Goal: Task Accomplishment & Management: Manage account settings

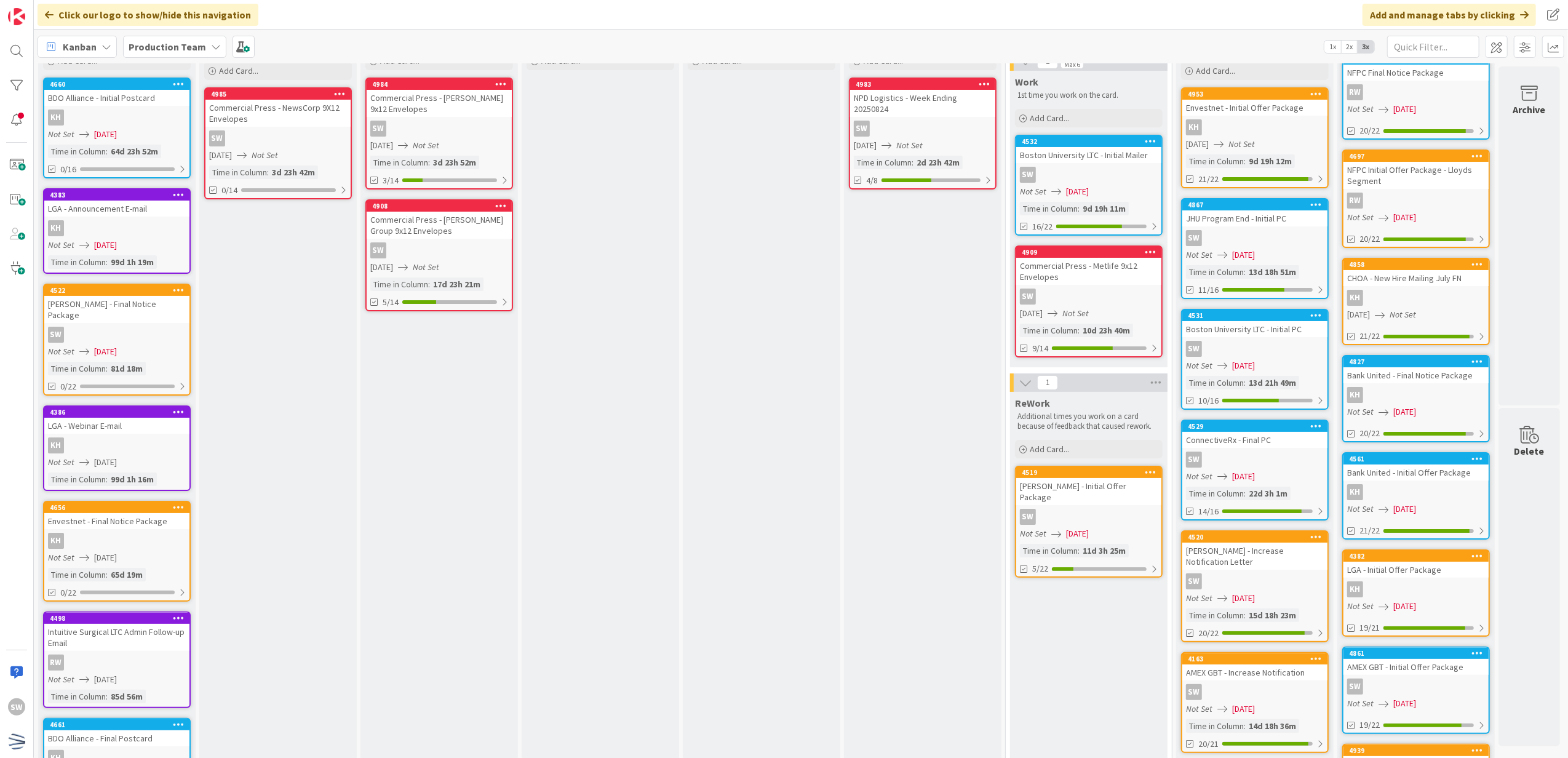
scroll to position [65, 0]
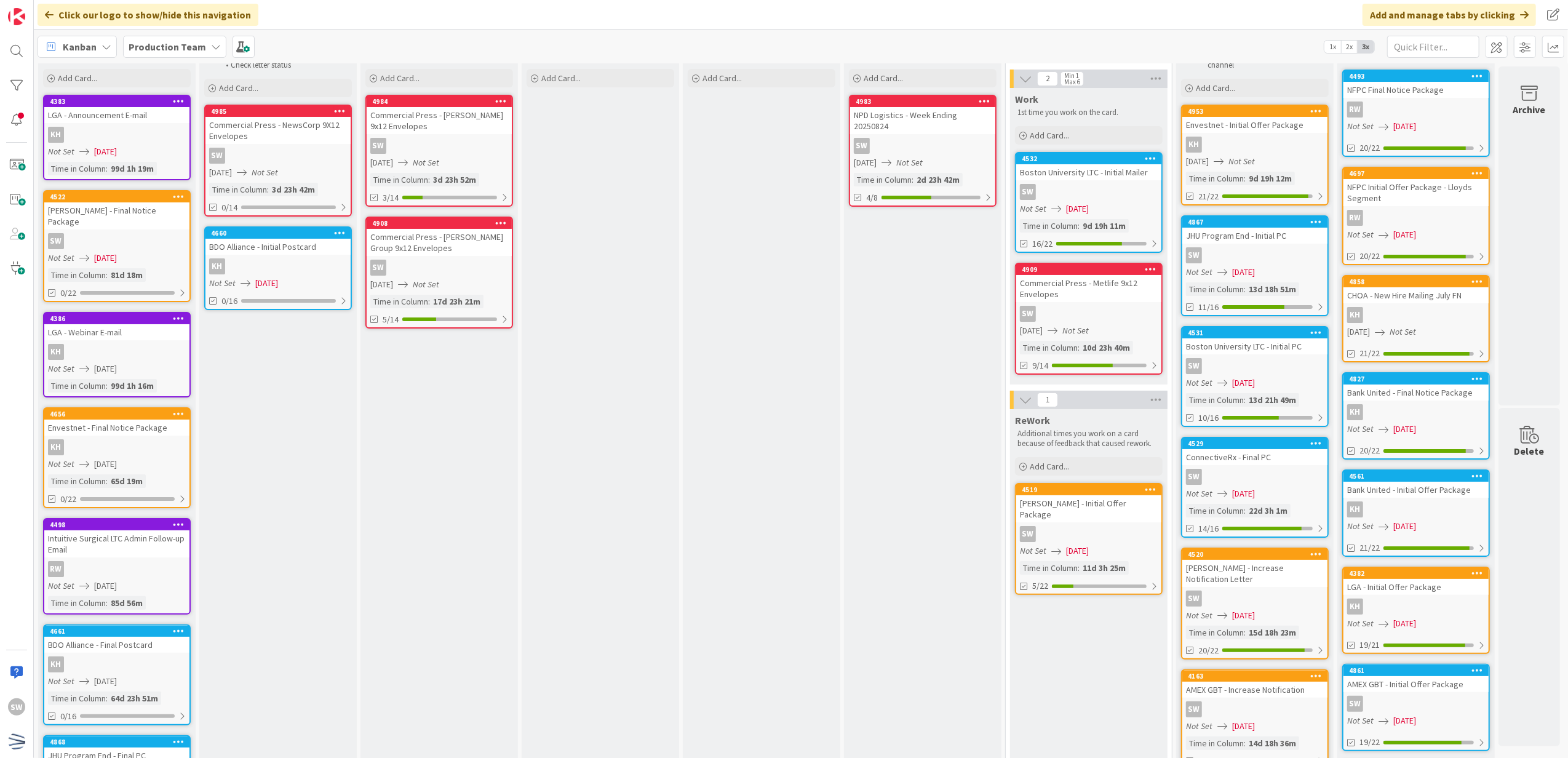
click at [168, 442] on link "4656 Envestnet - Final Notice Package KH Not Set [DATE] Time in Column : 65d 19…" at bounding box center [117, 458] width 147 height 101
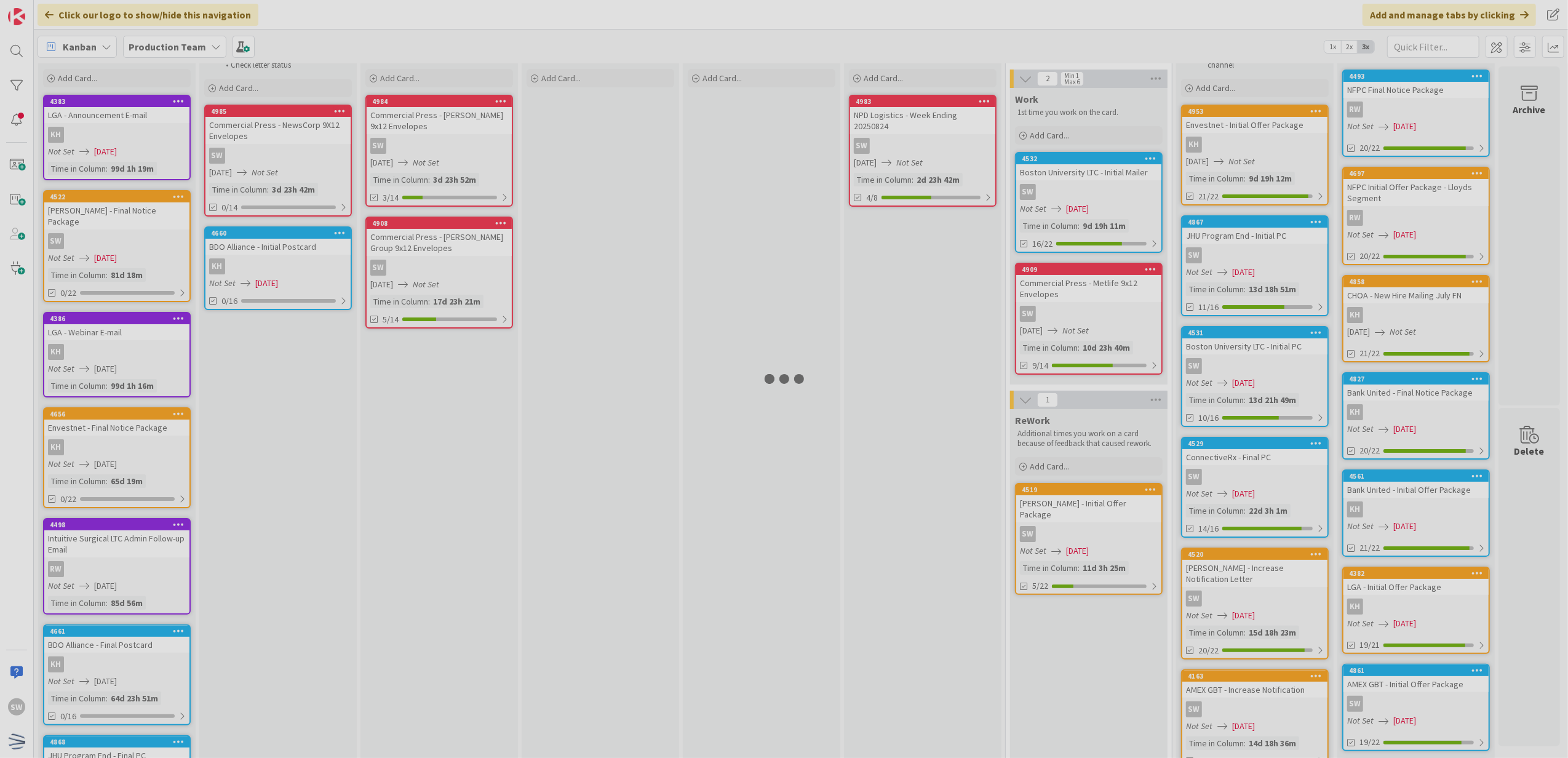
click at [168, 437] on div at bounding box center [784, 379] width 1568 height 758
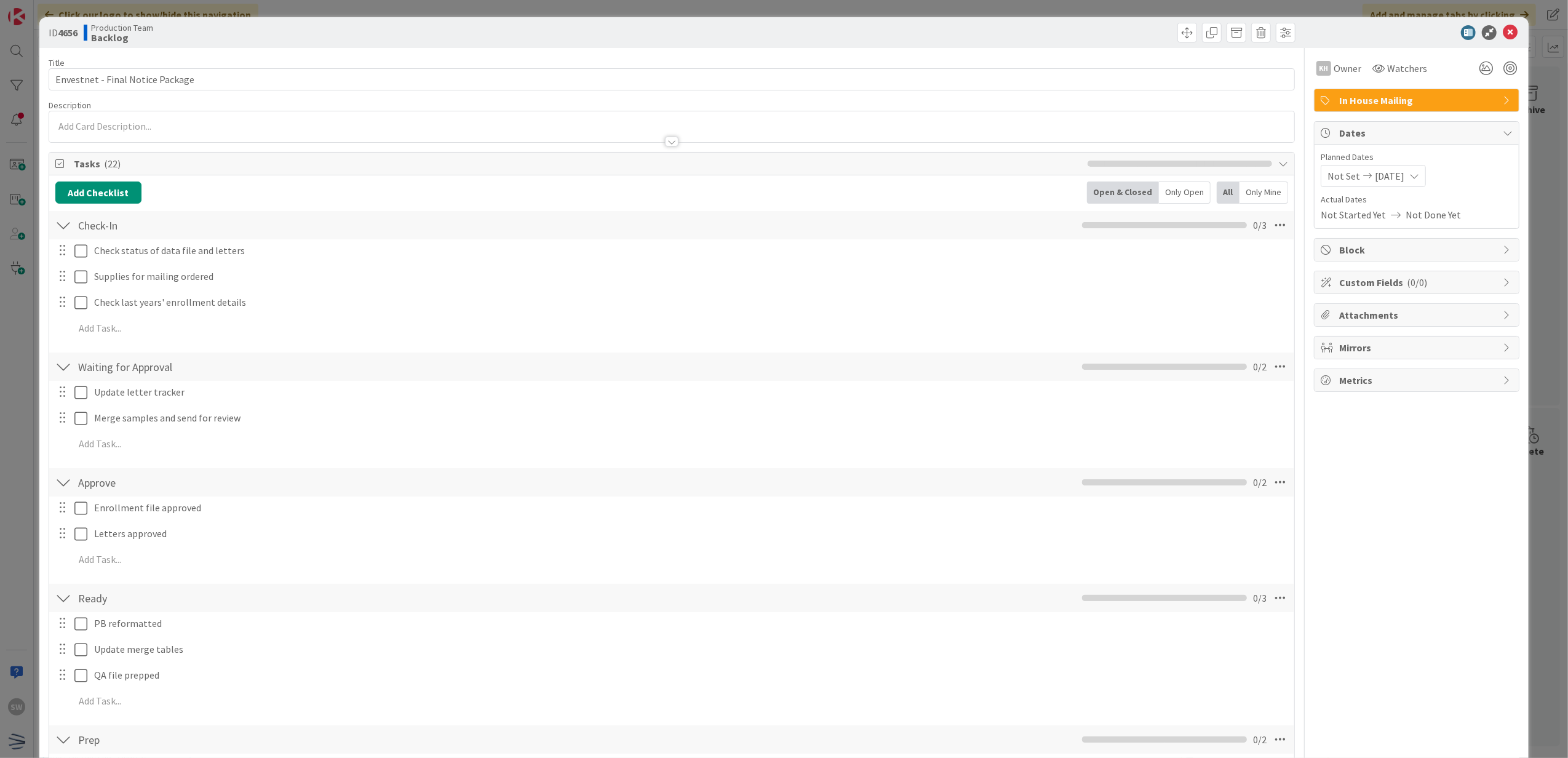
click at [72, 257] on div at bounding box center [72, 250] width 35 height 22
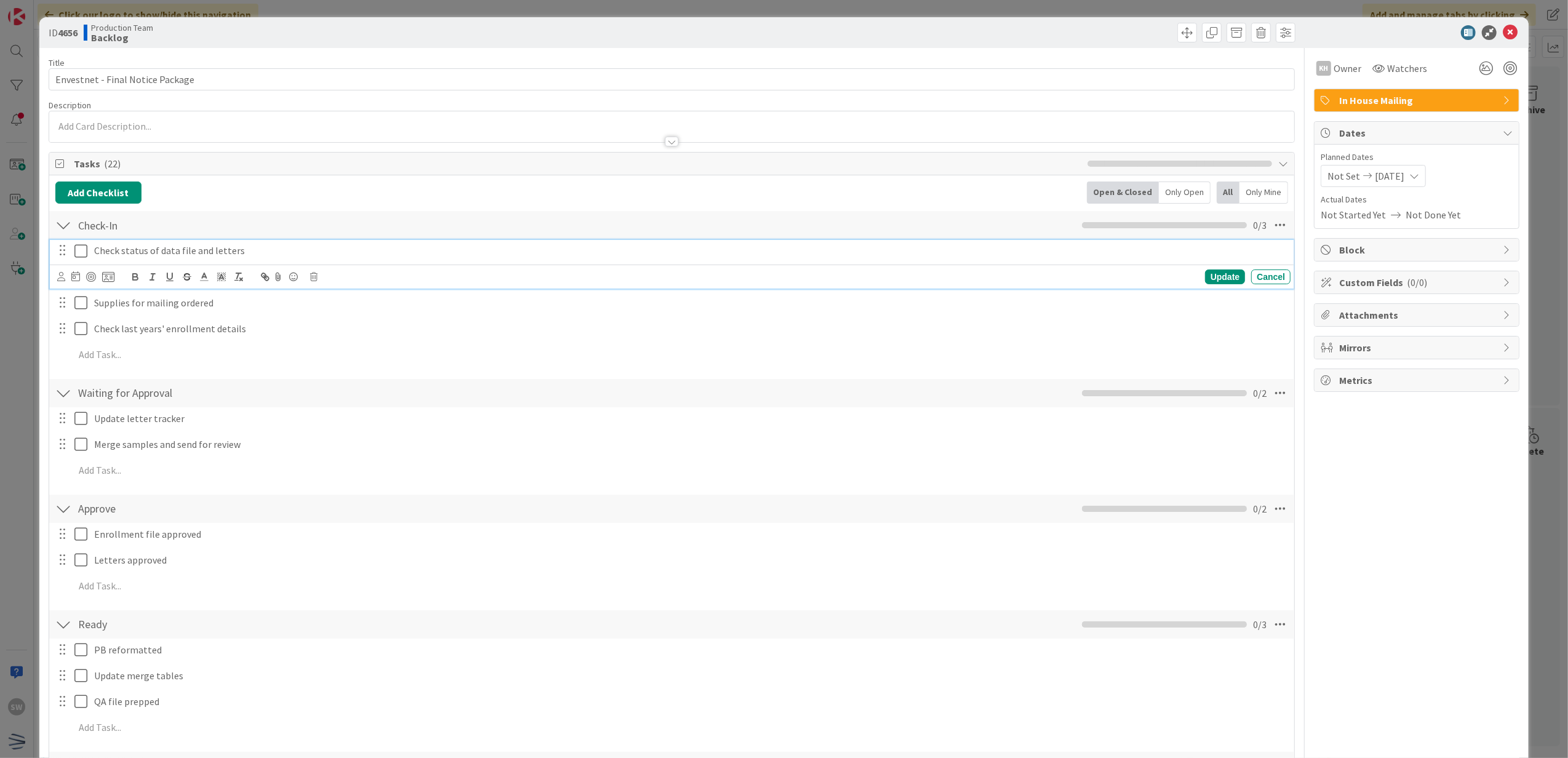
click at [79, 257] on icon at bounding box center [83, 250] width 19 height 15
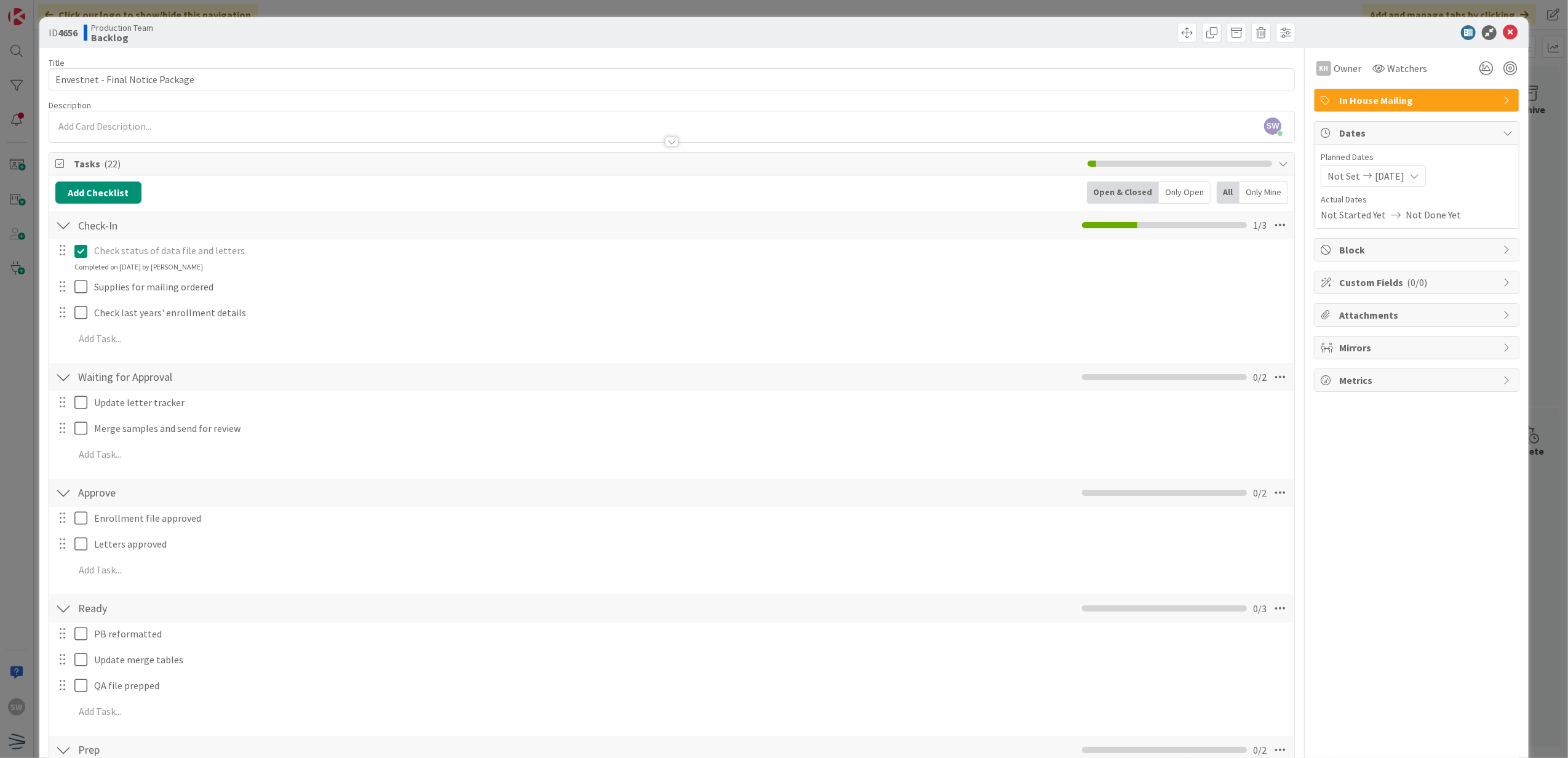
click at [87, 273] on div "Completed on [DATE] by [PERSON_NAME]" at bounding box center [138, 267] width 129 height 11
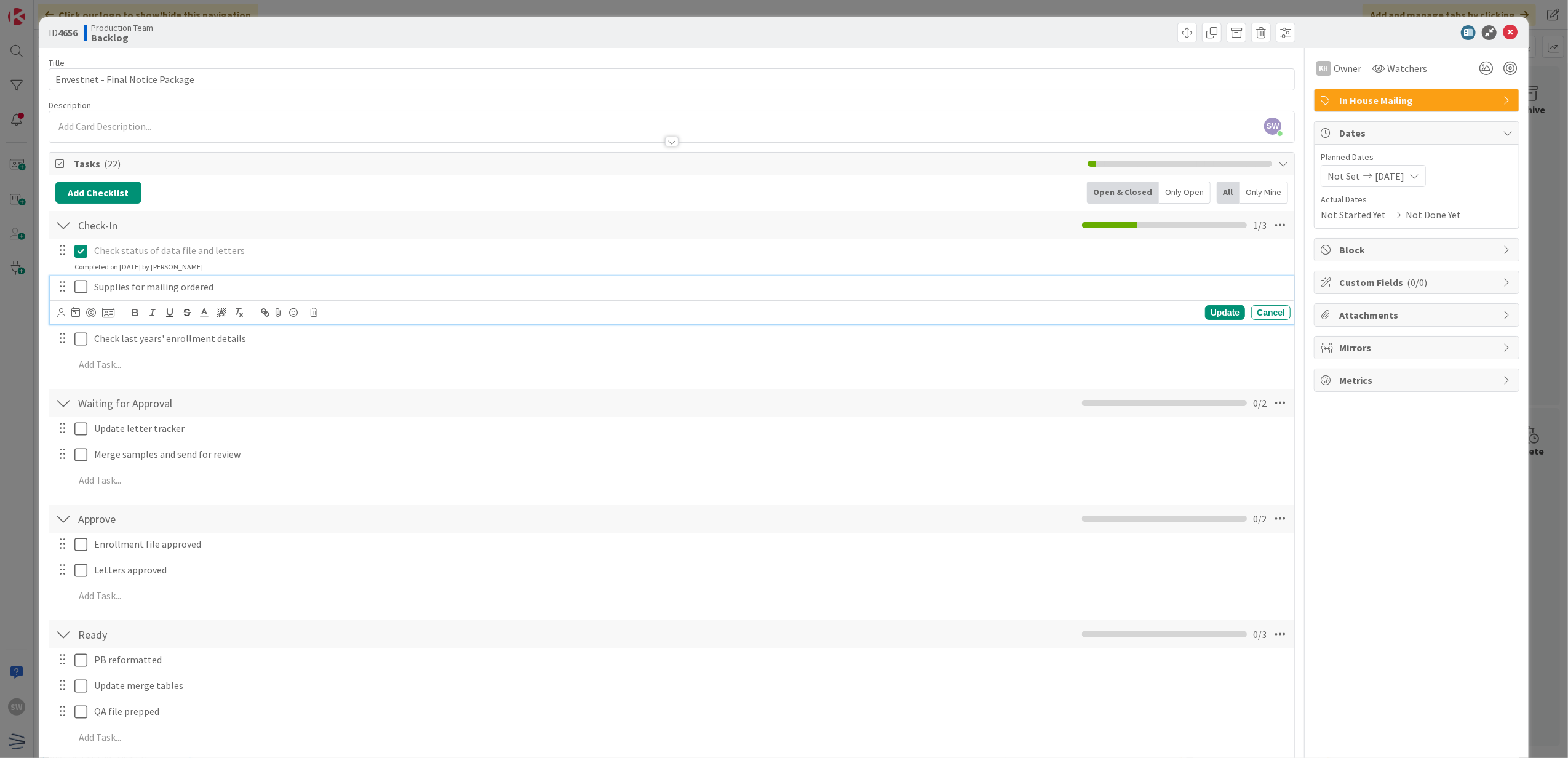
click at [83, 288] on icon at bounding box center [83, 287] width 19 height 15
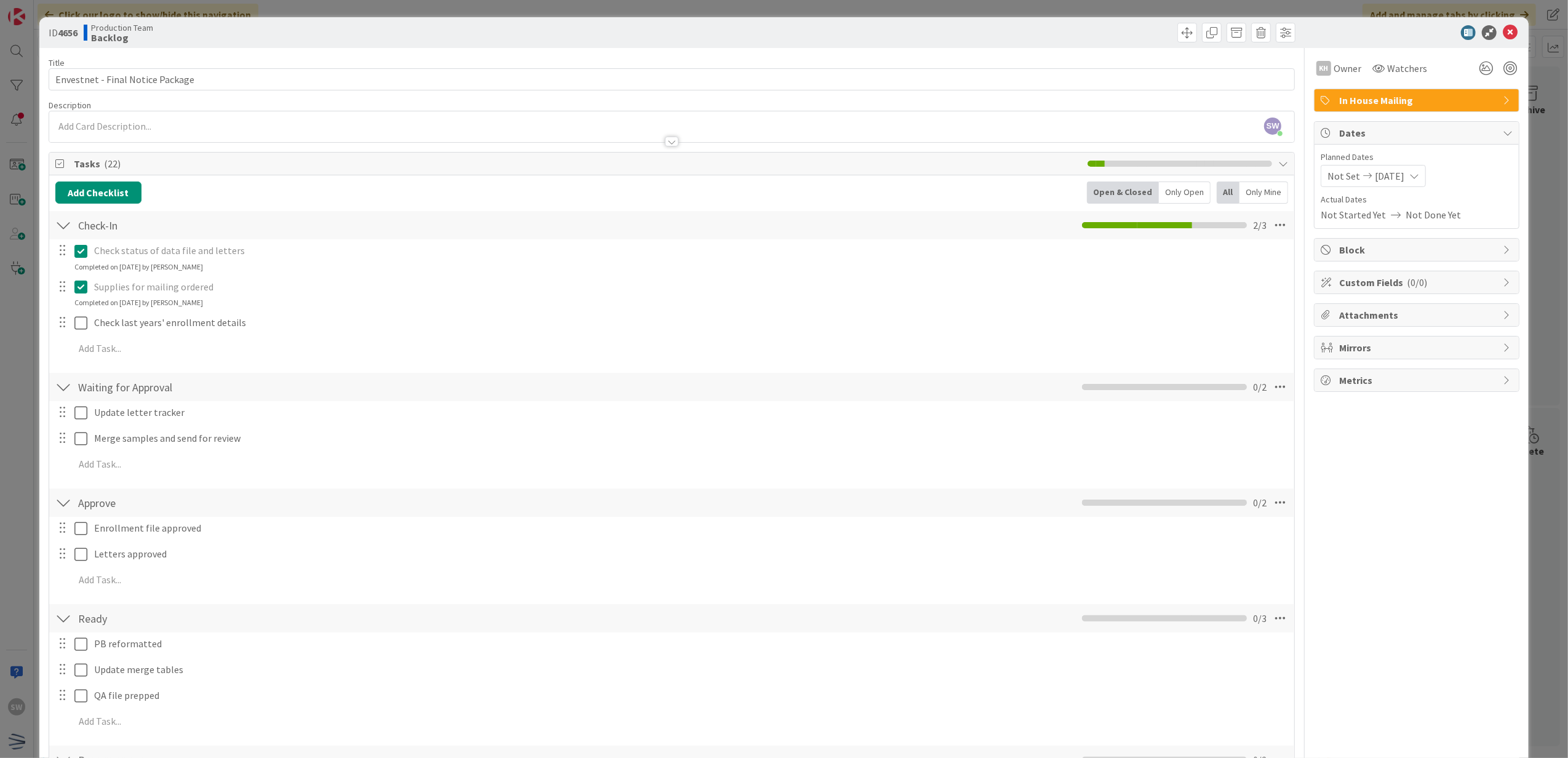
click at [79, 308] on div "Completed on [DATE] by [PERSON_NAME]" at bounding box center [138, 303] width 129 height 11
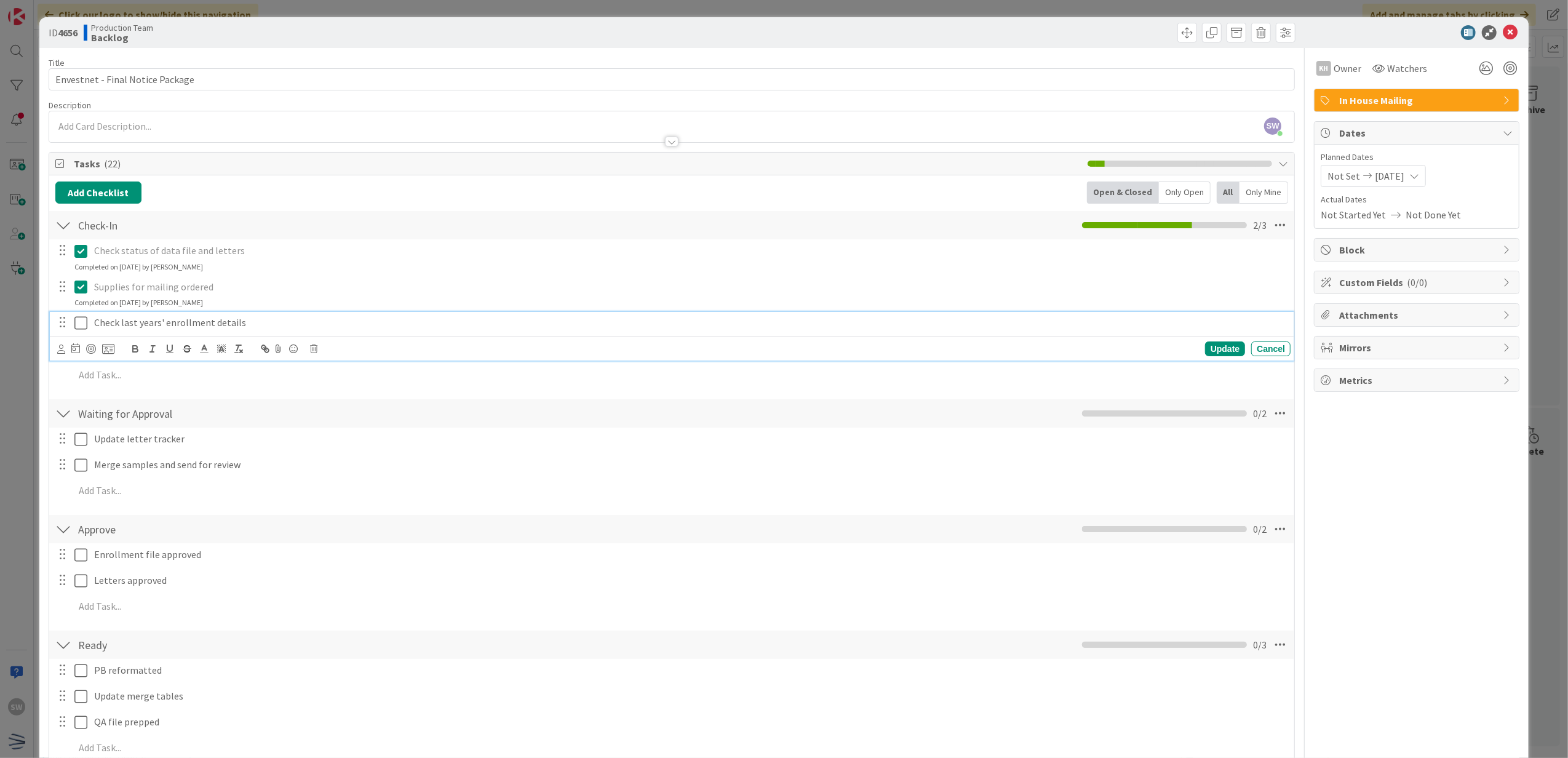
click at [83, 323] on icon at bounding box center [83, 323] width 19 height 15
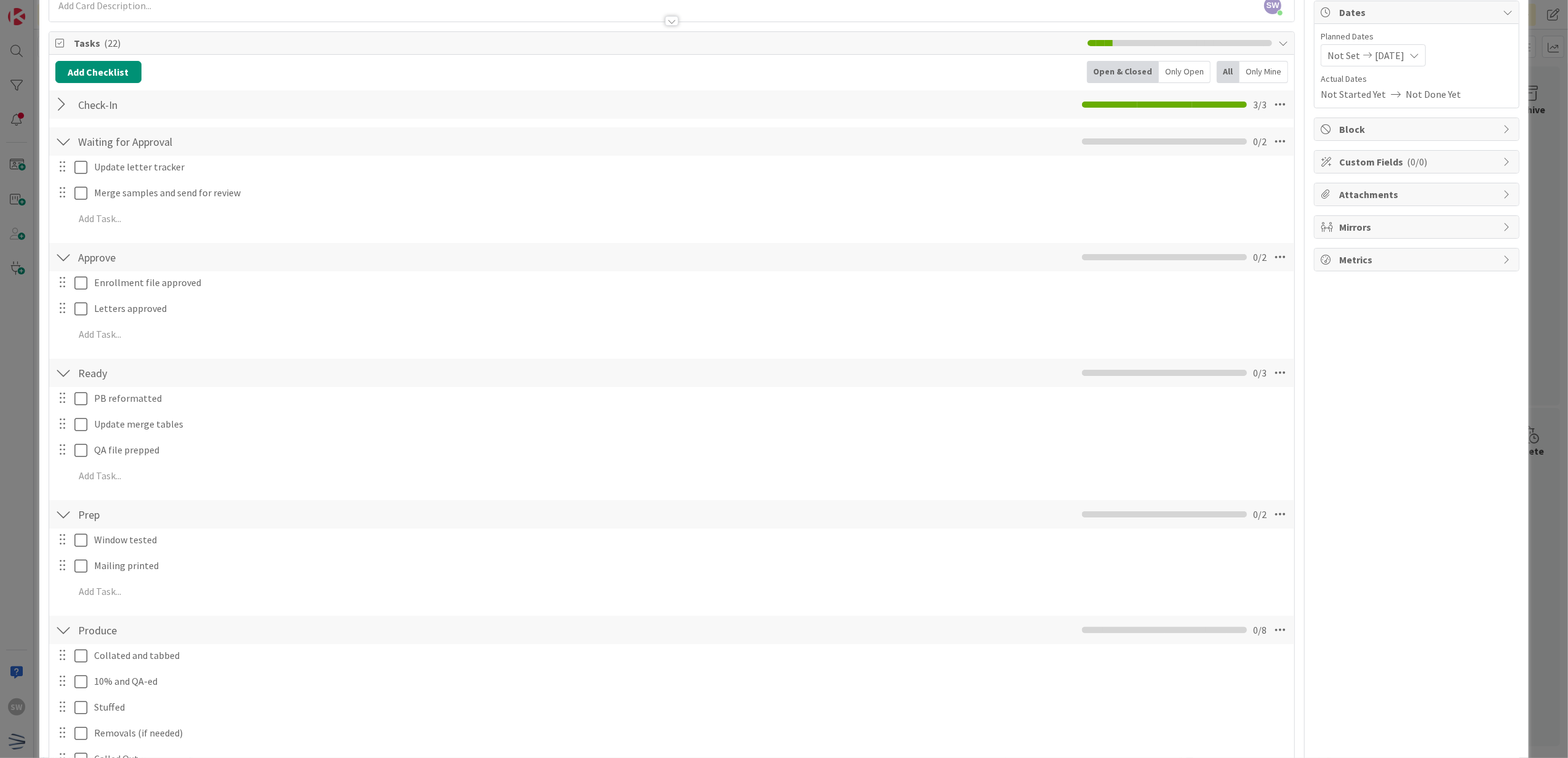
scroll to position [246, 0]
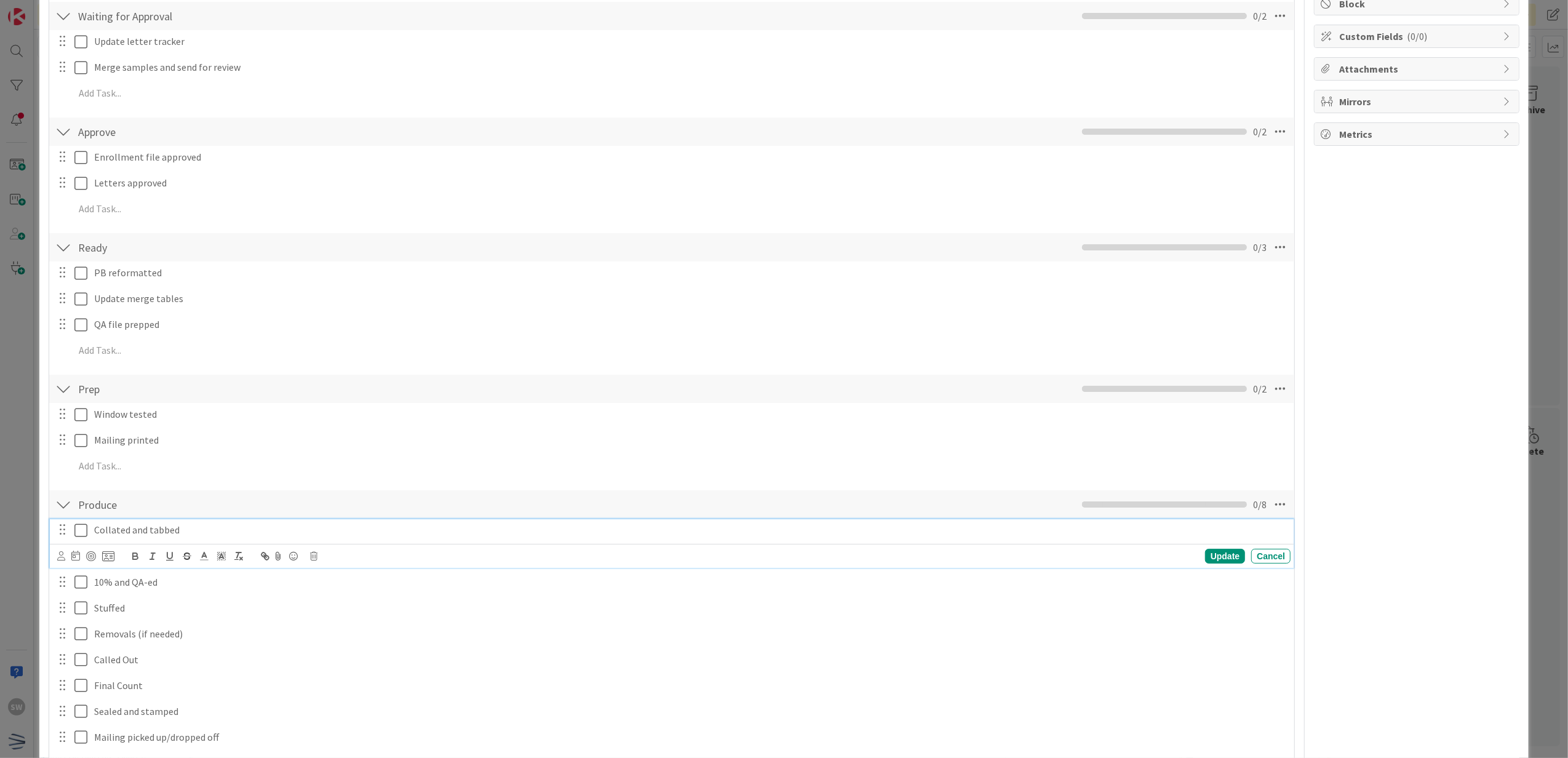
click at [79, 538] on icon at bounding box center [83, 530] width 19 height 15
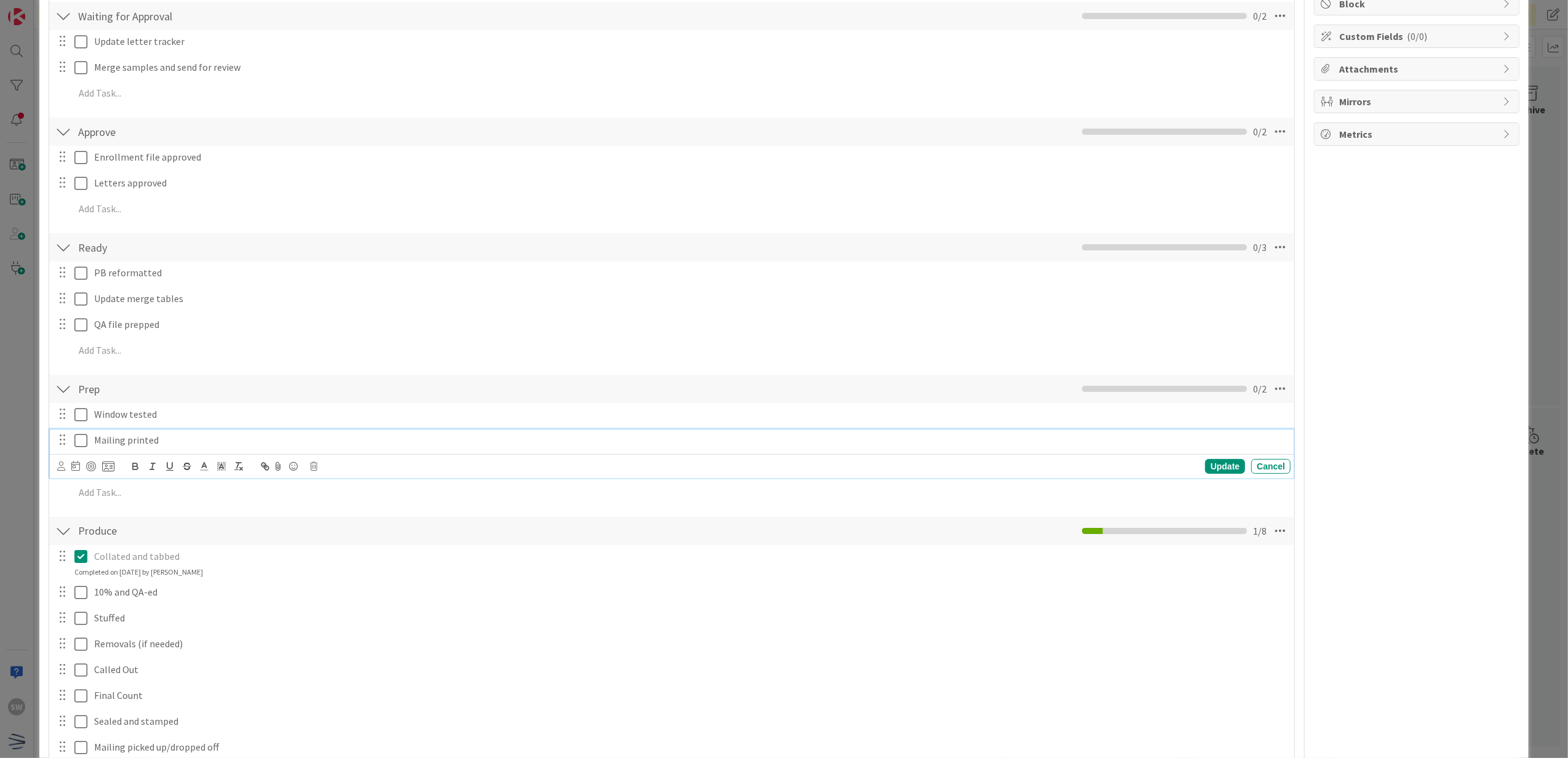
click at [80, 444] on icon at bounding box center [83, 440] width 19 height 15
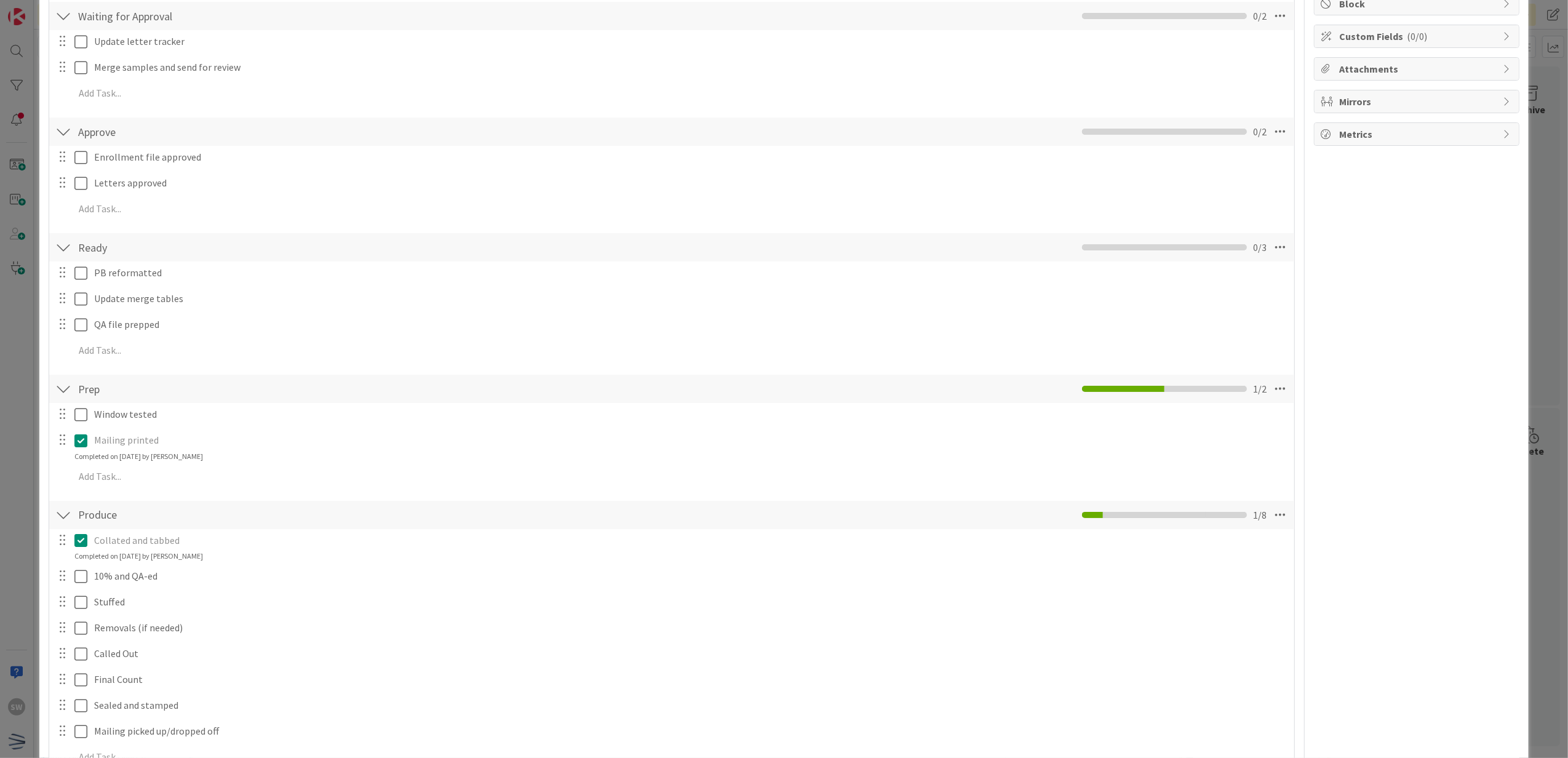
click at [70, 416] on div at bounding box center [63, 414] width 16 height 19
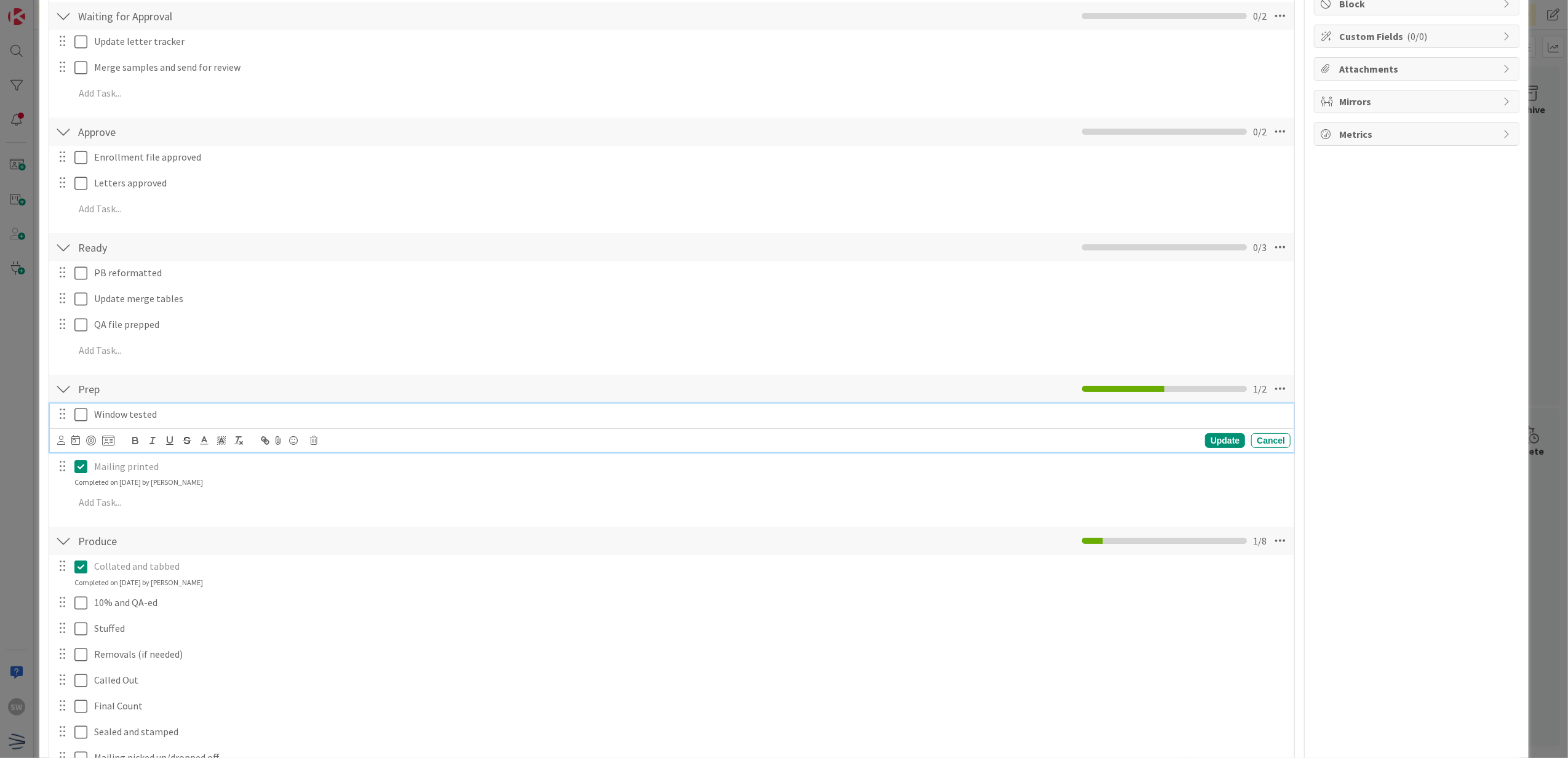
click at [77, 419] on icon at bounding box center [83, 414] width 19 height 15
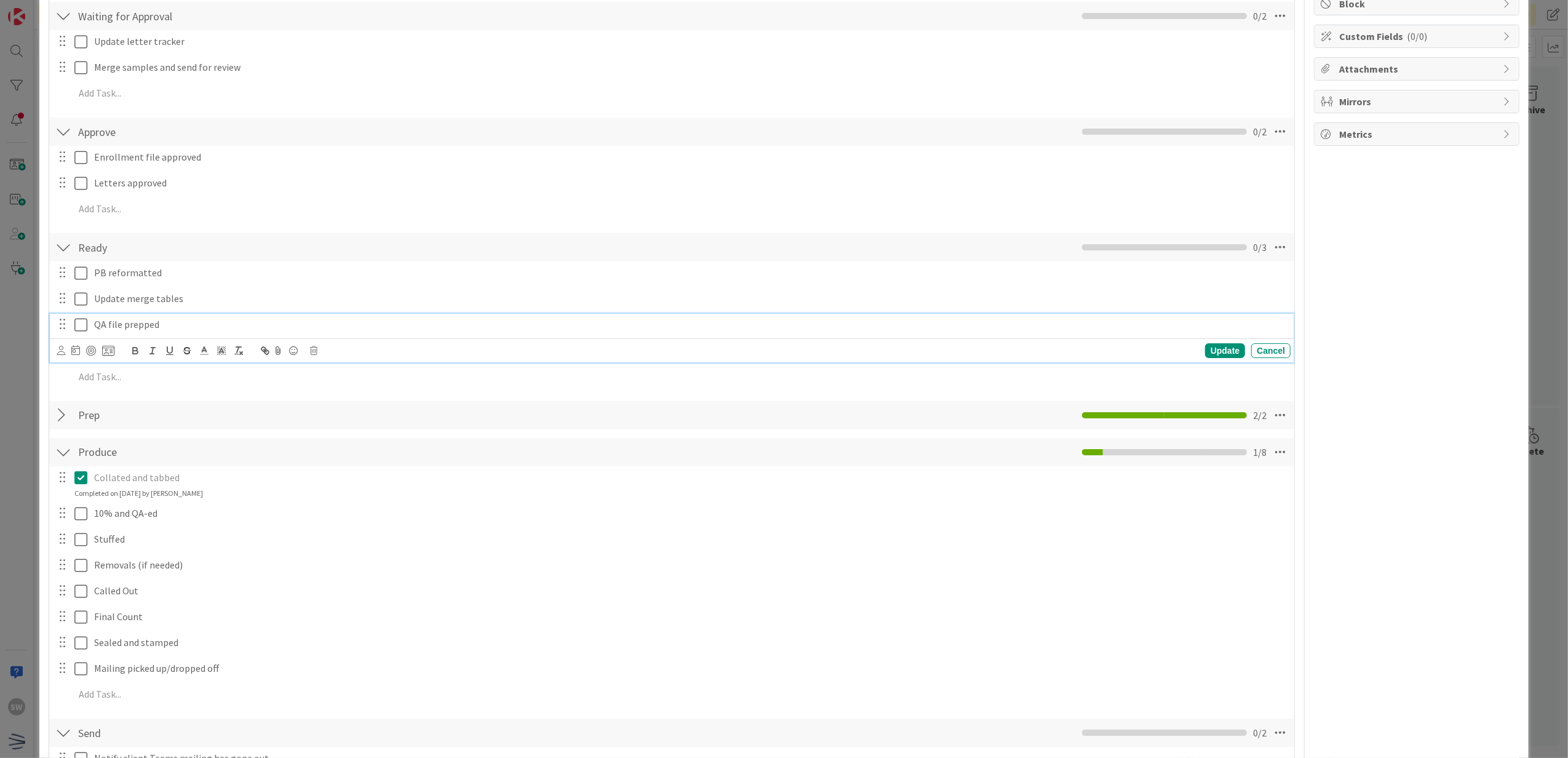
click at [76, 331] on icon at bounding box center [83, 325] width 19 height 15
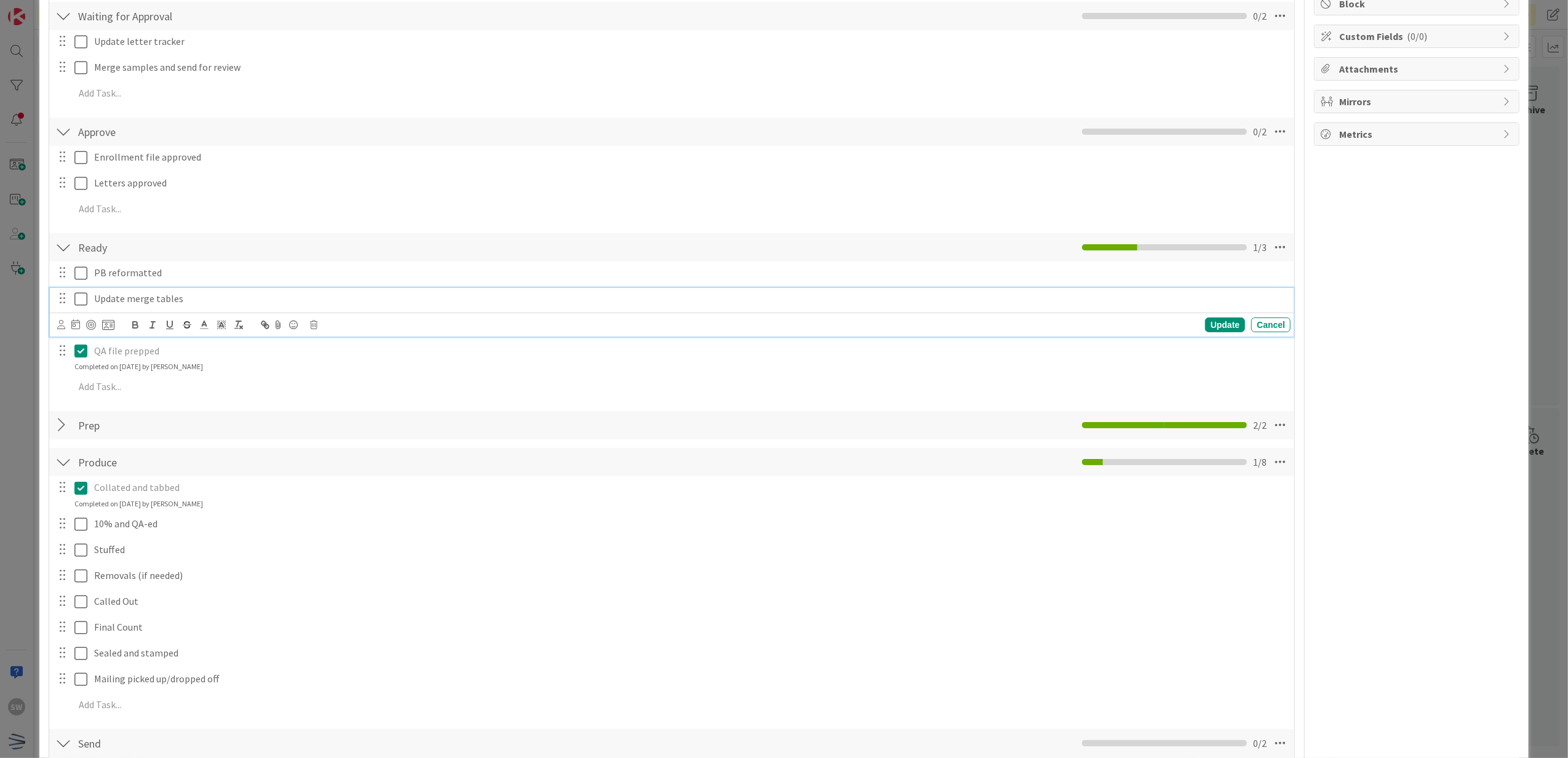
click at [81, 298] on icon at bounding box center [83, 299] width 19 height 15
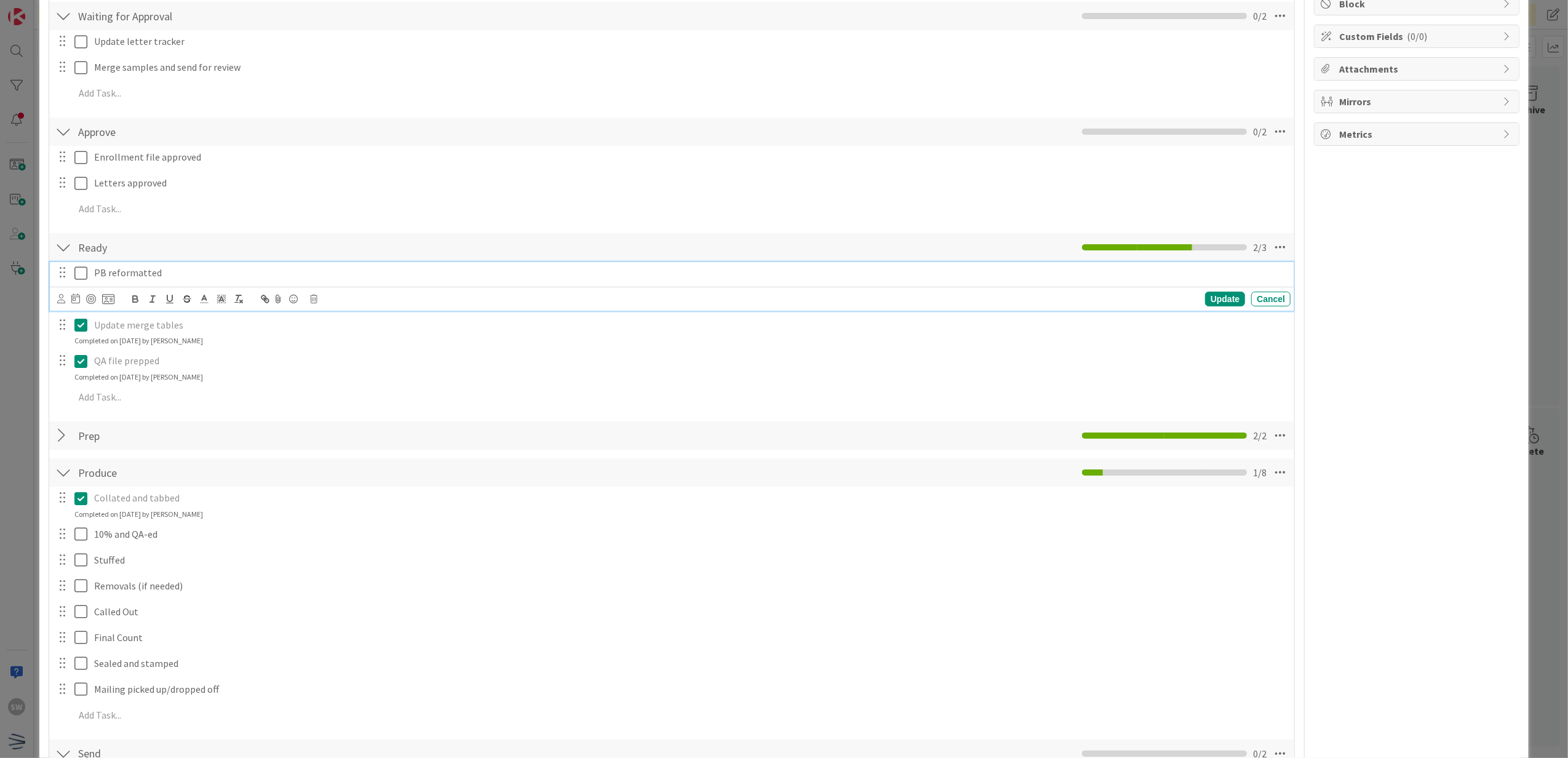
click at [80, 277] on icon at bounding box center [83, 273] width 19 height 15
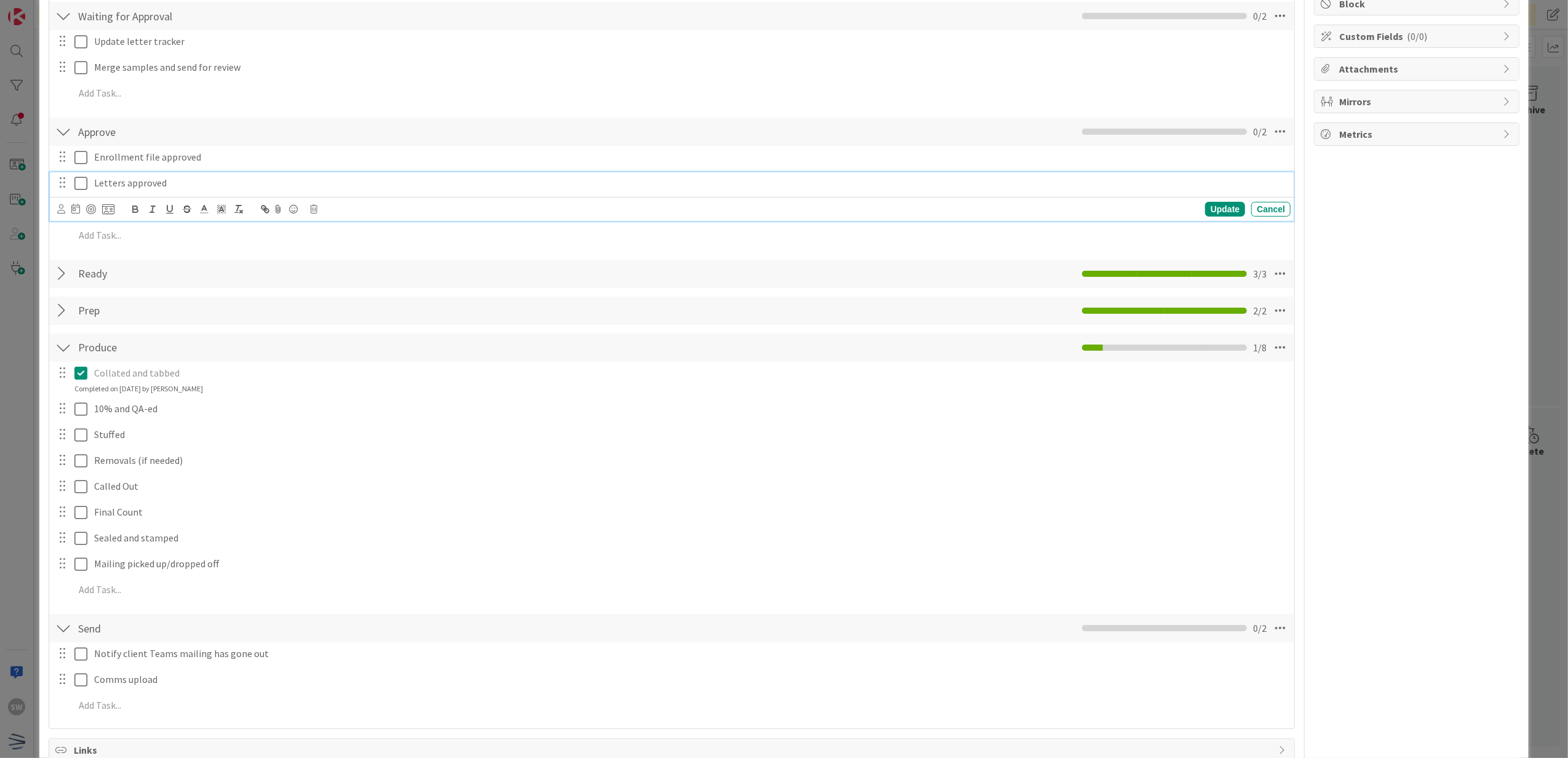
click at [79, 185] on icon at bounding box center [83, 183] width 19 height 15
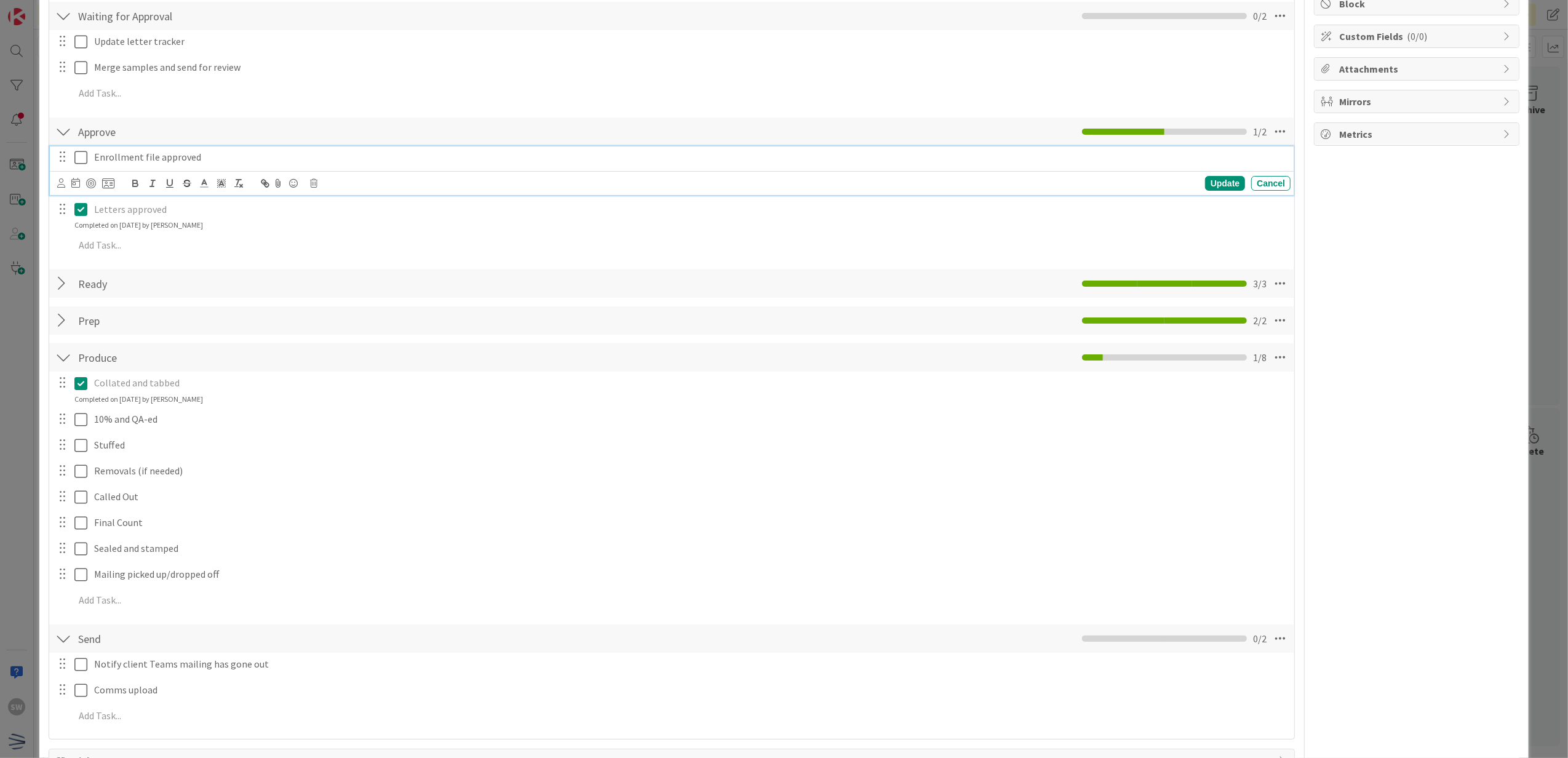
click at [82, 166] on button at bounding box center [81, 157] width 15 height 19
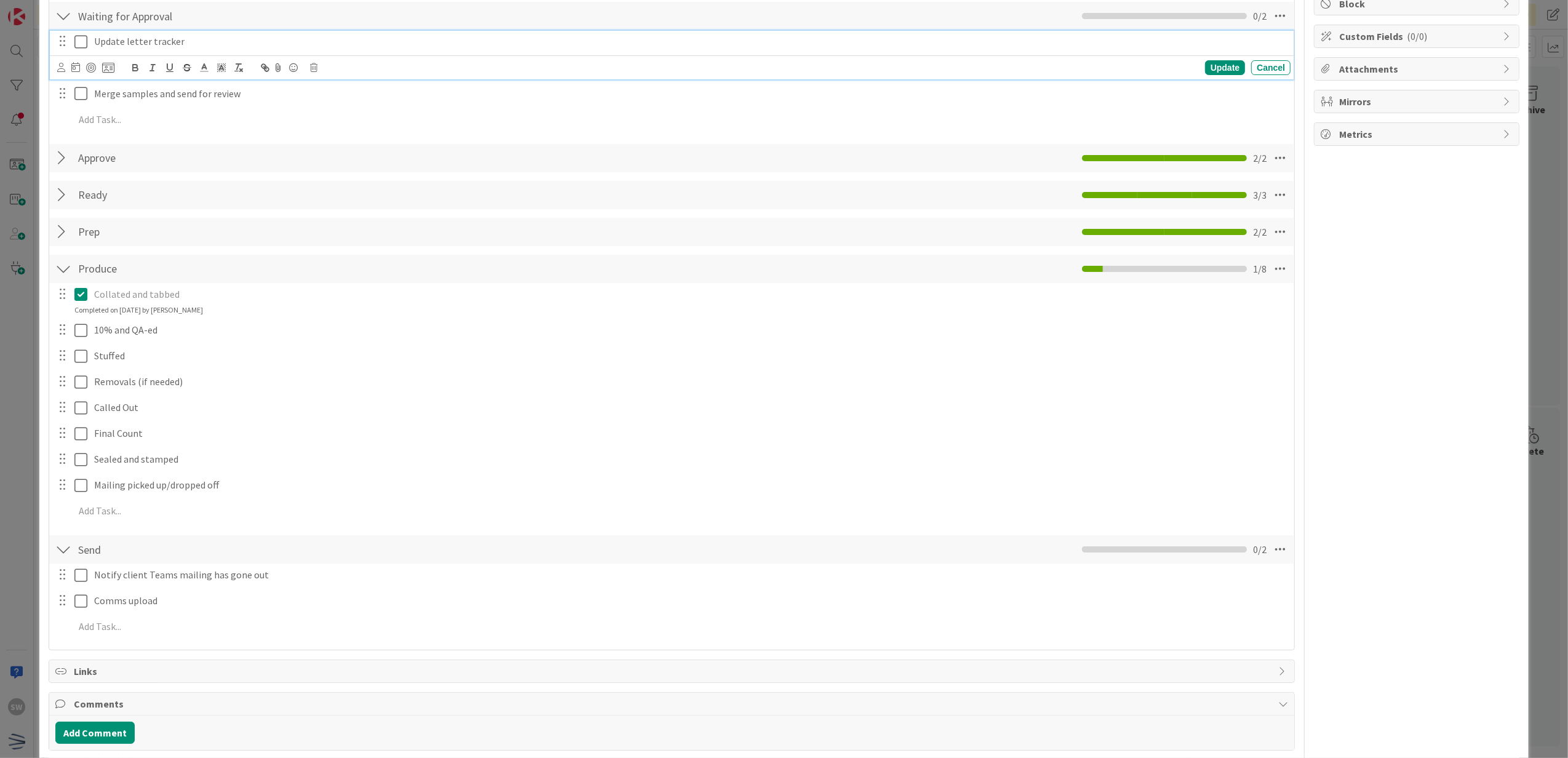
click at [88, 47] on div "Update letter tracker" at bounding box center [673, 41] width 1236 height 22
click at [70, 38] on div at bounding box center [72, 41] width 35 height 22
click at [79, 45] on icon at bounding box center [83, 42] width 19 height 15
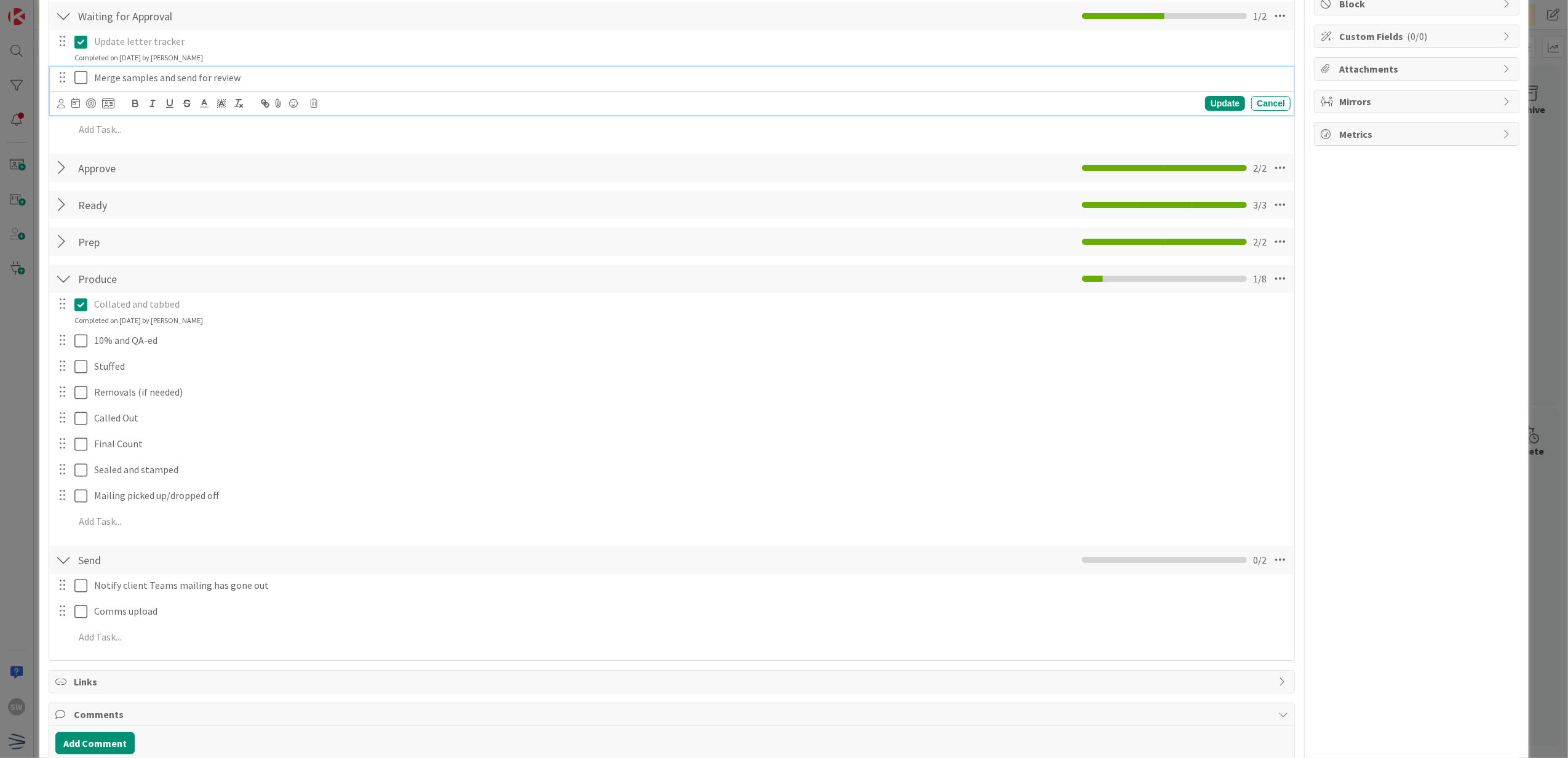
click at [85, 90] on div "Merge samples and send for review Update Cancel" at bounding box center [672, 91] width 1245 height 49
click at [89, 87] on div "Merge samples and send for review" at bounding box center [689, 77] width 1202 height 22
click at [85, 85] on icon at bounding box center [83, 77] width 19 height 15
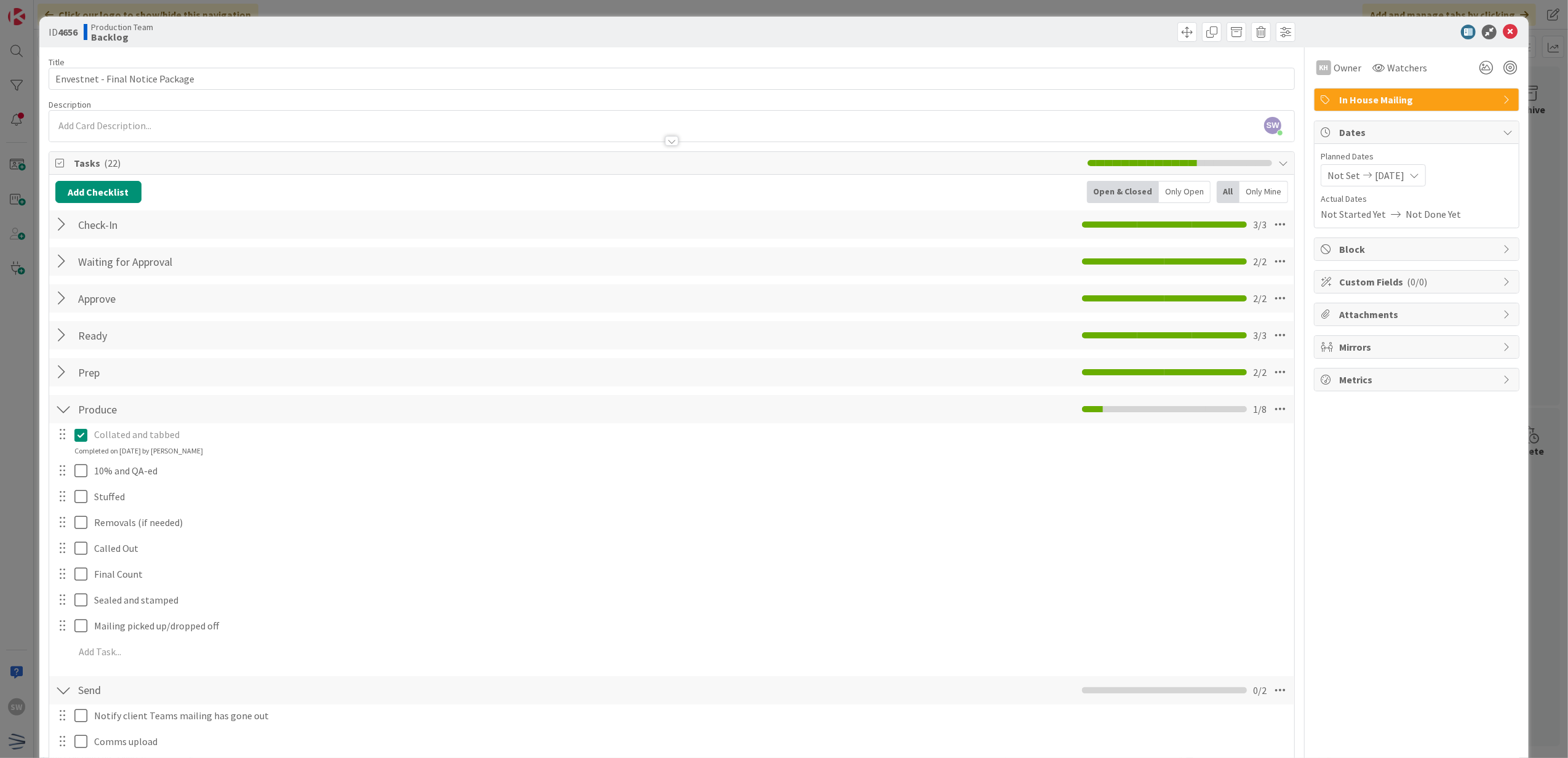
scroll to position [0, 0]
click at [1503, 23] on div "ID 4656 Production Team Backlog" at bounding box center [785, 33] width 1490 height 31
click at [1503, 32] on icon at bounding box center [1510, 32] width 15 height 15
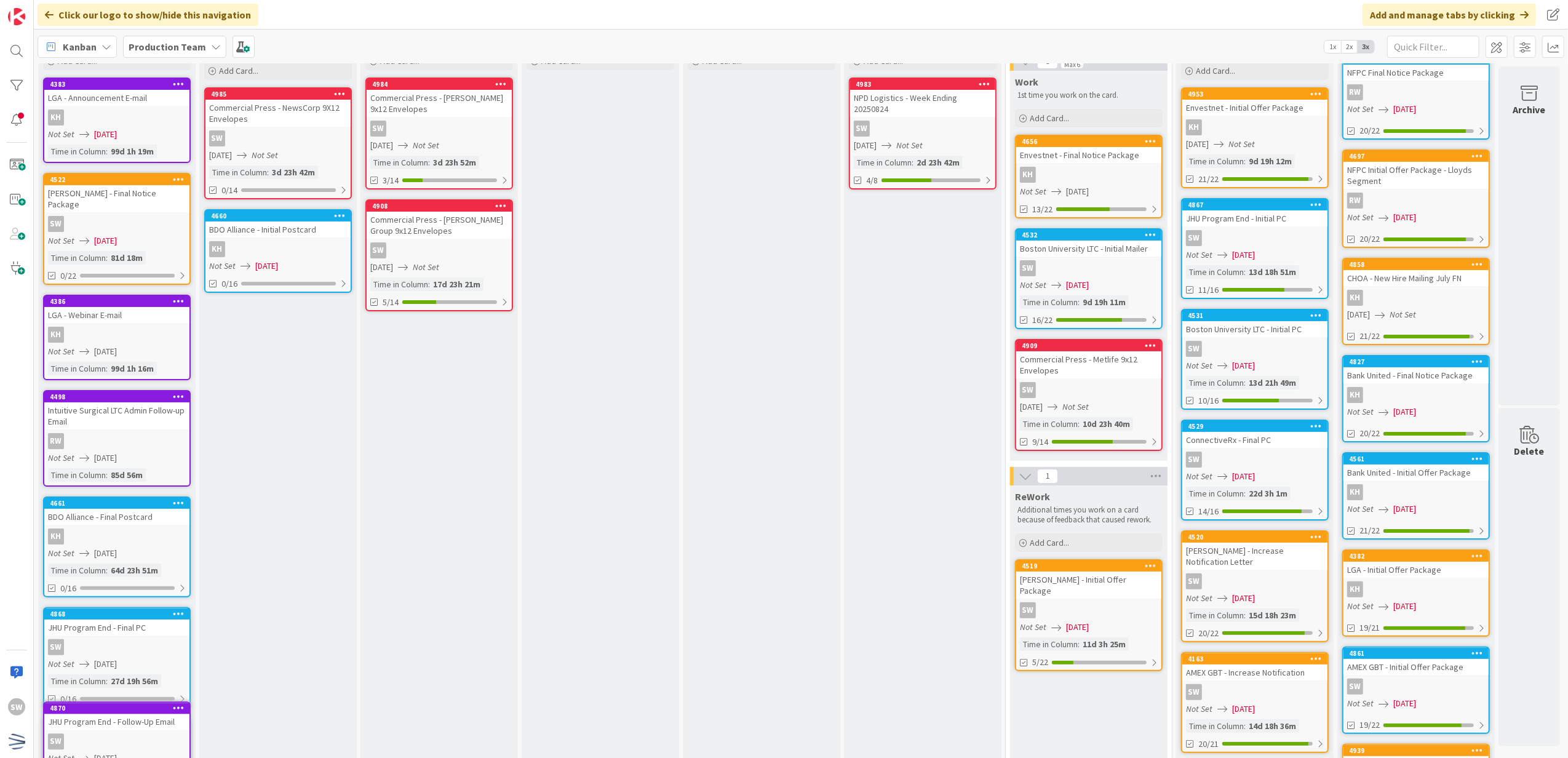
scroll to position [99, 0]
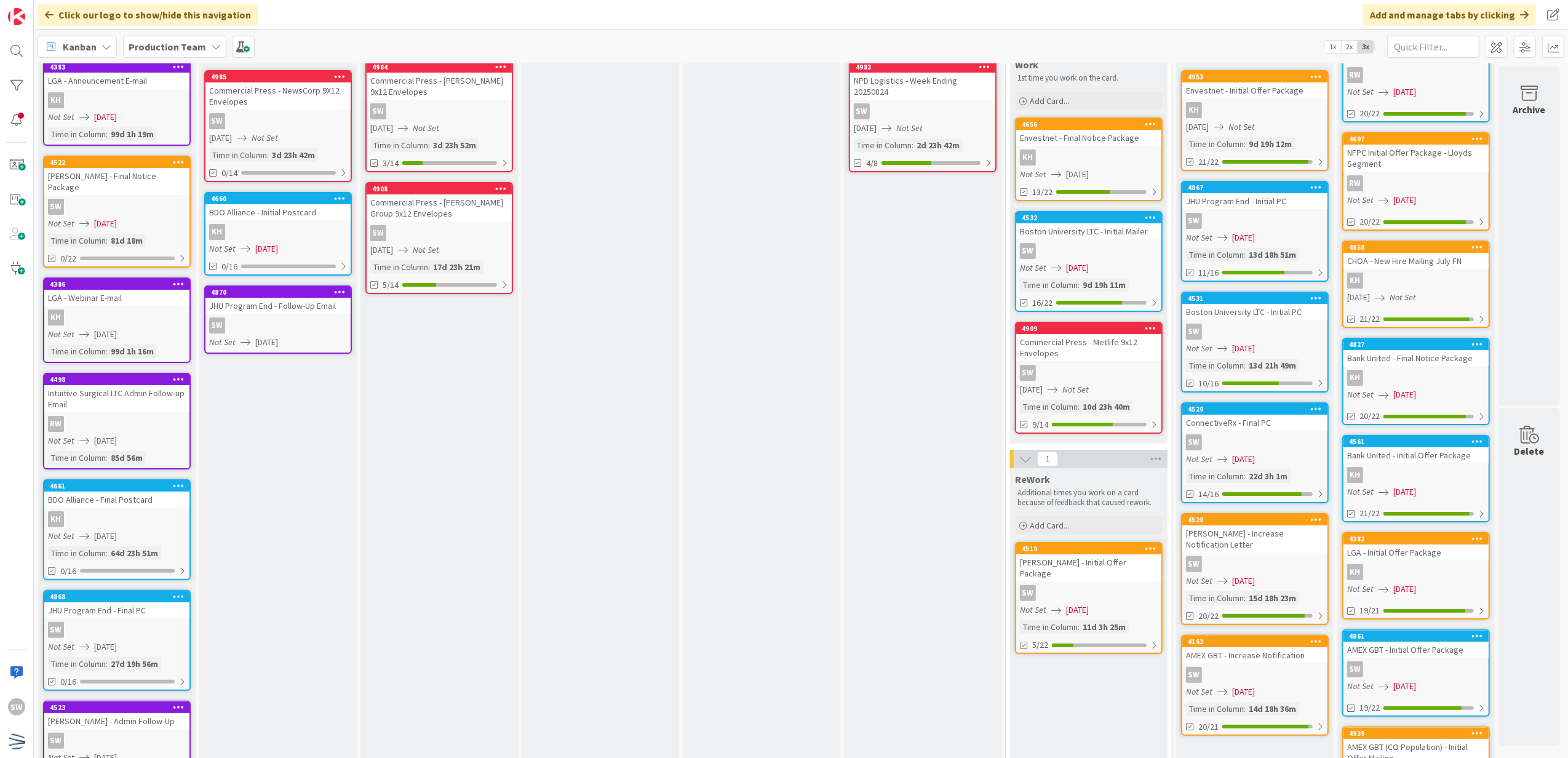
click at [281, 332] on link "4870 JHU Program End - Follow-Up Email SW Not Set [DATE]" at bounding box center [278, 320] width 147 height 68
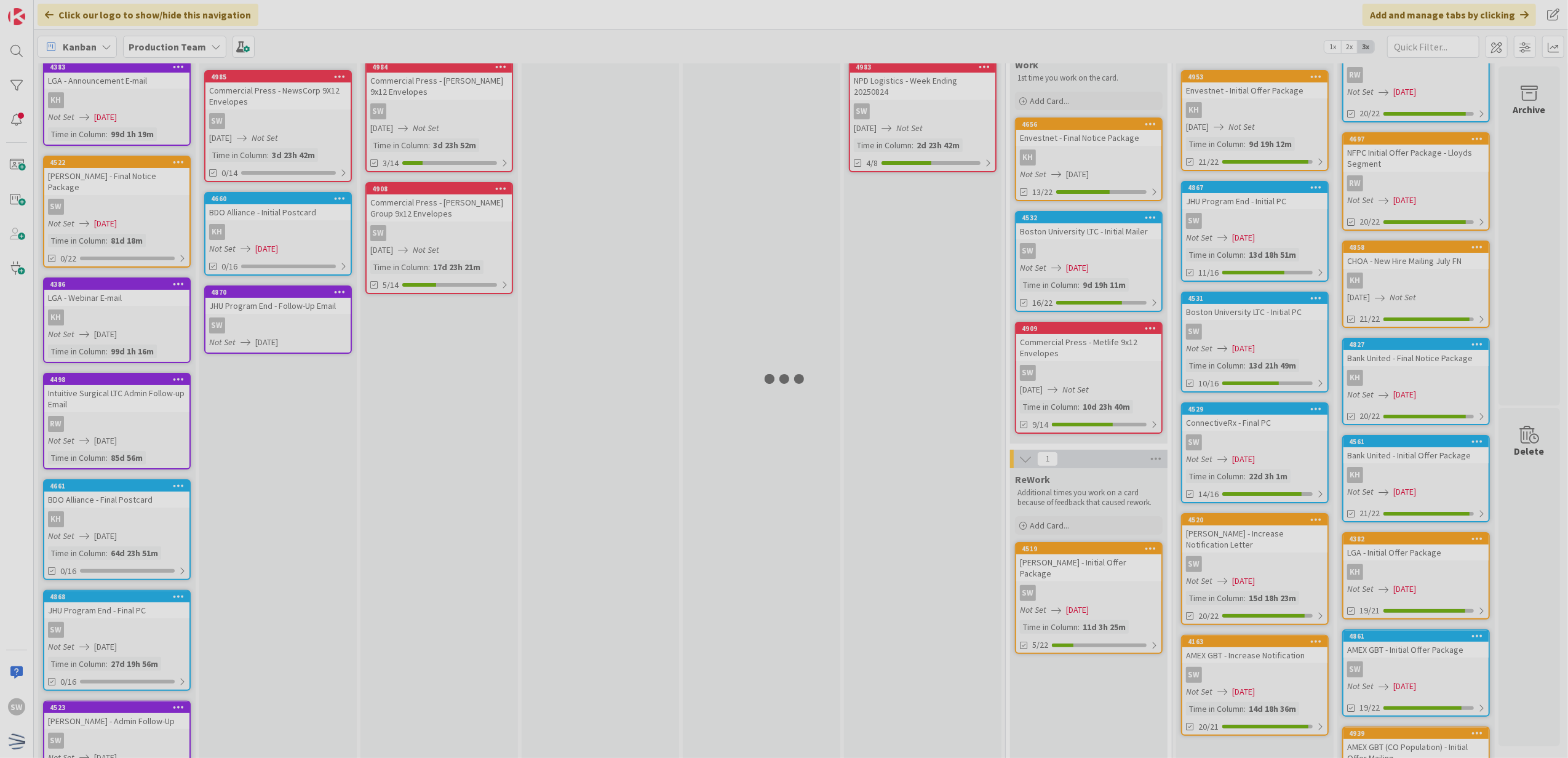
click at [281, 332] on div at bounding box center [784, 379] width 1568 height 758
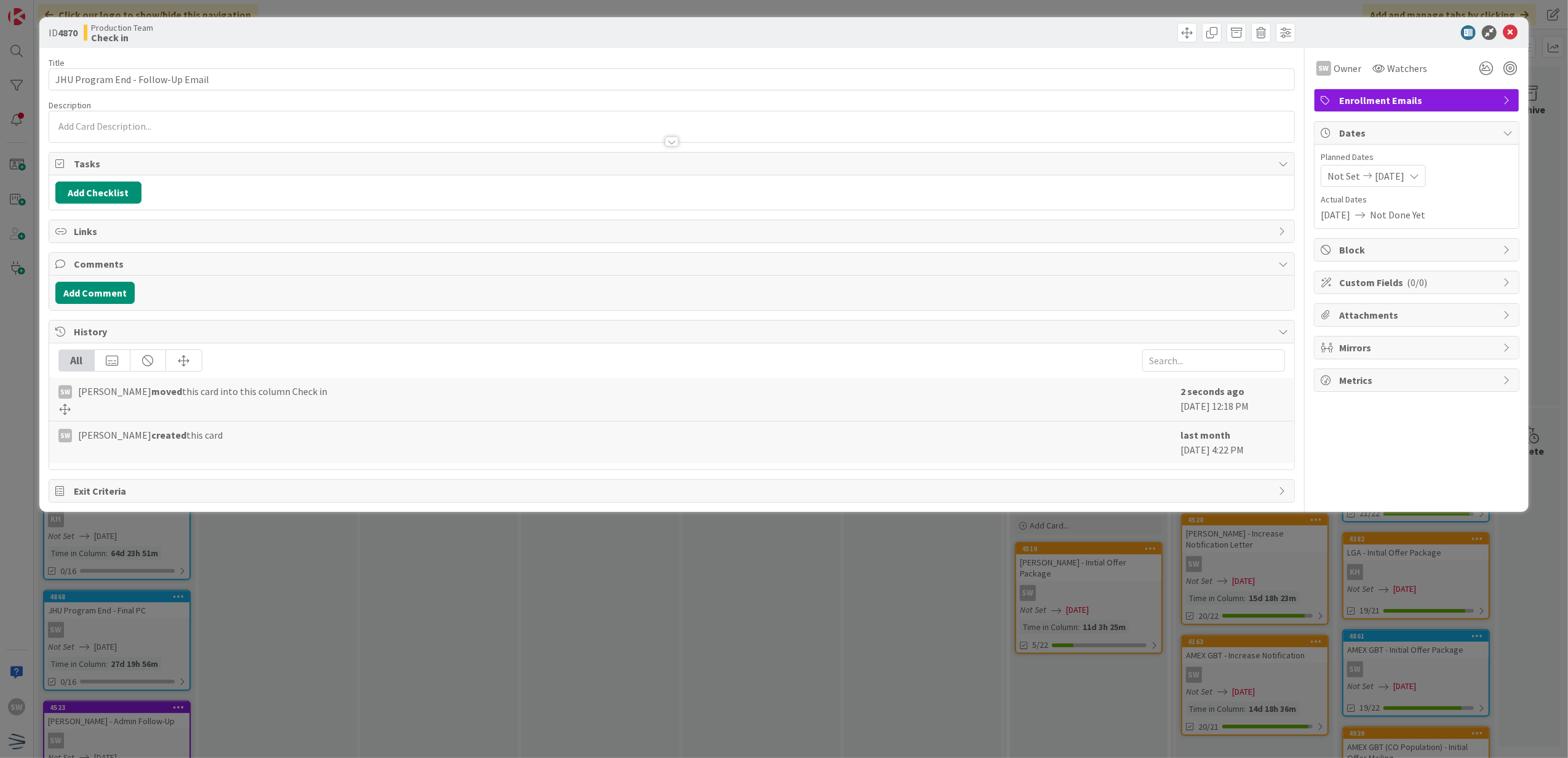
click at [1401, 166] on div "Not Set [DATE]" at bounding box center [1373, 176] width 105 height 22
click at [1462, 328] on td "22" at bounding box center [1467, 330] width 24 height 24
type input "[DATE]"
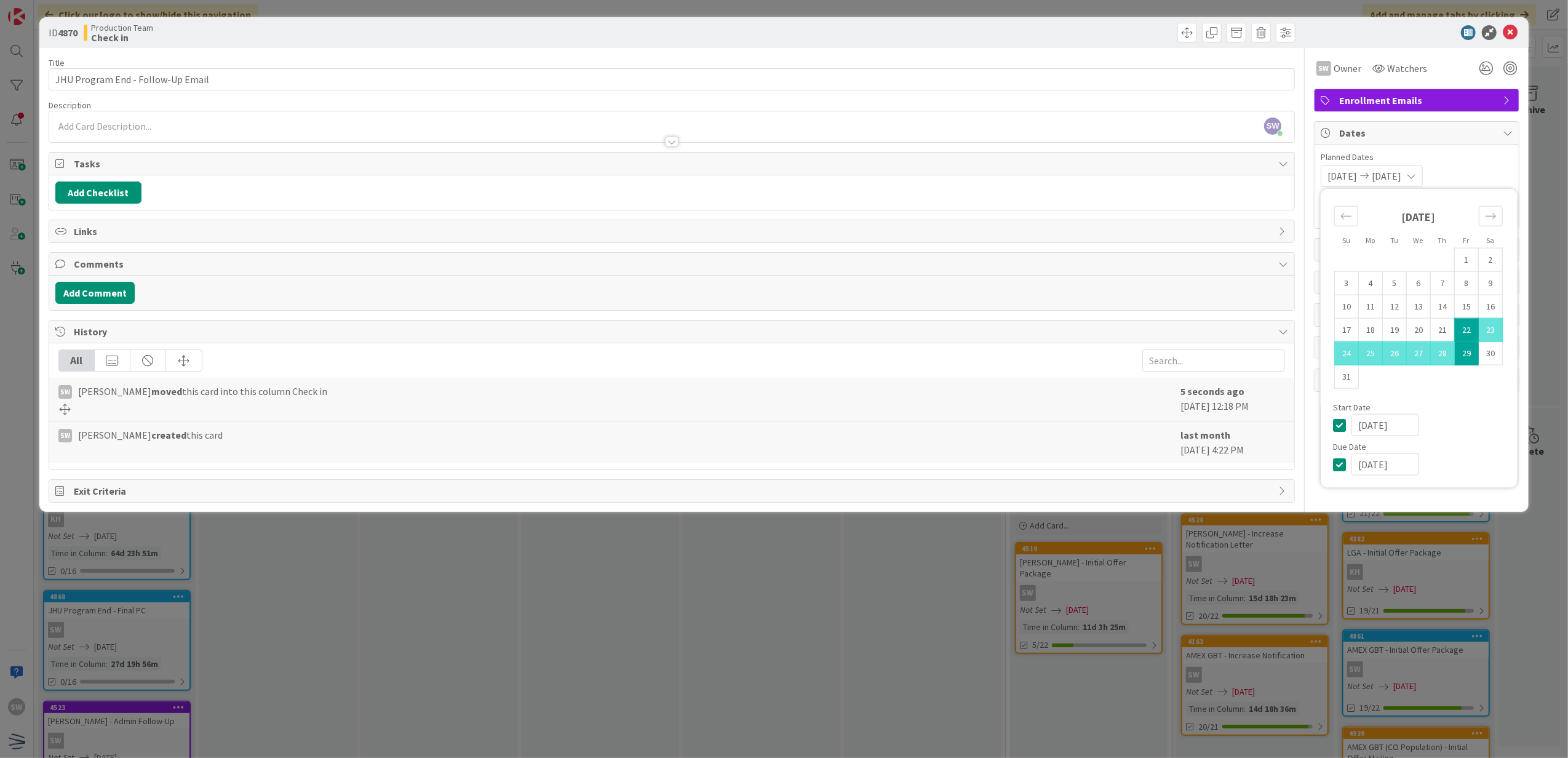
click at [1471, 328] on td "22" at bounding box center [1467, 330] width 24 height 24
type input "[DATE]"
click at [1339, 427] on icon at bounding box center [1342, 424] width 19 height 15
click at [1511, 28] on icon at bounding box center [1510, 32] width 15 height 15
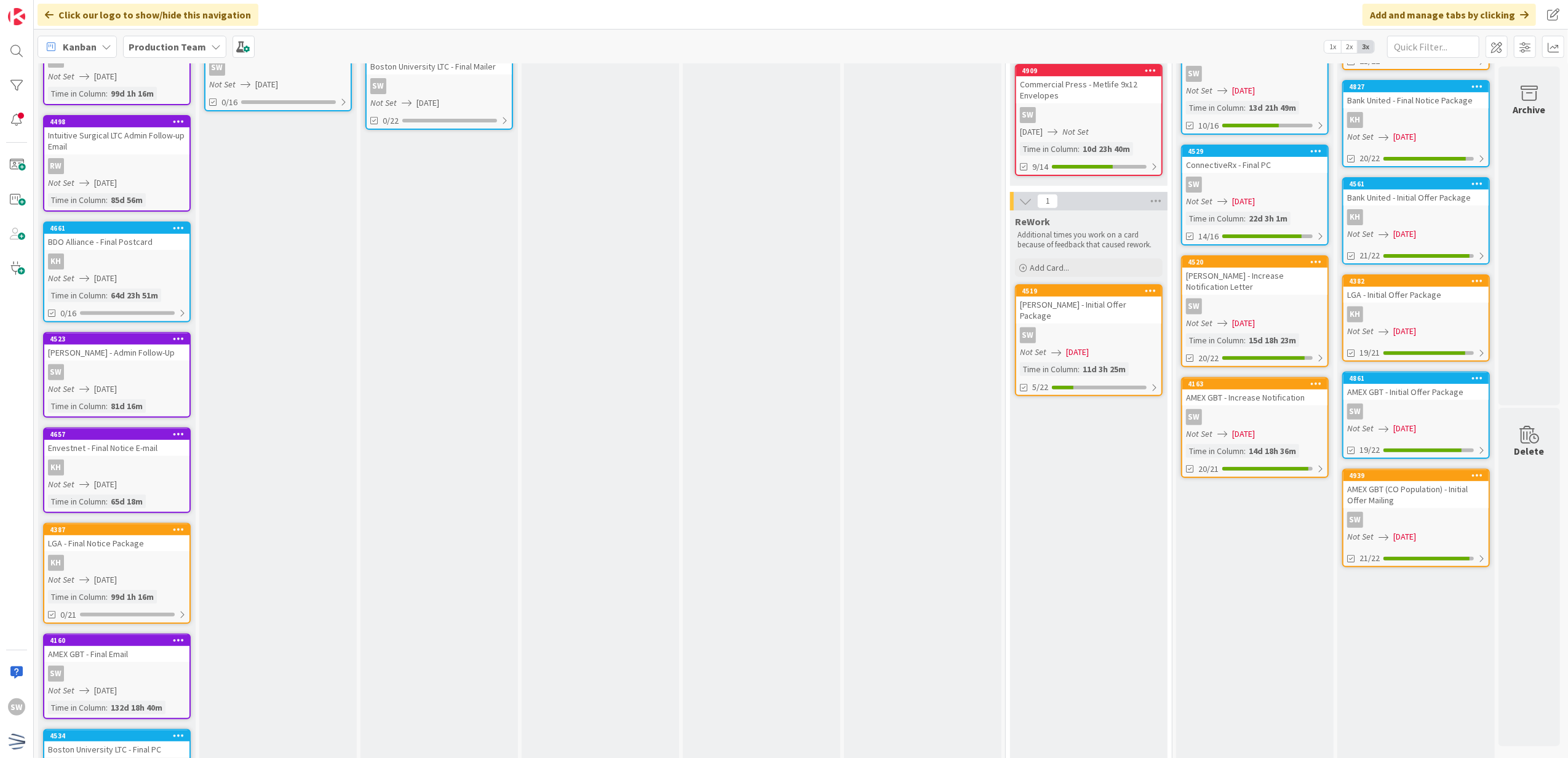
scroll to position [439, 0]
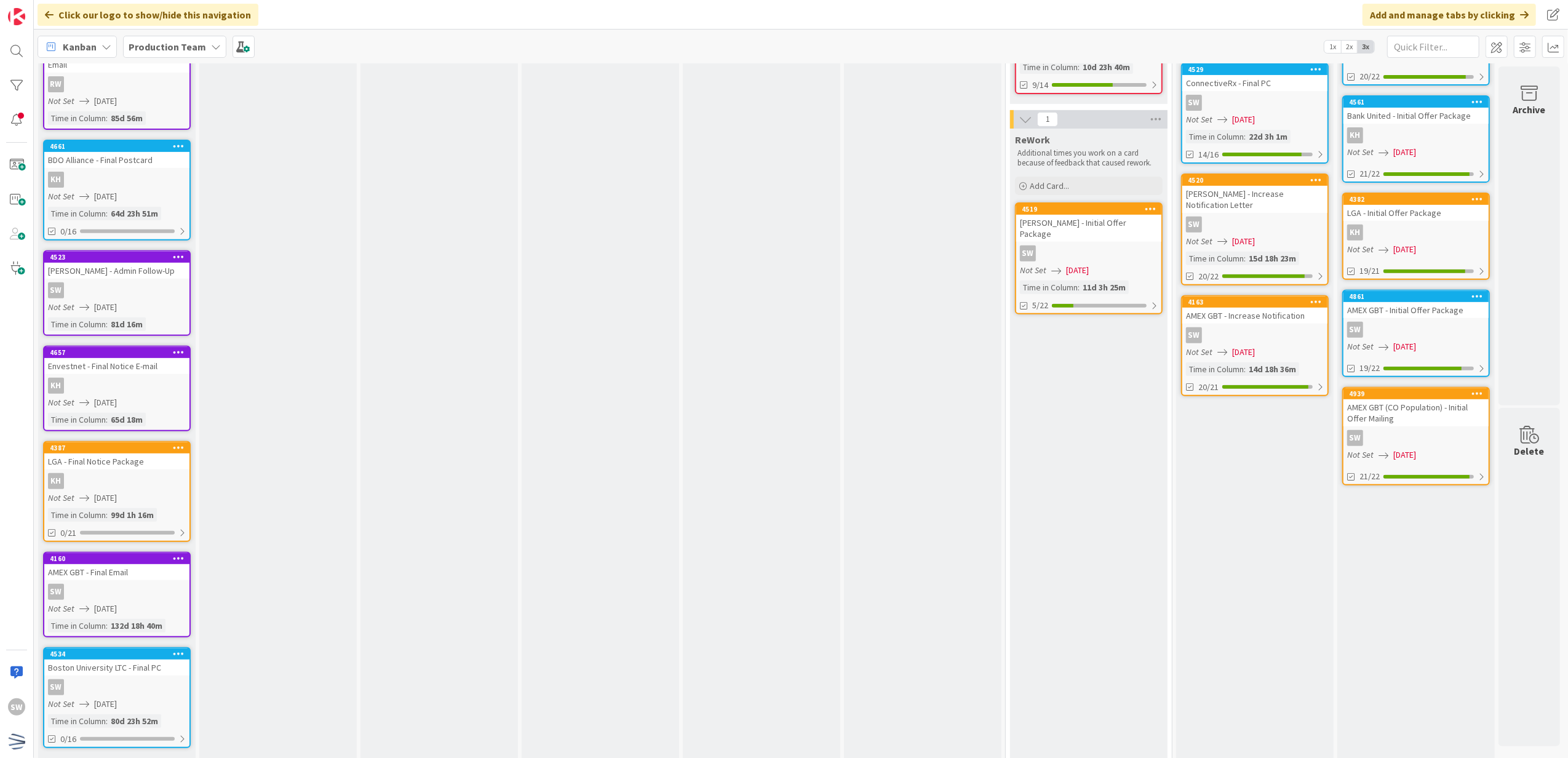
click at [172, 554] on div at bounding box center [179, 558] width 22 height 8
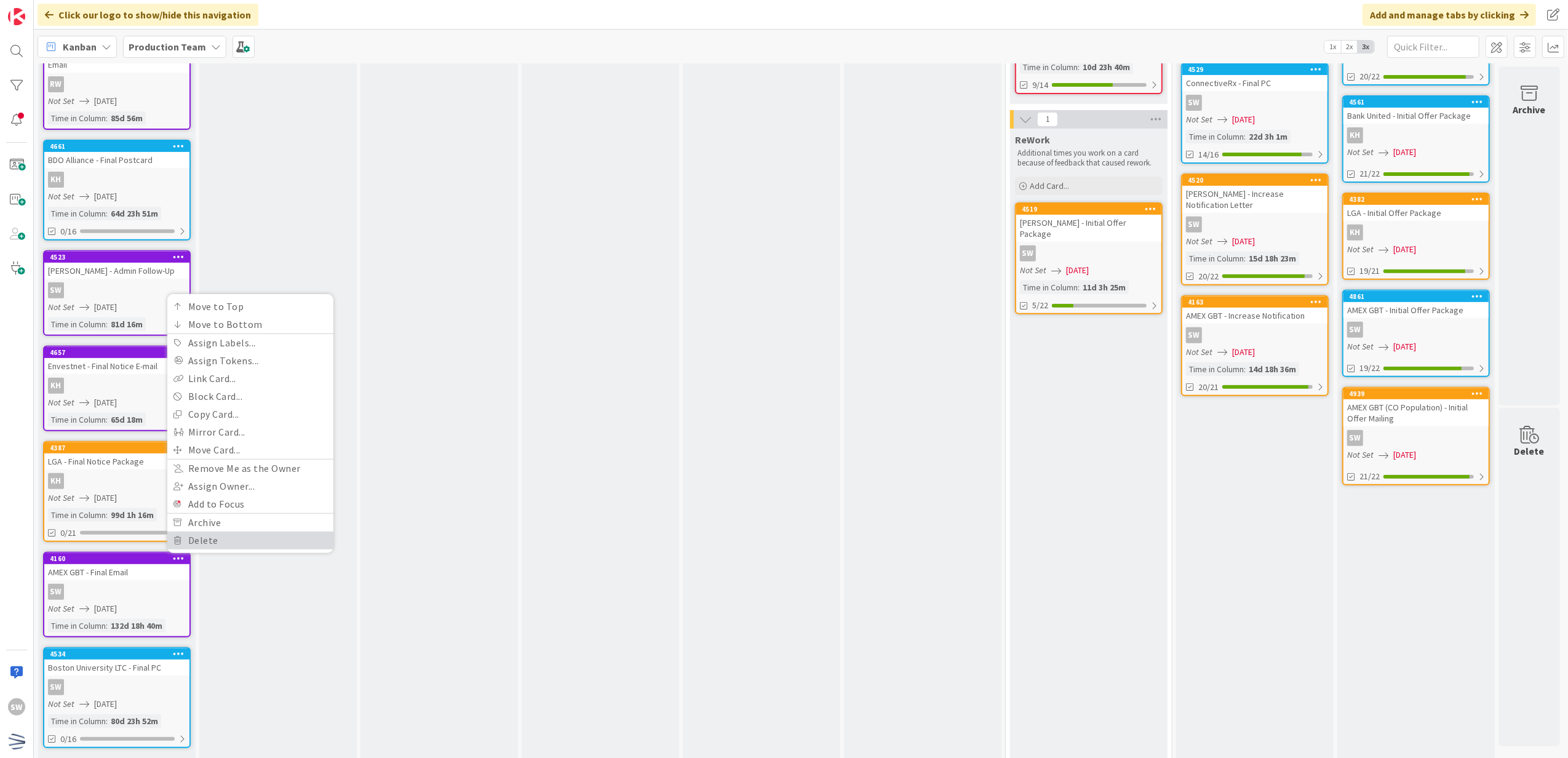
click at [173, 532] on link "Delete" at bounding box center [250, 541] width 166 height 18
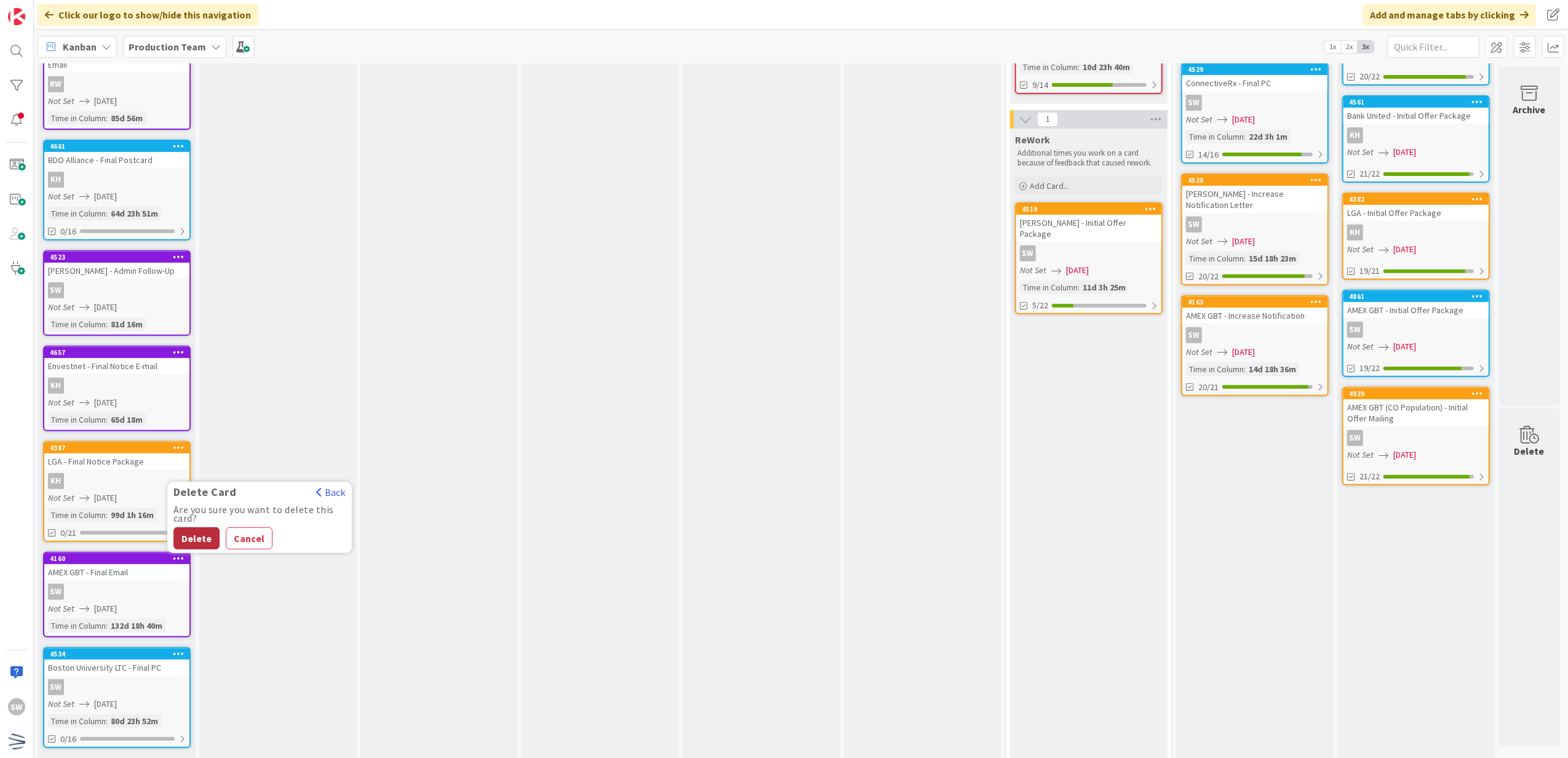
click at [174, 528] on button "Delete" at bounding box center [197, 539] width 46 height 22
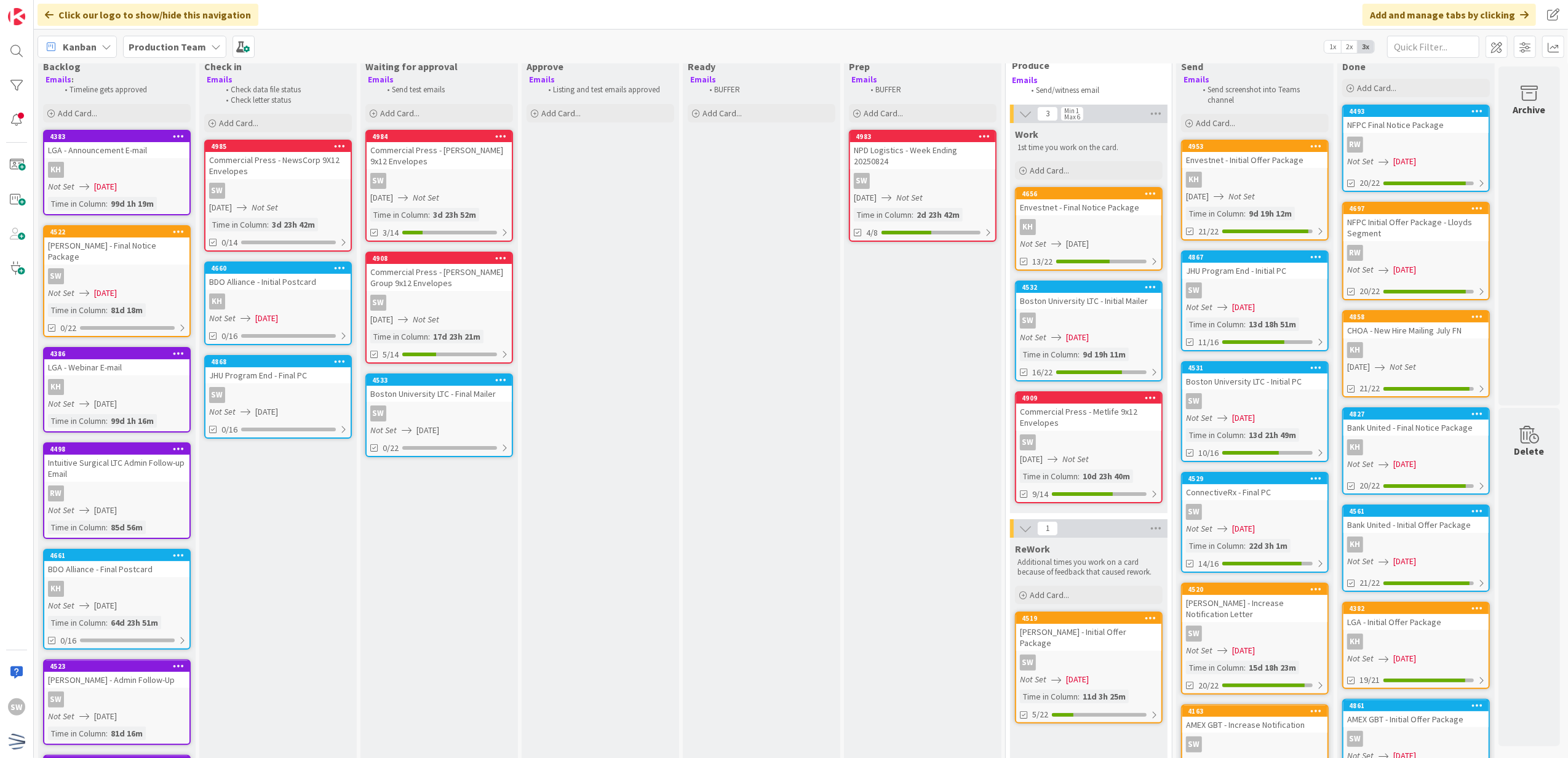
scroll to position [29, 0]
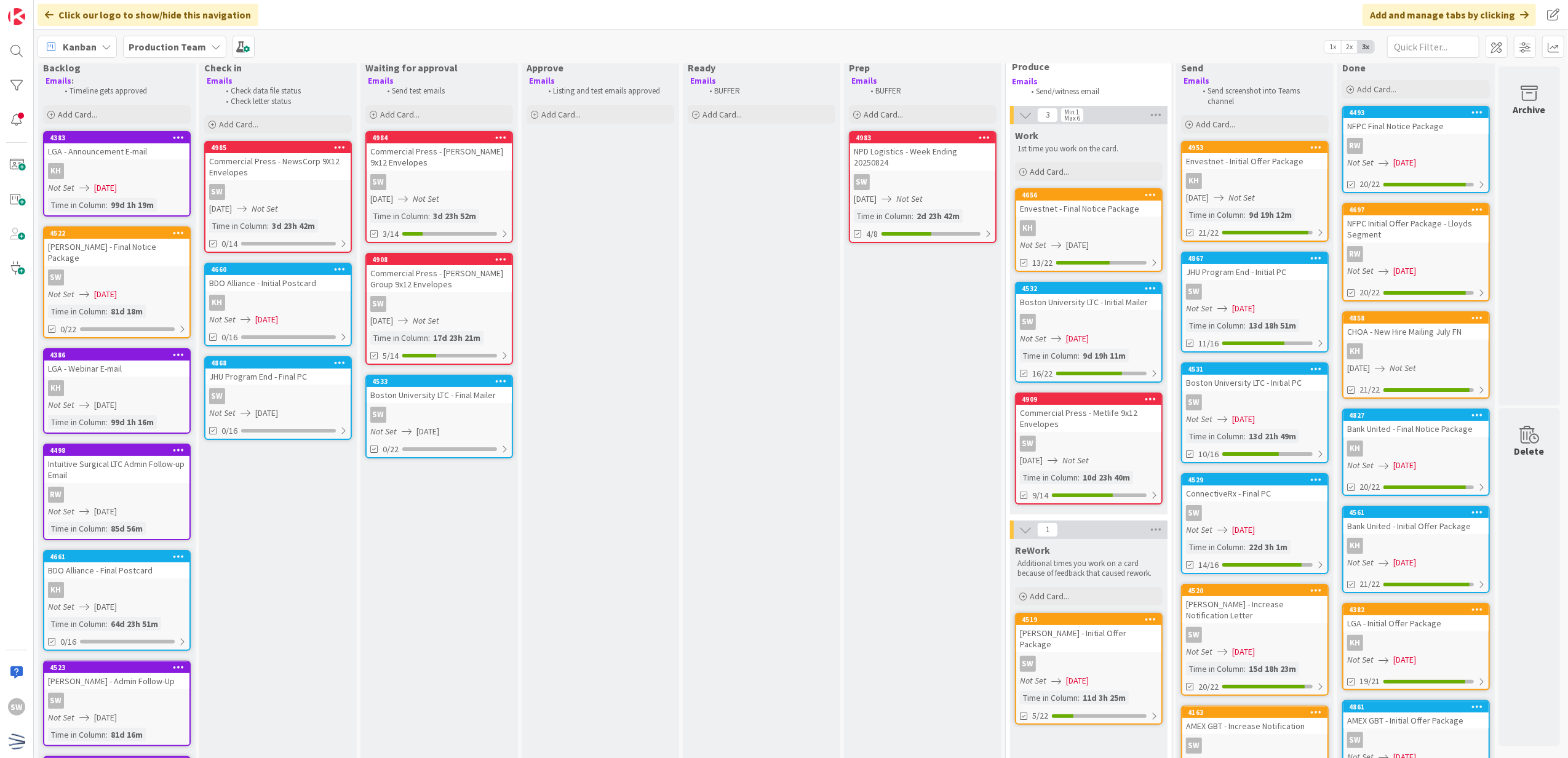
click at [313, 378] on div "JHU Program End - Final PC" at bounding box center [278, 376] width 145 height 16
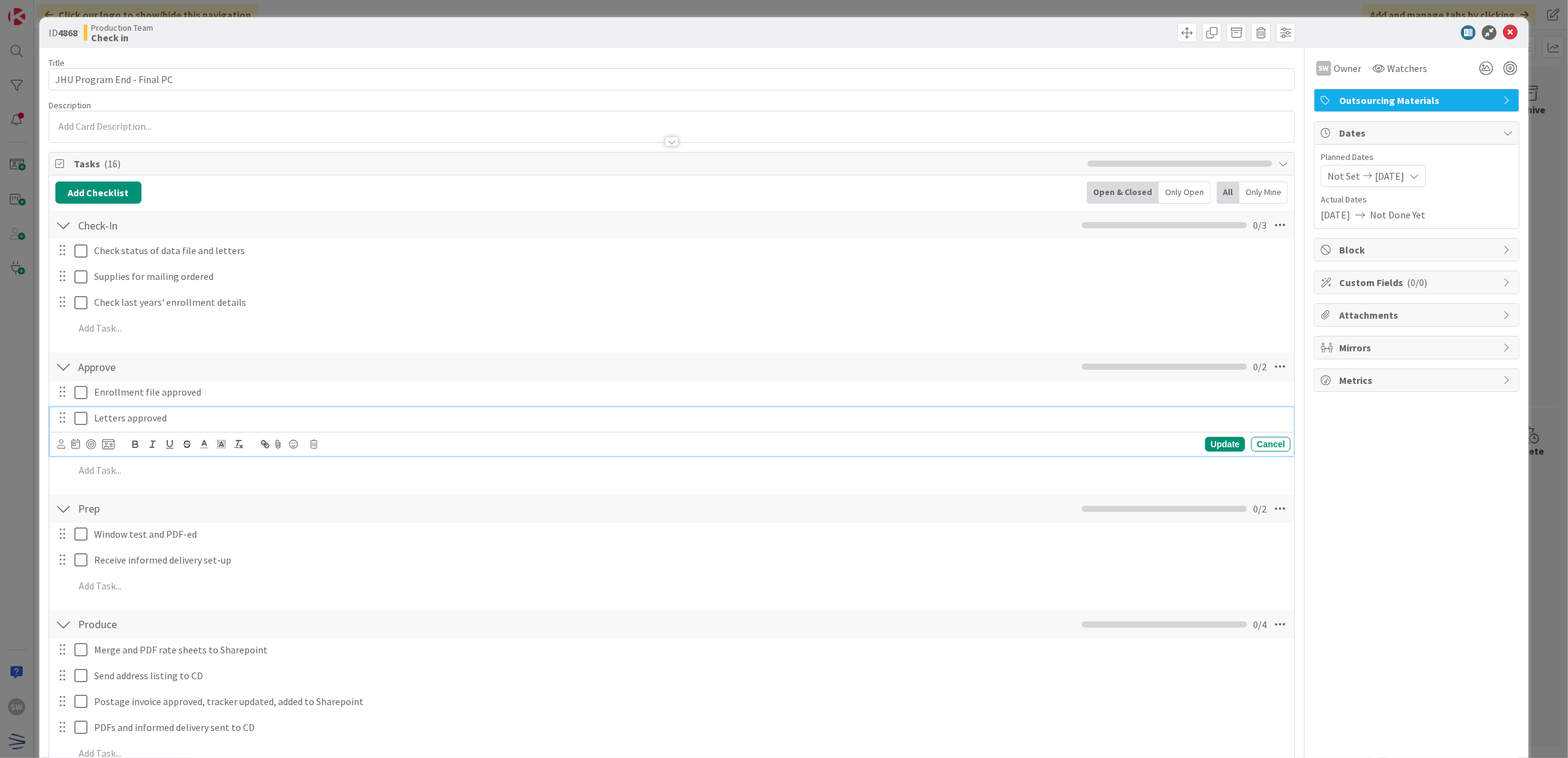
click at [83, 416] on icon at bounding box center [83, 418] width 19 height 15
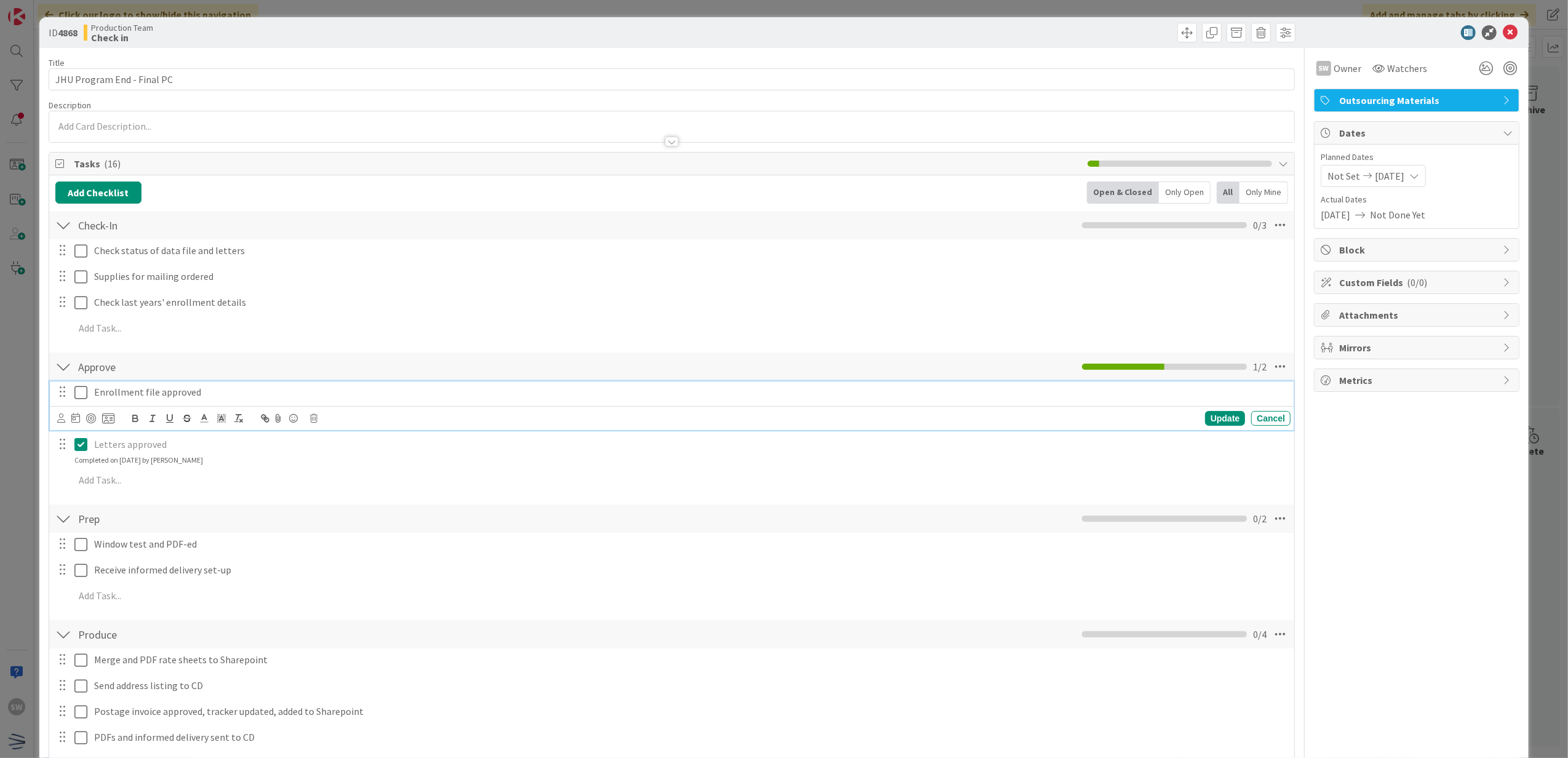
click at [81, 389] on icon at bounding box center [83, 392] width 19 height 15
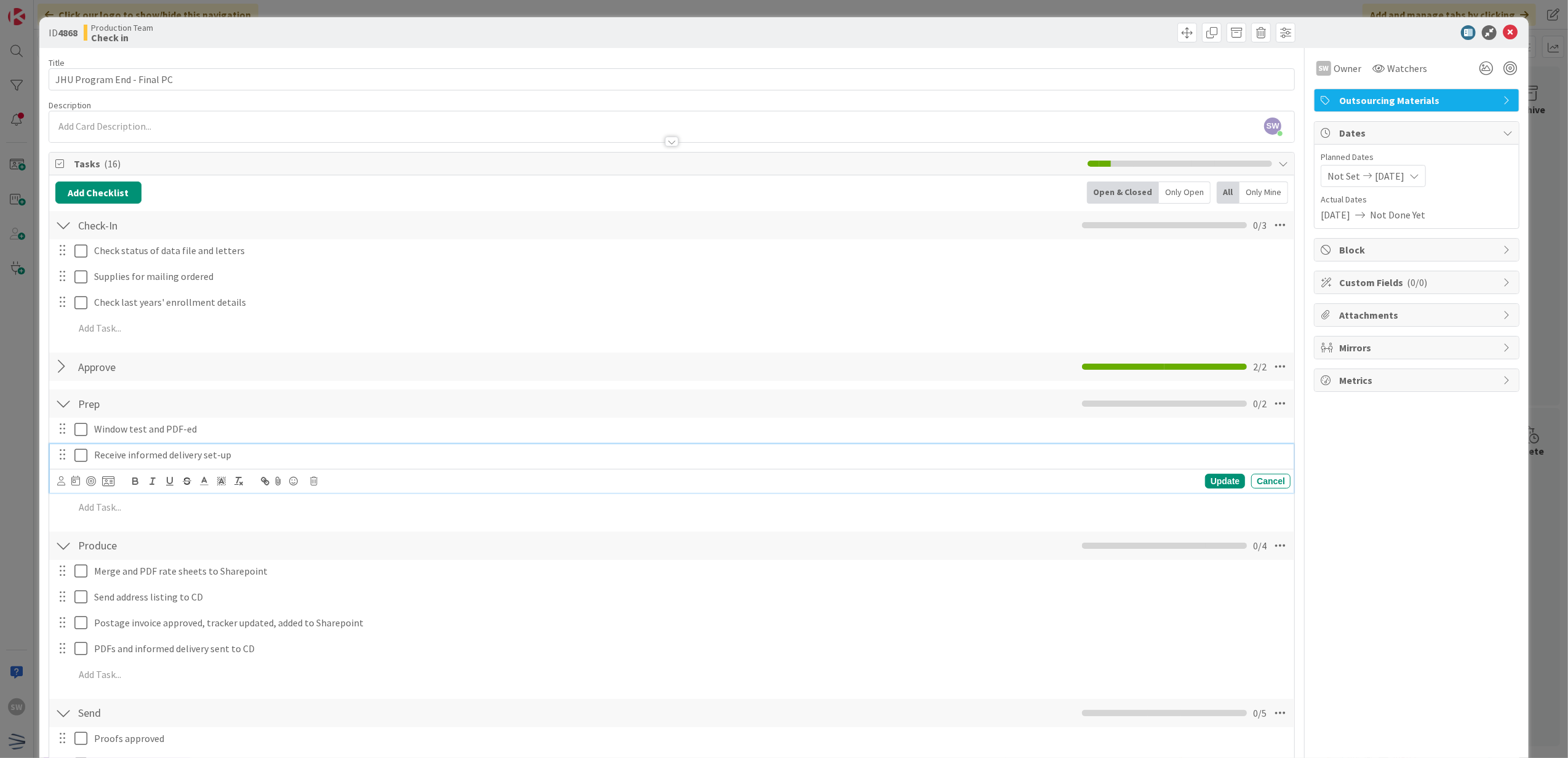
click at [79, 461] on icon at bounding box center [83, 455] width 19 height 15
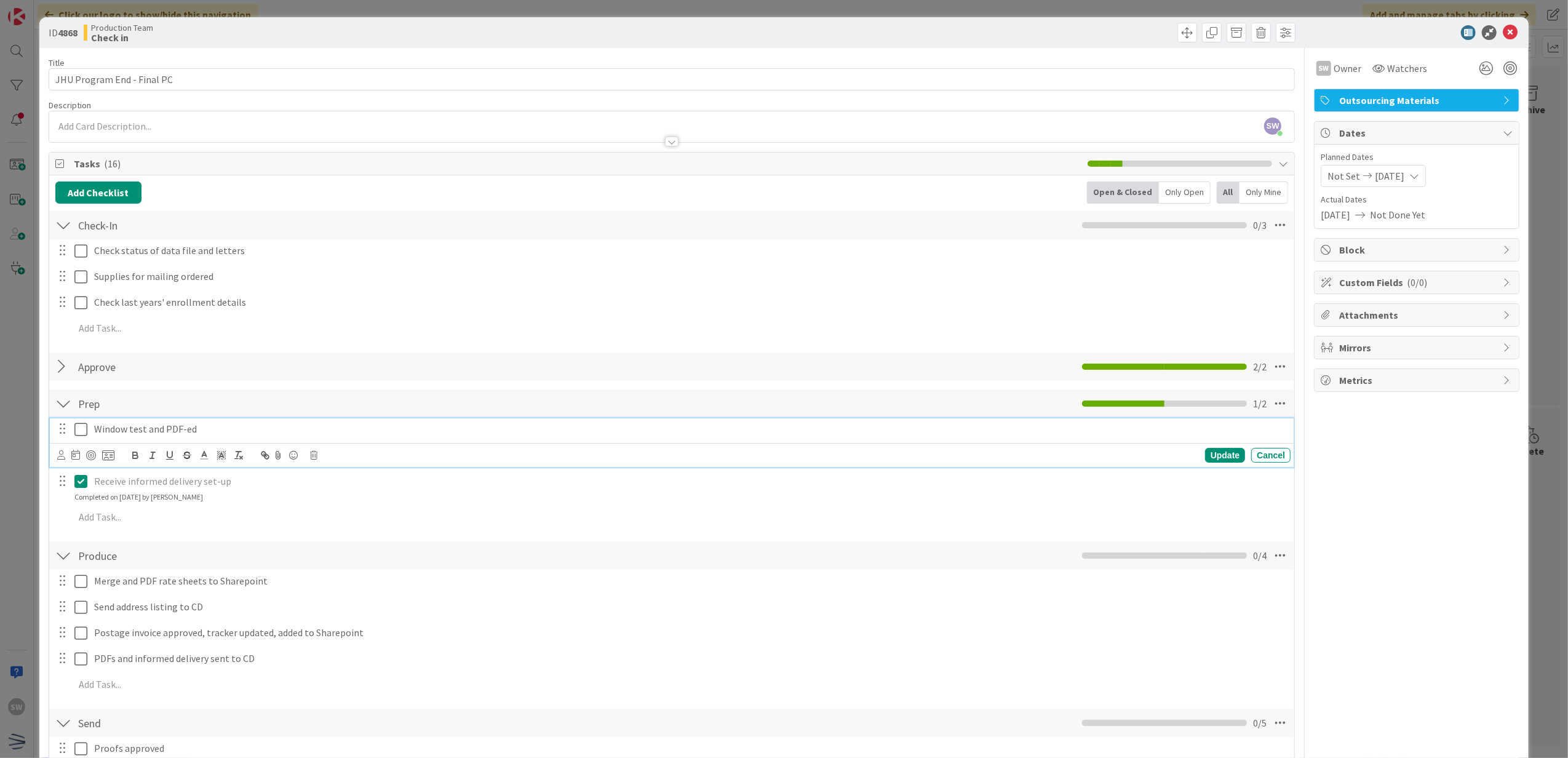
click at [79, 426] on icon at bounding box center [83, 429] width 19 height 15
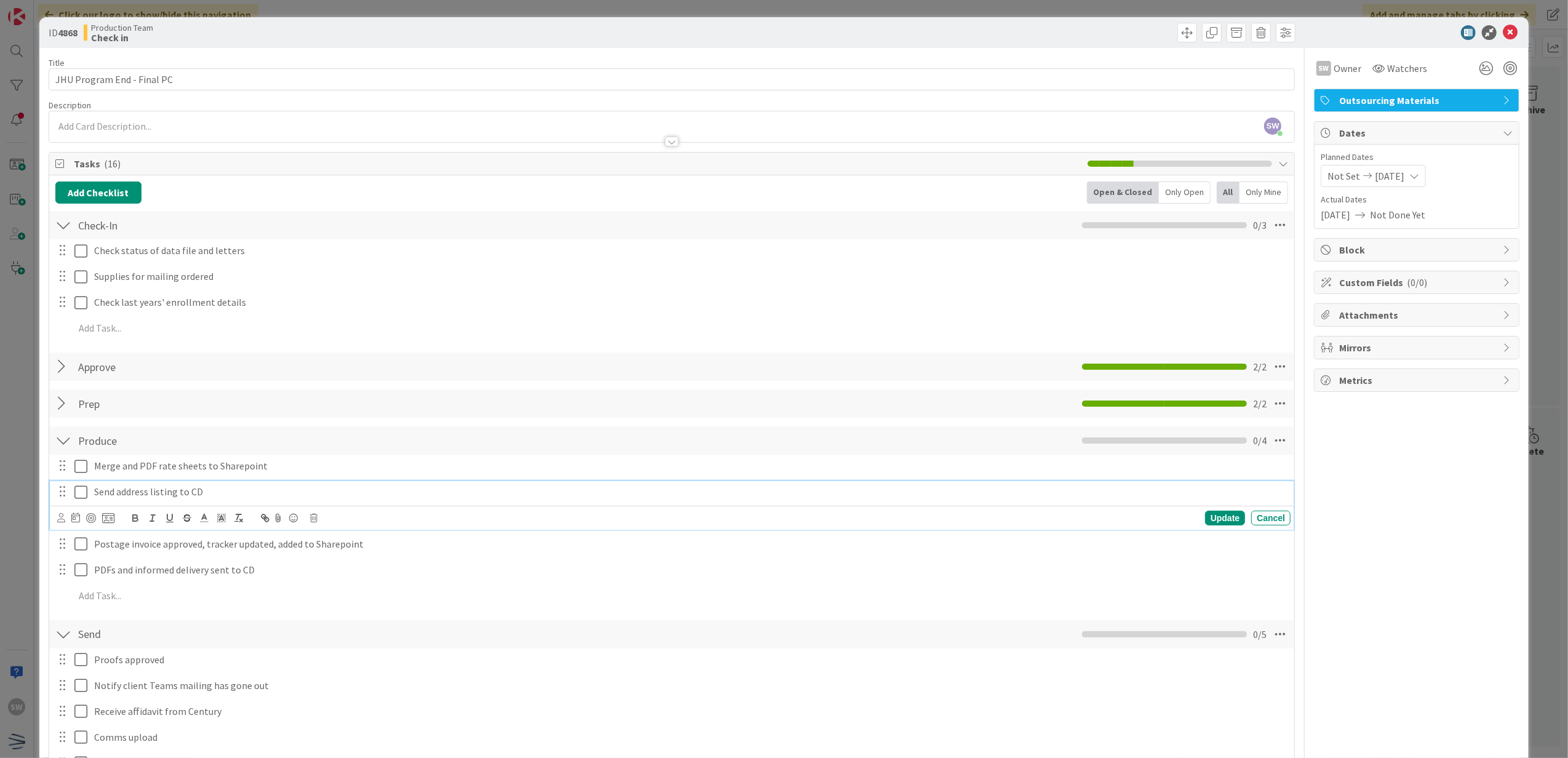
click at [83, 502] on button at bounding box center [81, 492] width 15 height 19
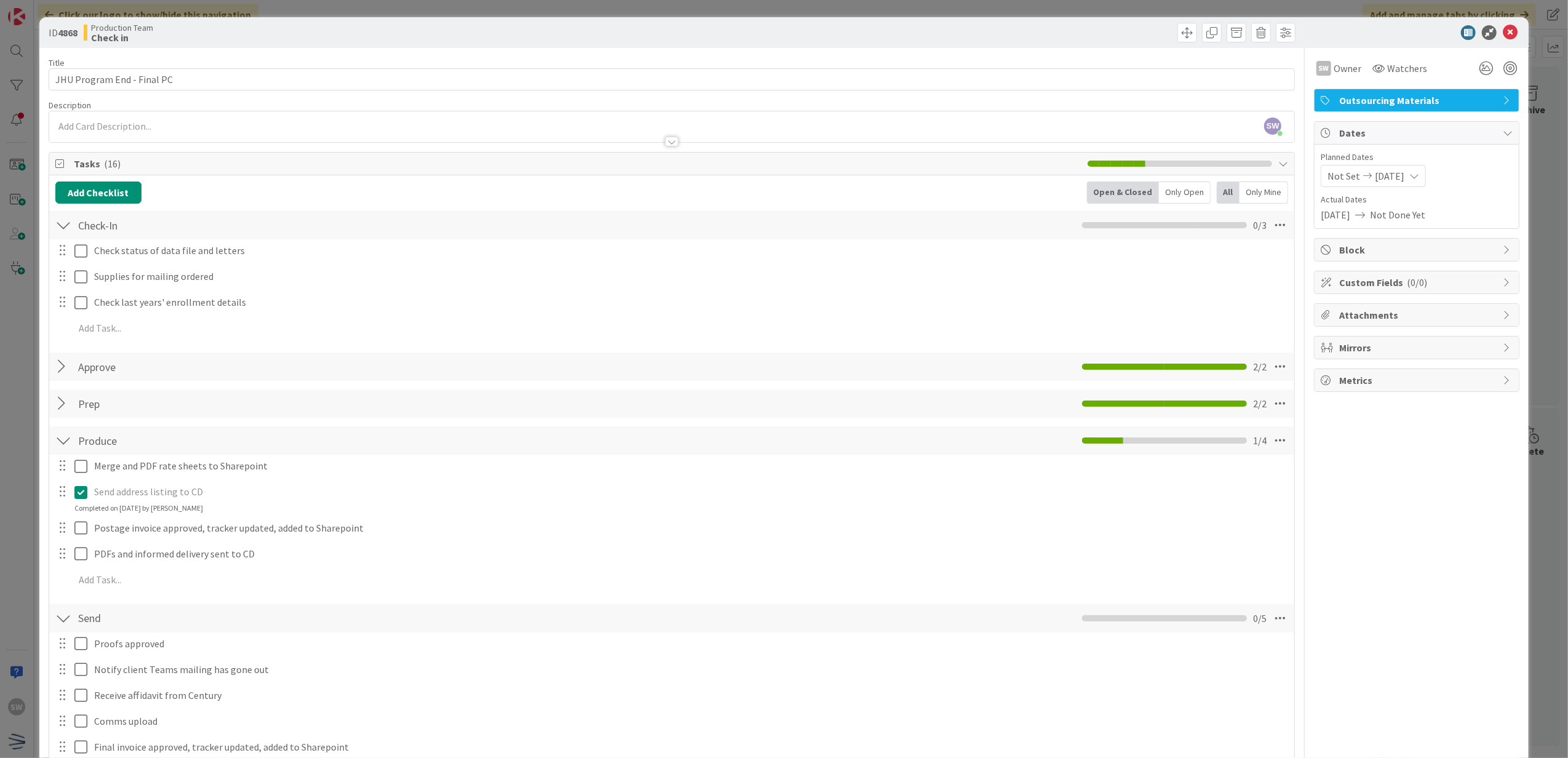
click at [83, 478] on div "Merge and PDF rate sheets to Sharepoint Update Cancel" at bounding box center [672, 467] width 1245 height 22
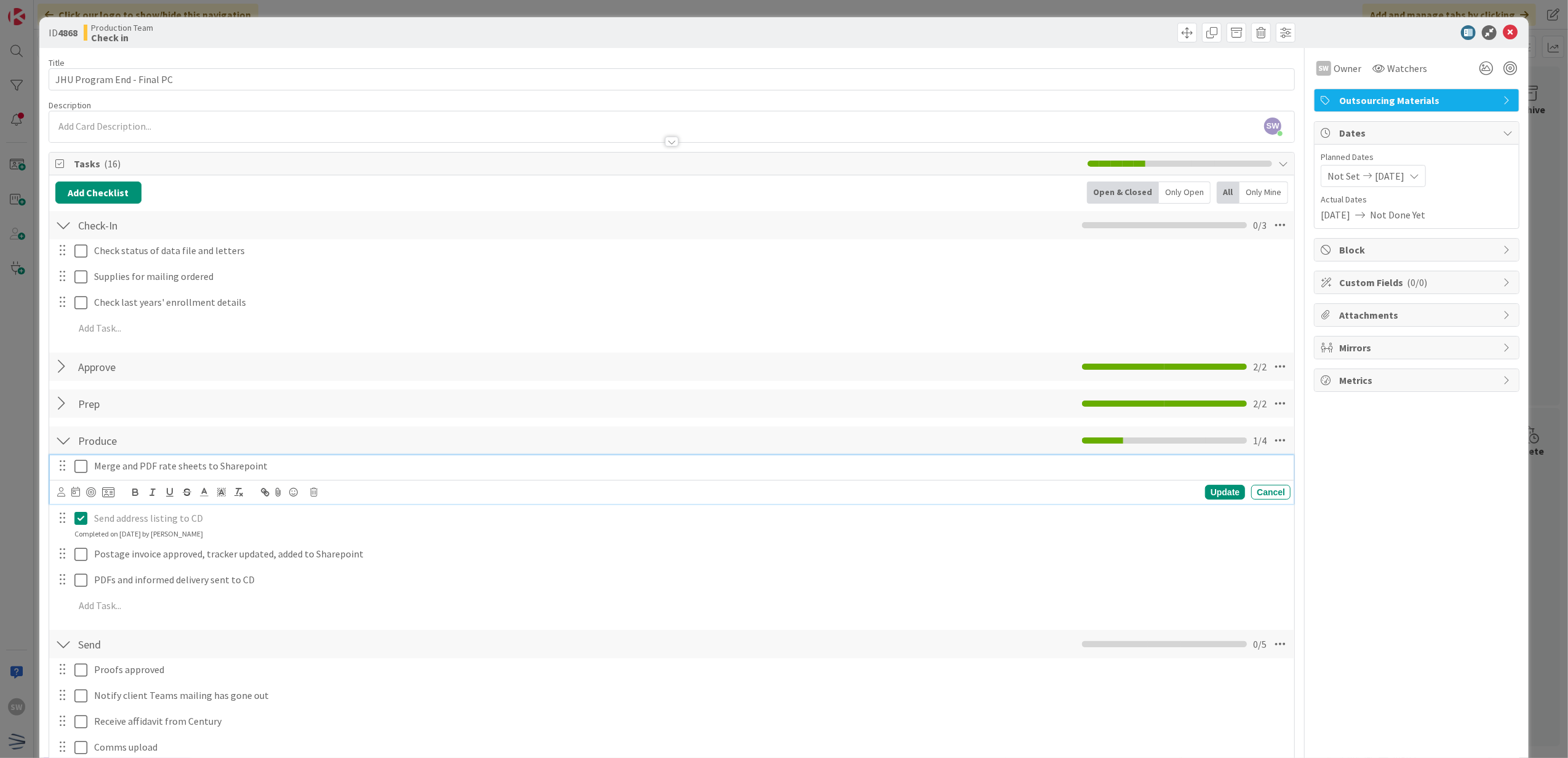
click at [83, 474] on icon at bounding box center [83, 466] width 19 height 15
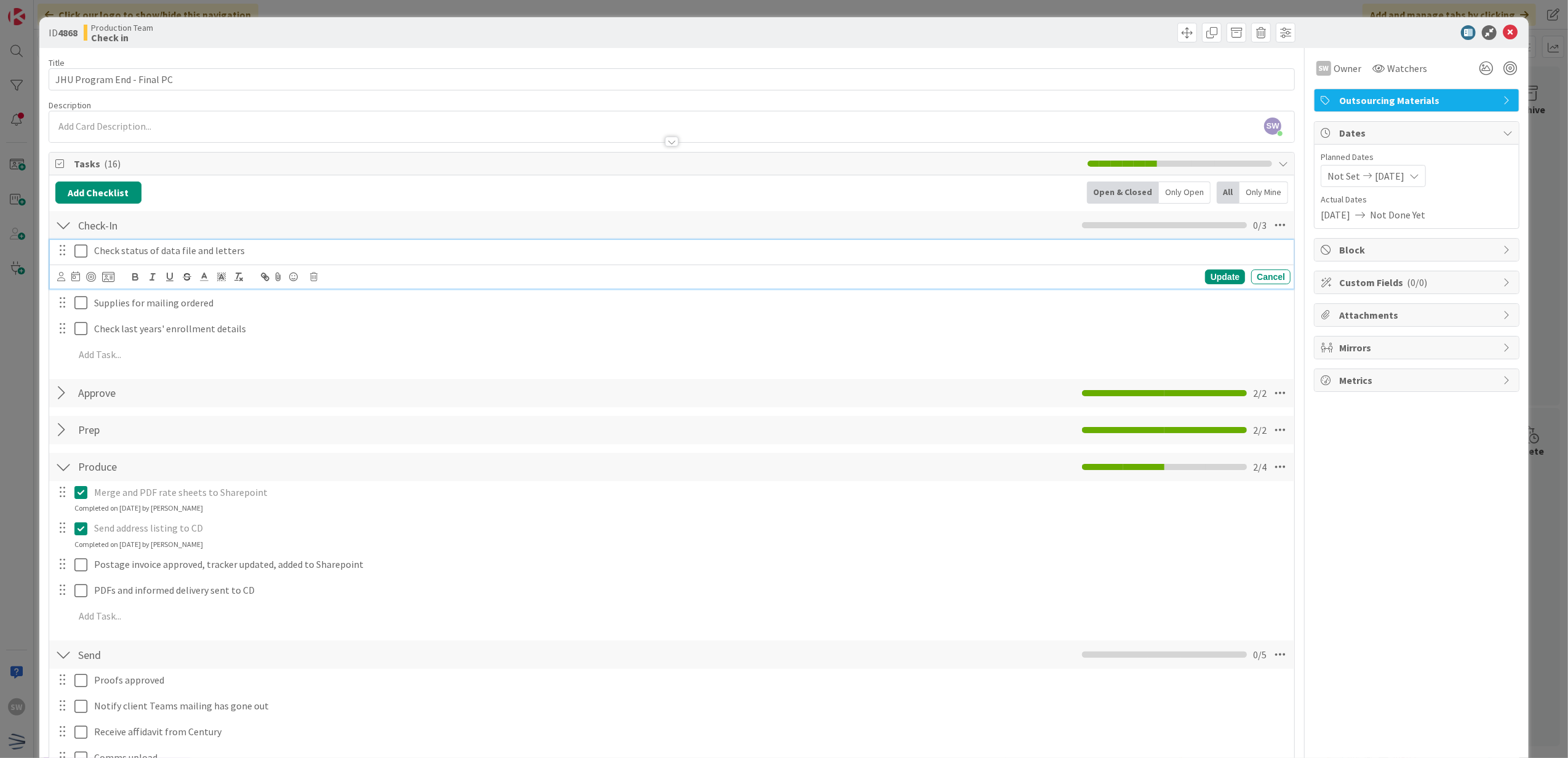
click at [82, 249] on icon at bounding box center [83, 250] width 19 height 15
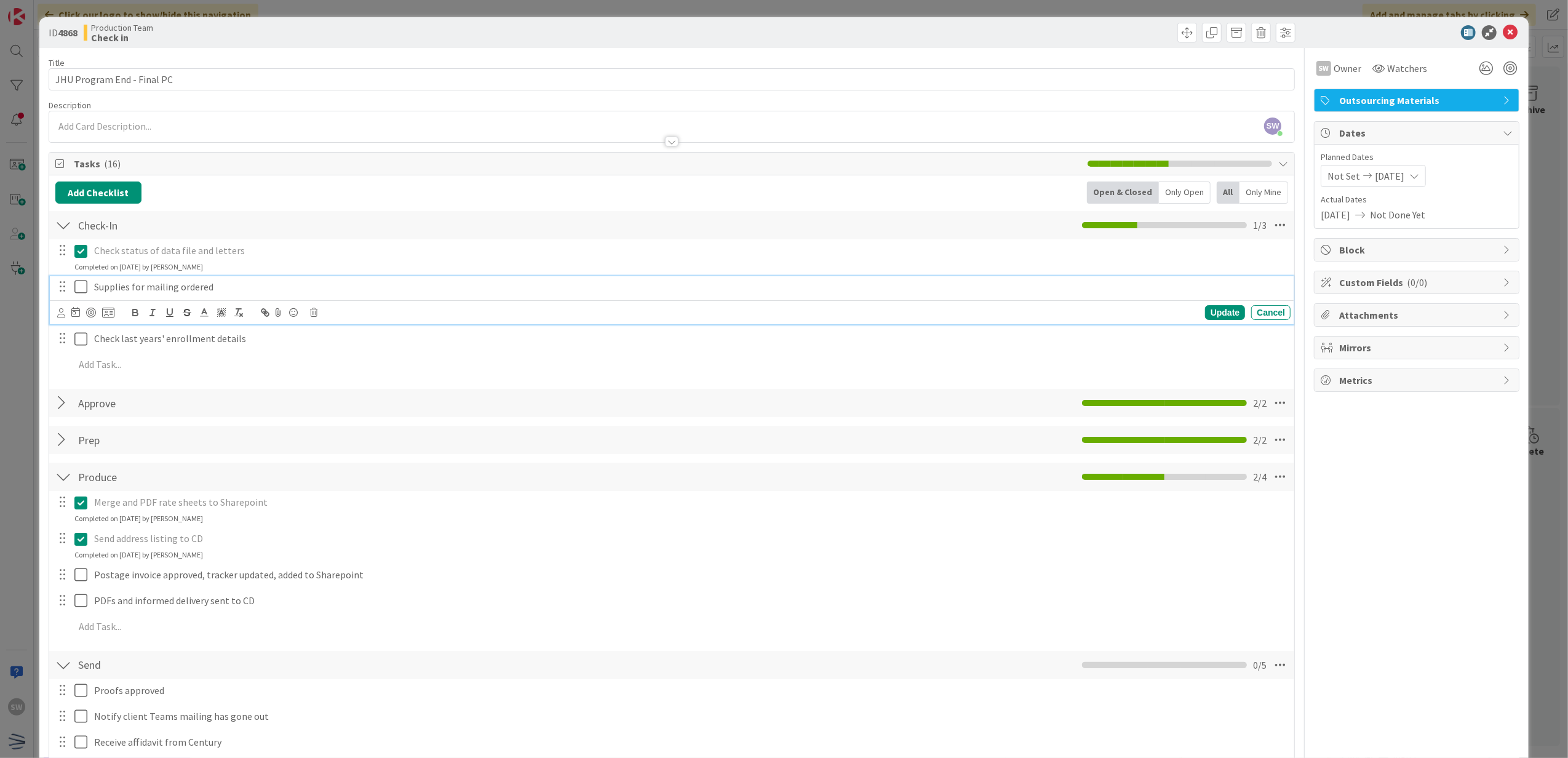
drag, startPoint x: 82, startPoint y: 292, endPoint x: 86, endPoint y: 320, distance: 28.3
click at [82, 294] on icon at bounding box center [83, 287] width 19 height 15
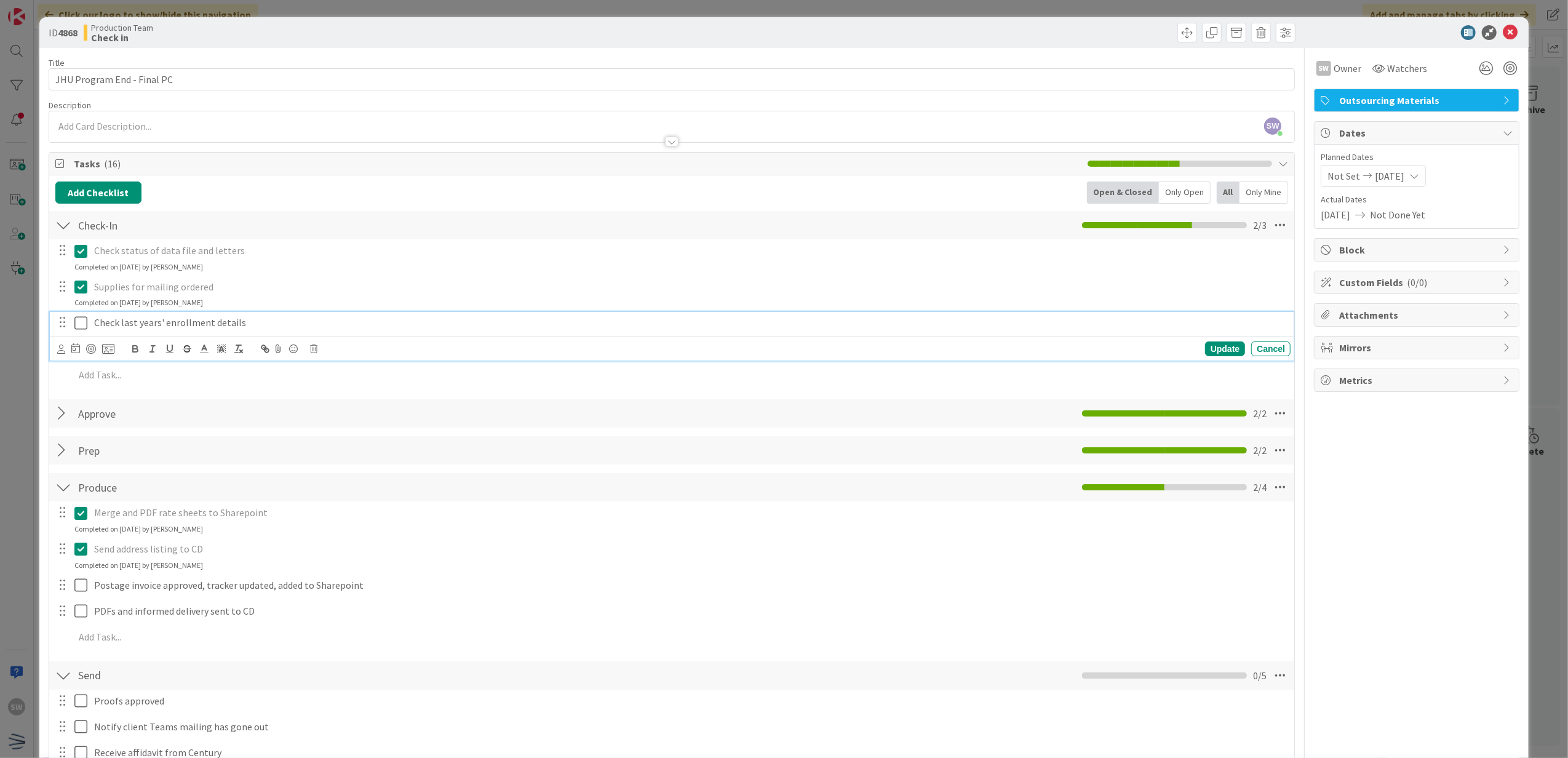
click at [83, 326] on icon at bounding box center [83, 323] width 19 height 15
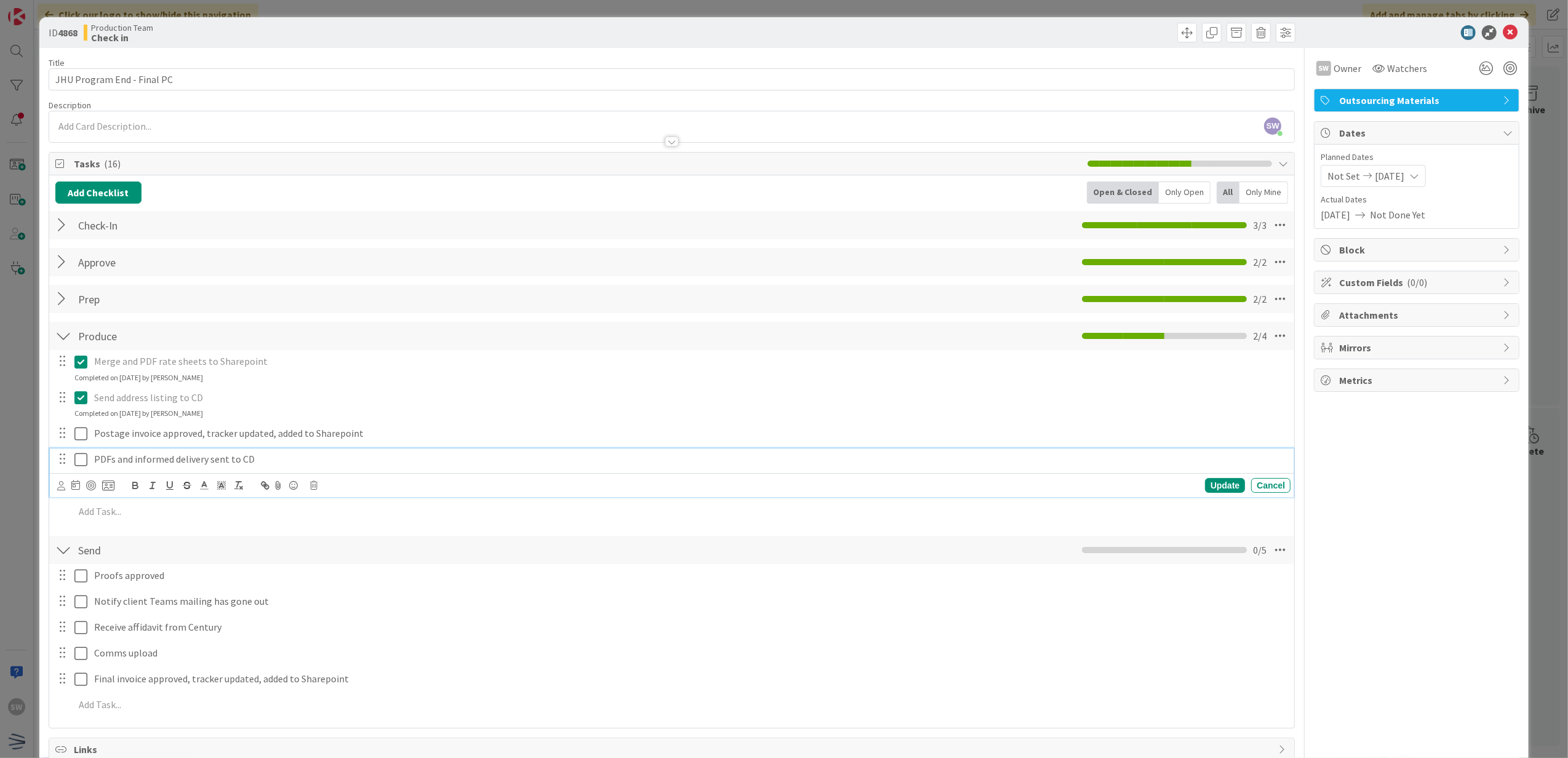
click at [79, 455] on icon at bounding box center [83, 460] width 19 height 15
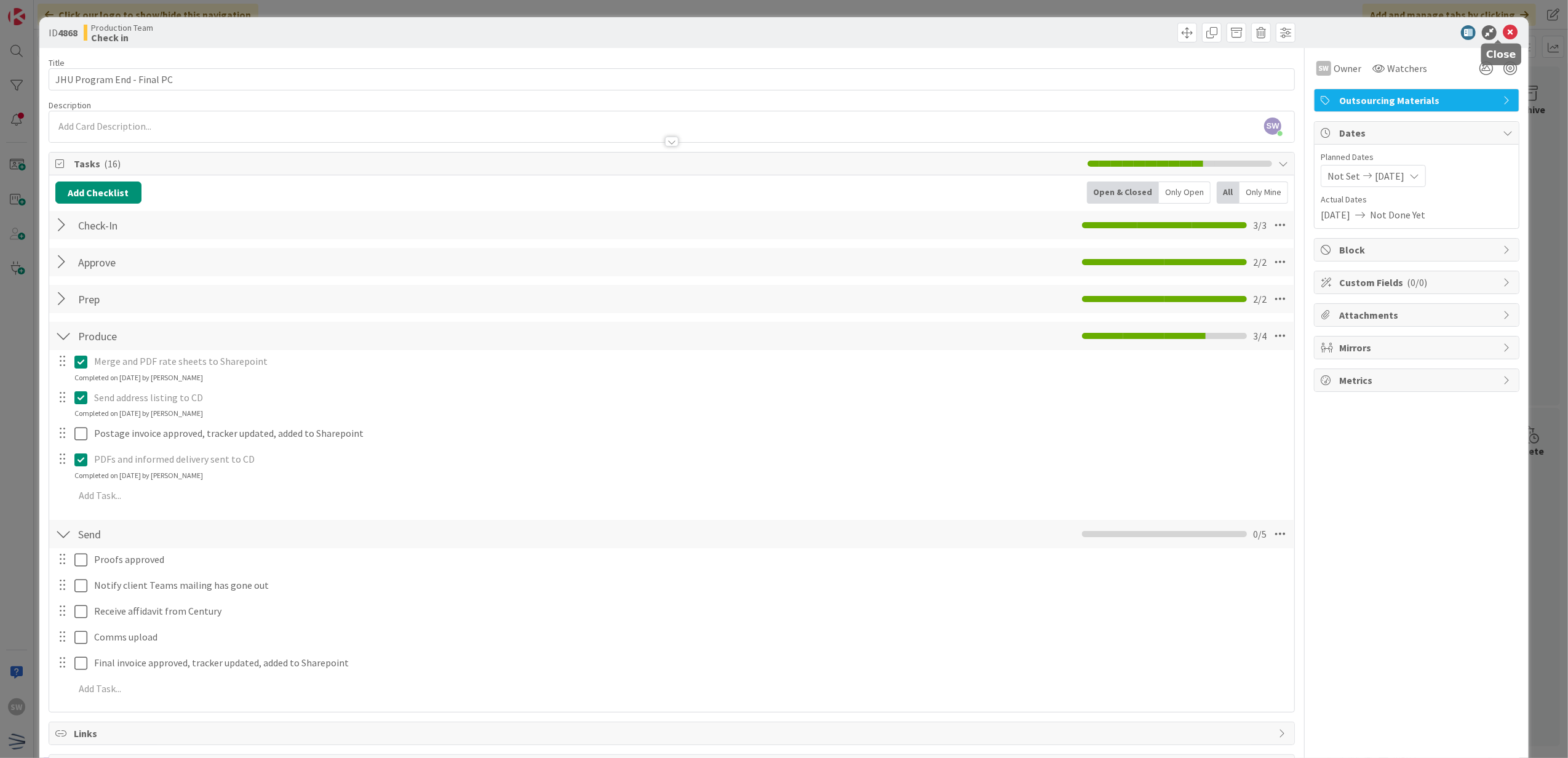
click at [1503, 33] on icon at bounding box center [1510, 32] width 15 height 15
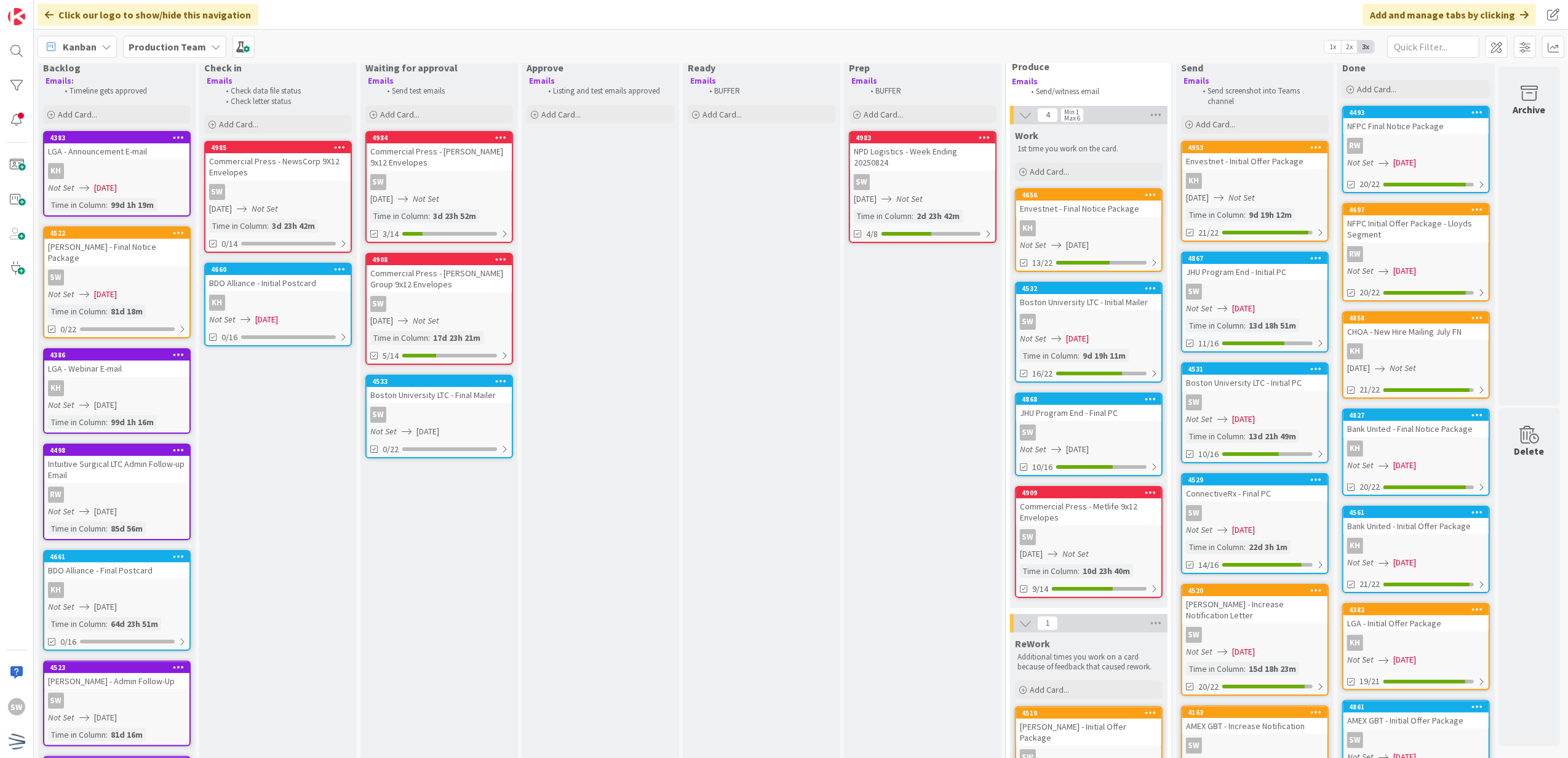
click at [402, 407] on div "SW" at bounding box center [439, 414] width 145 height 16
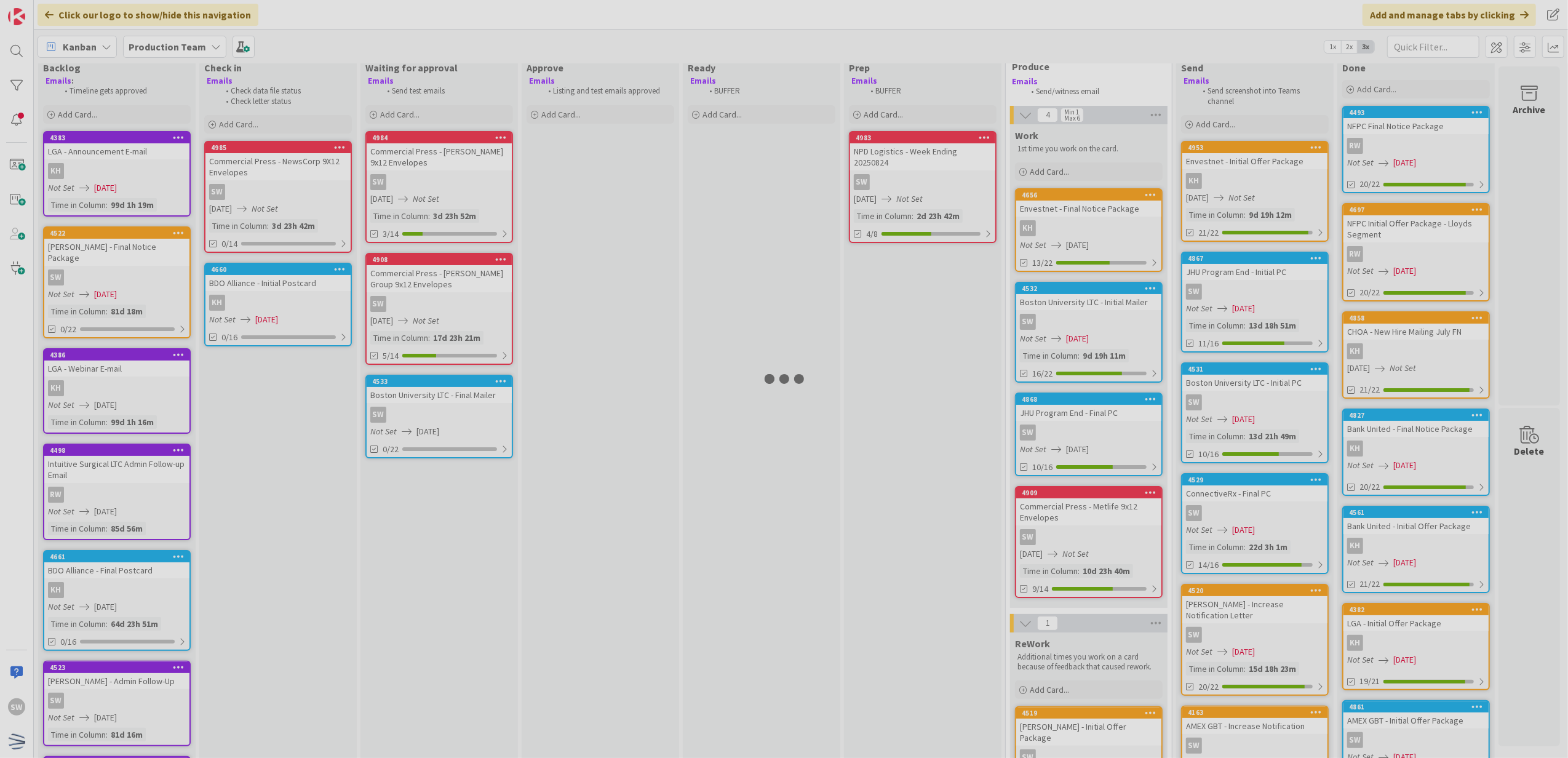
click at [402, 404] on div at bounding box center [784, 379] width 1568 height 758
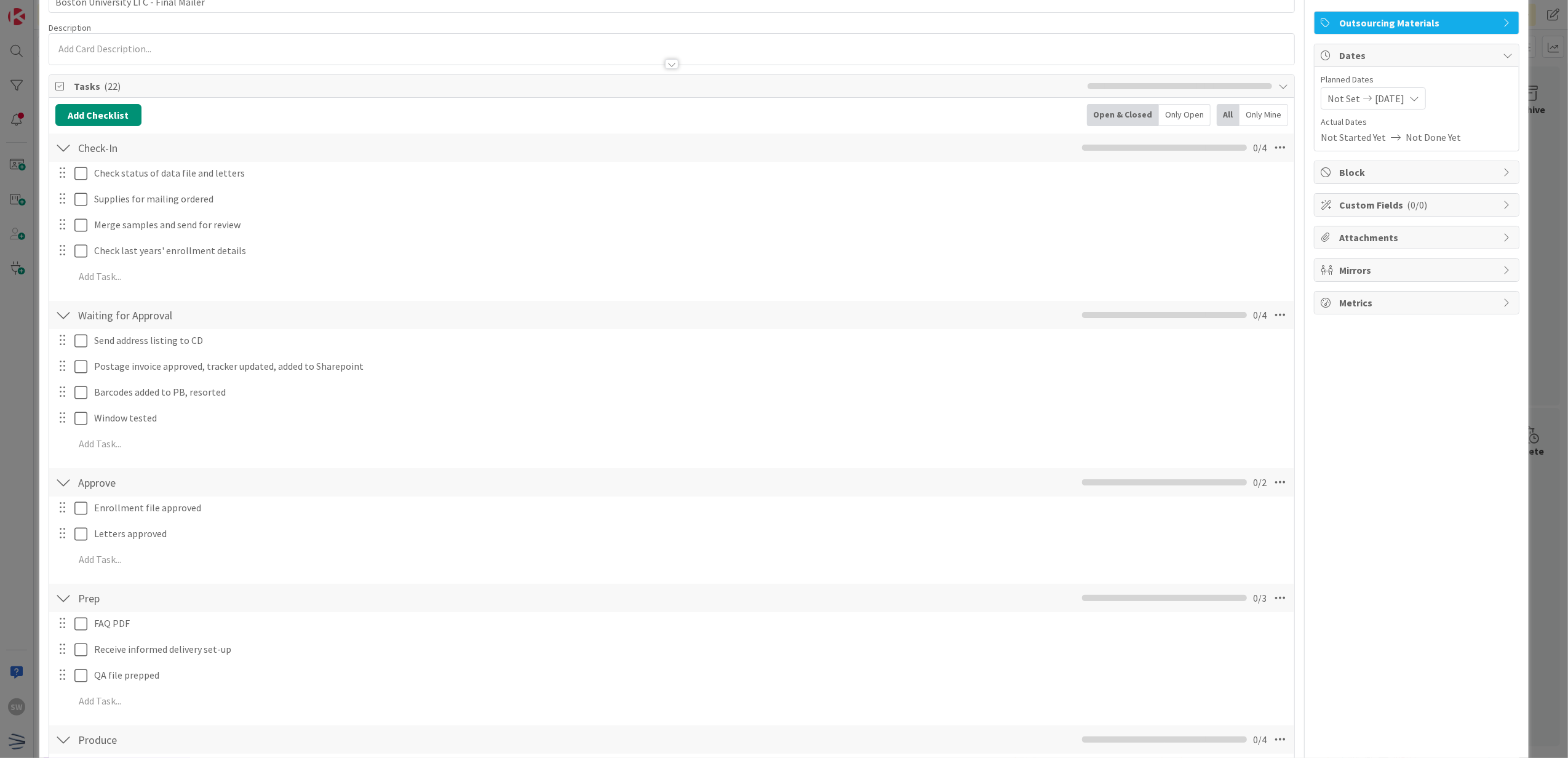
scroll to position [163, 0]
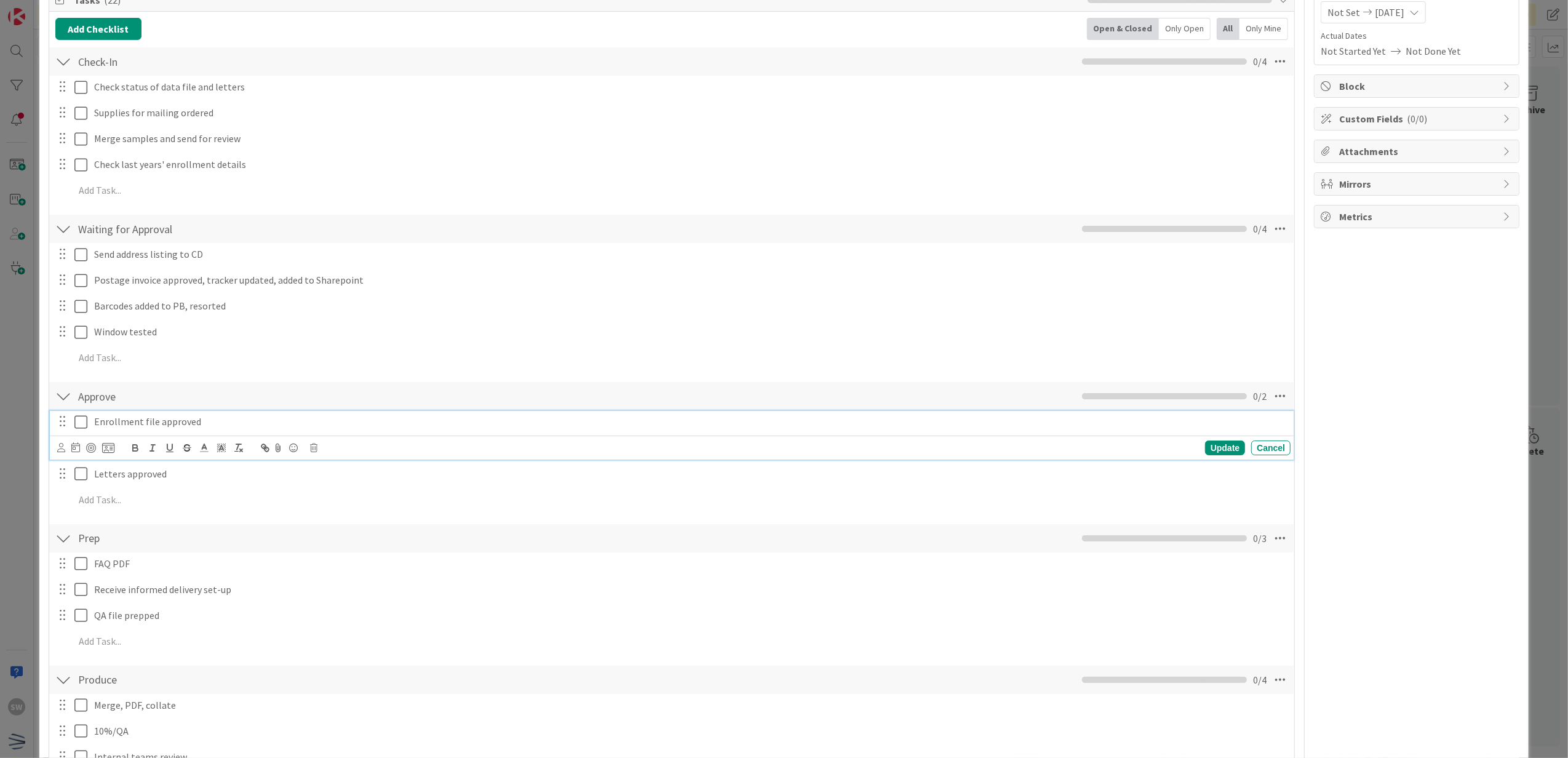
click at [80, 420] on icon at bounding box center [83, 422] width 19 height 15
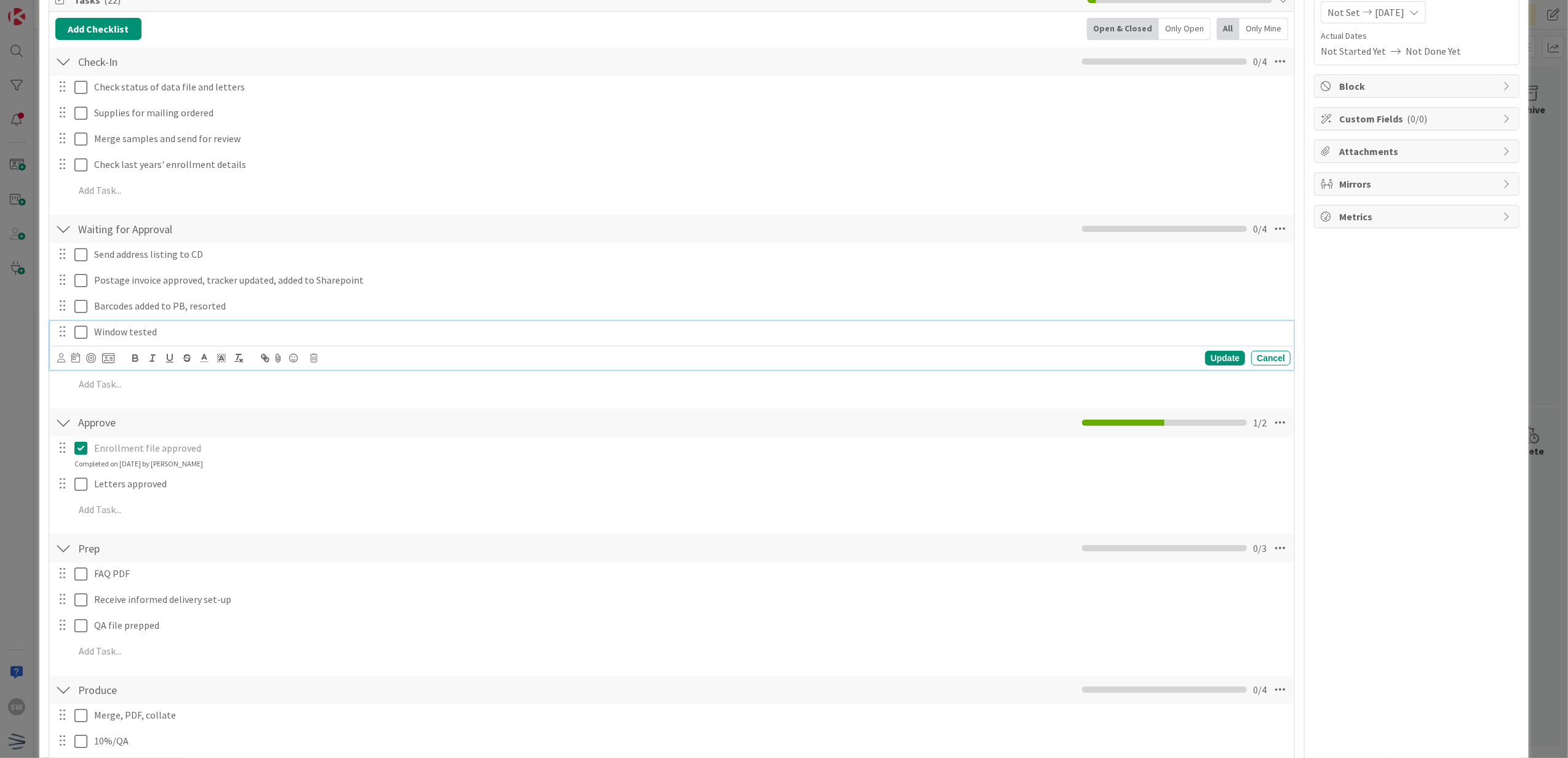
click at [79, 336] on icon at bounding box center [83, 332] width 19 height 15
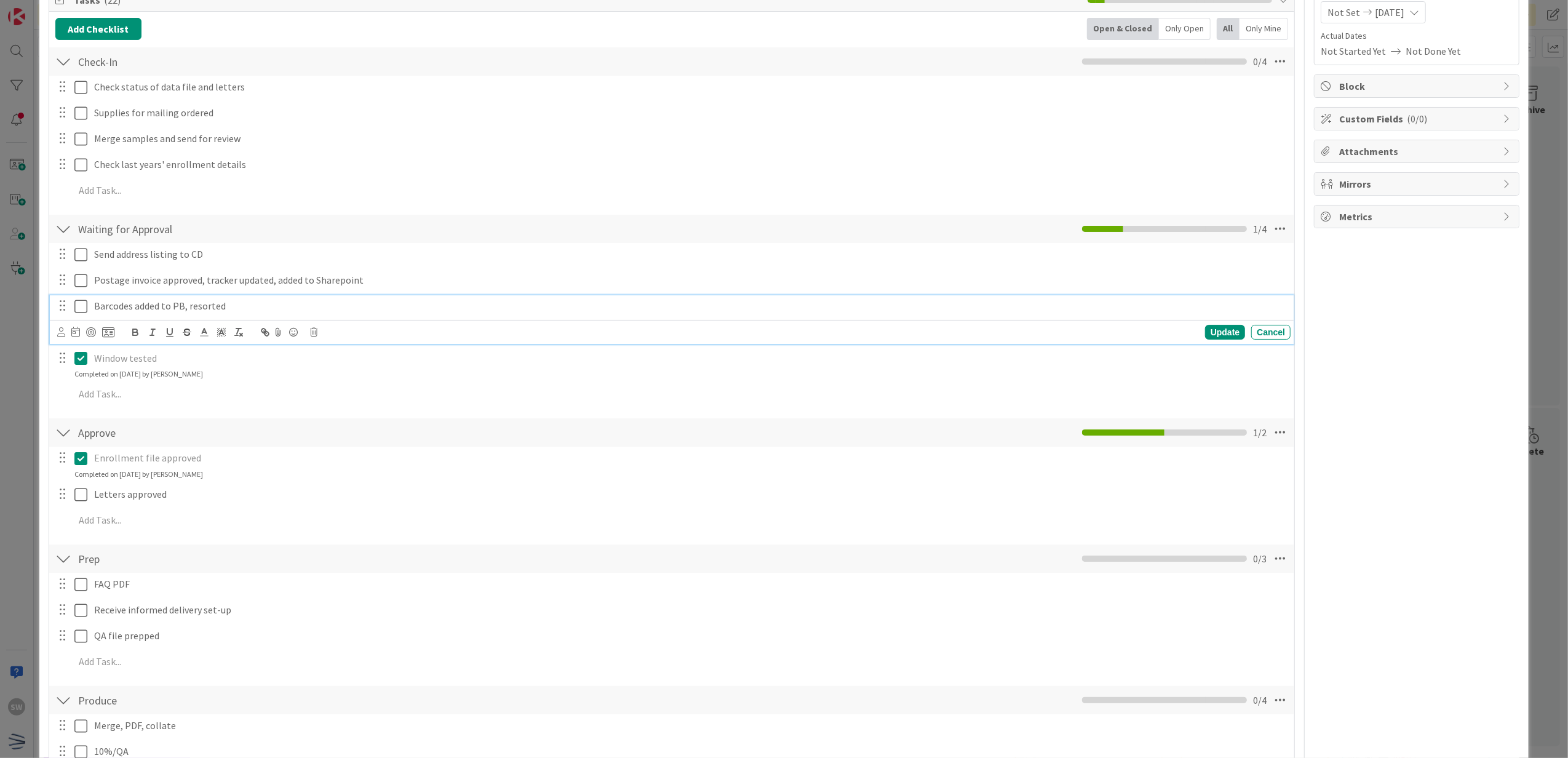
click at [82, 302] on icon at bounding box center [83, 306] width 19 height 15
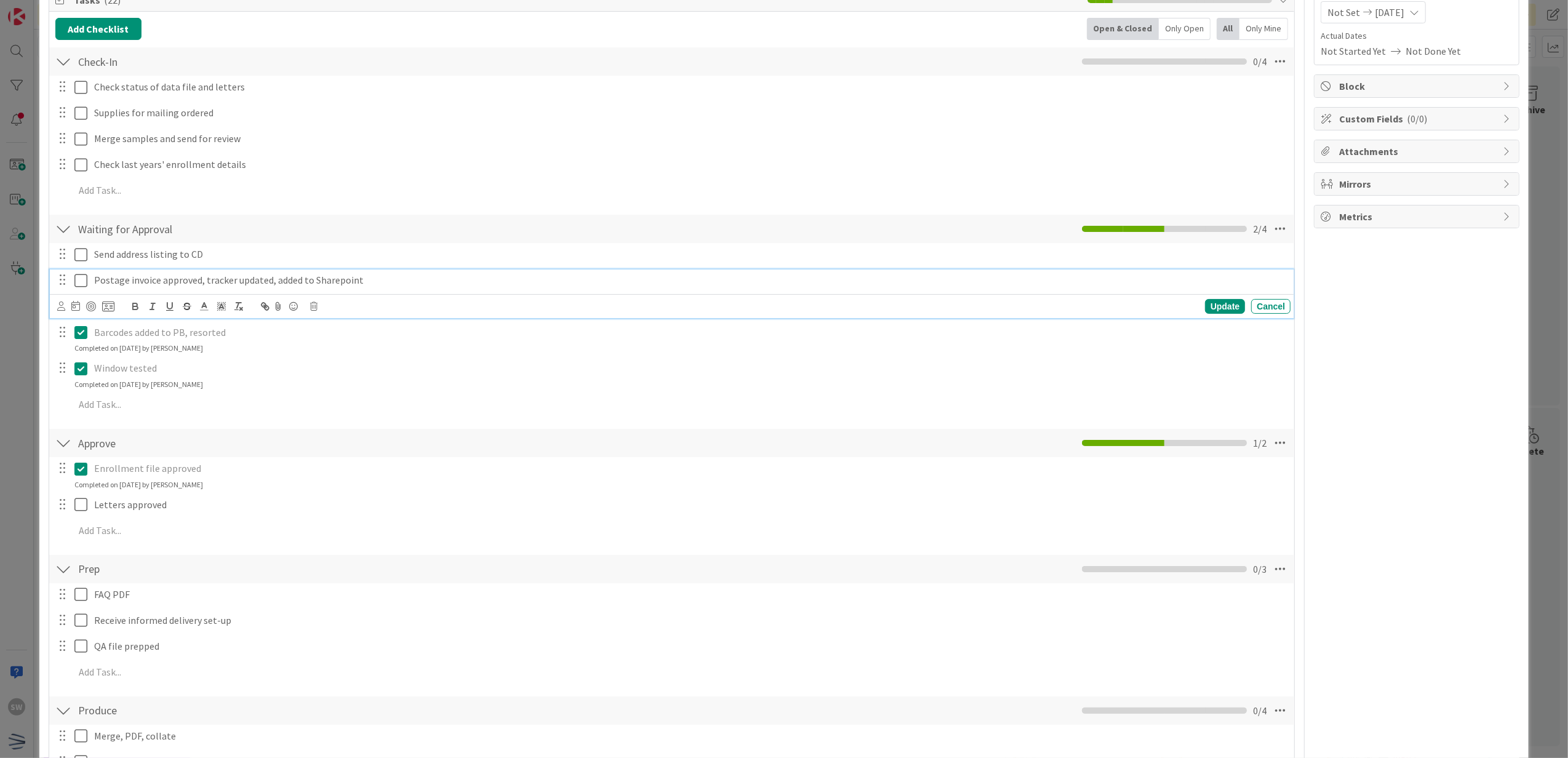
click at [87, 281] on icon at bounding box center [83, 280] width 19 height 15
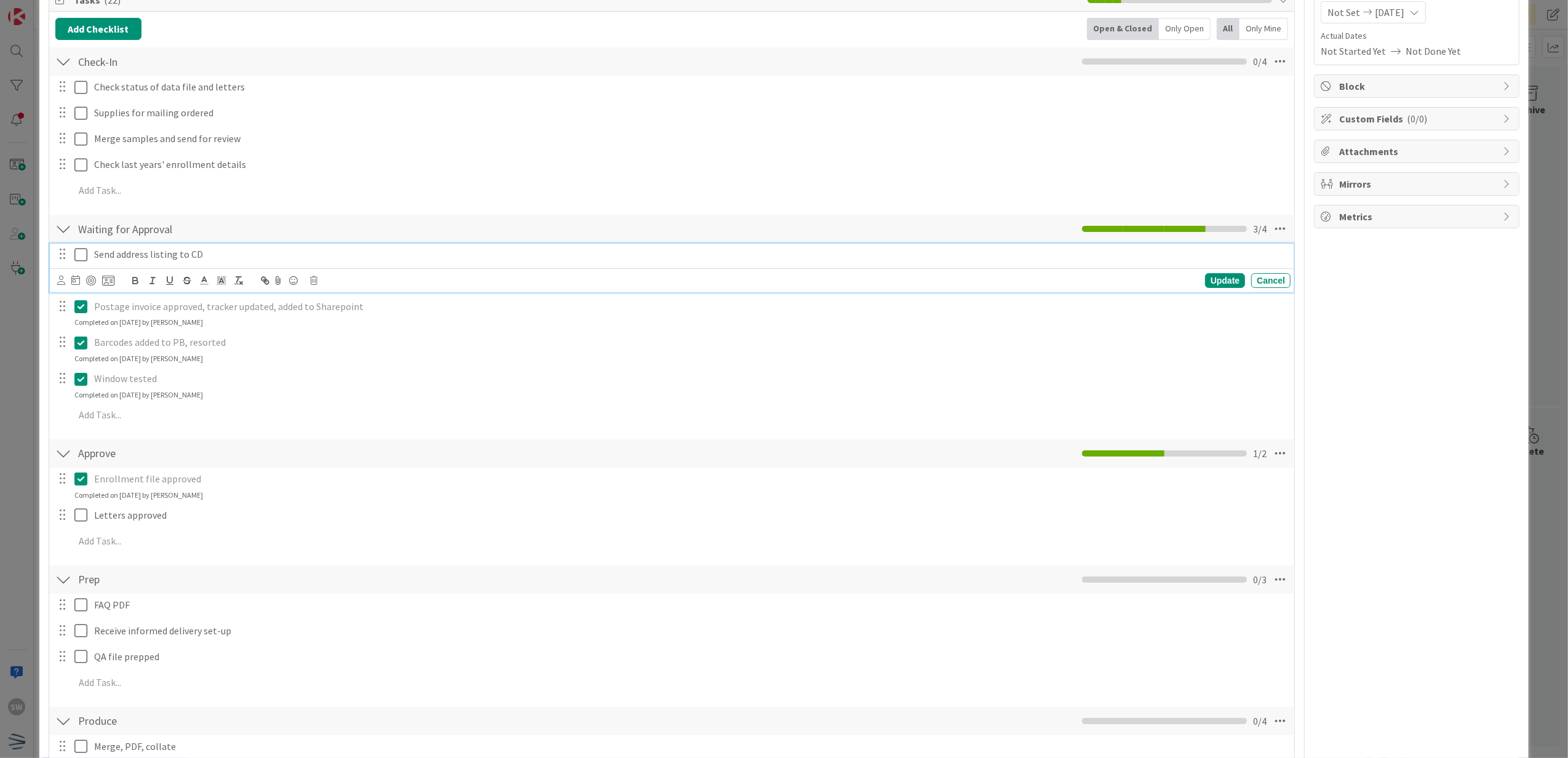
click at [80, 252] on icon at bounding box center [83, 255] width 19 height 15
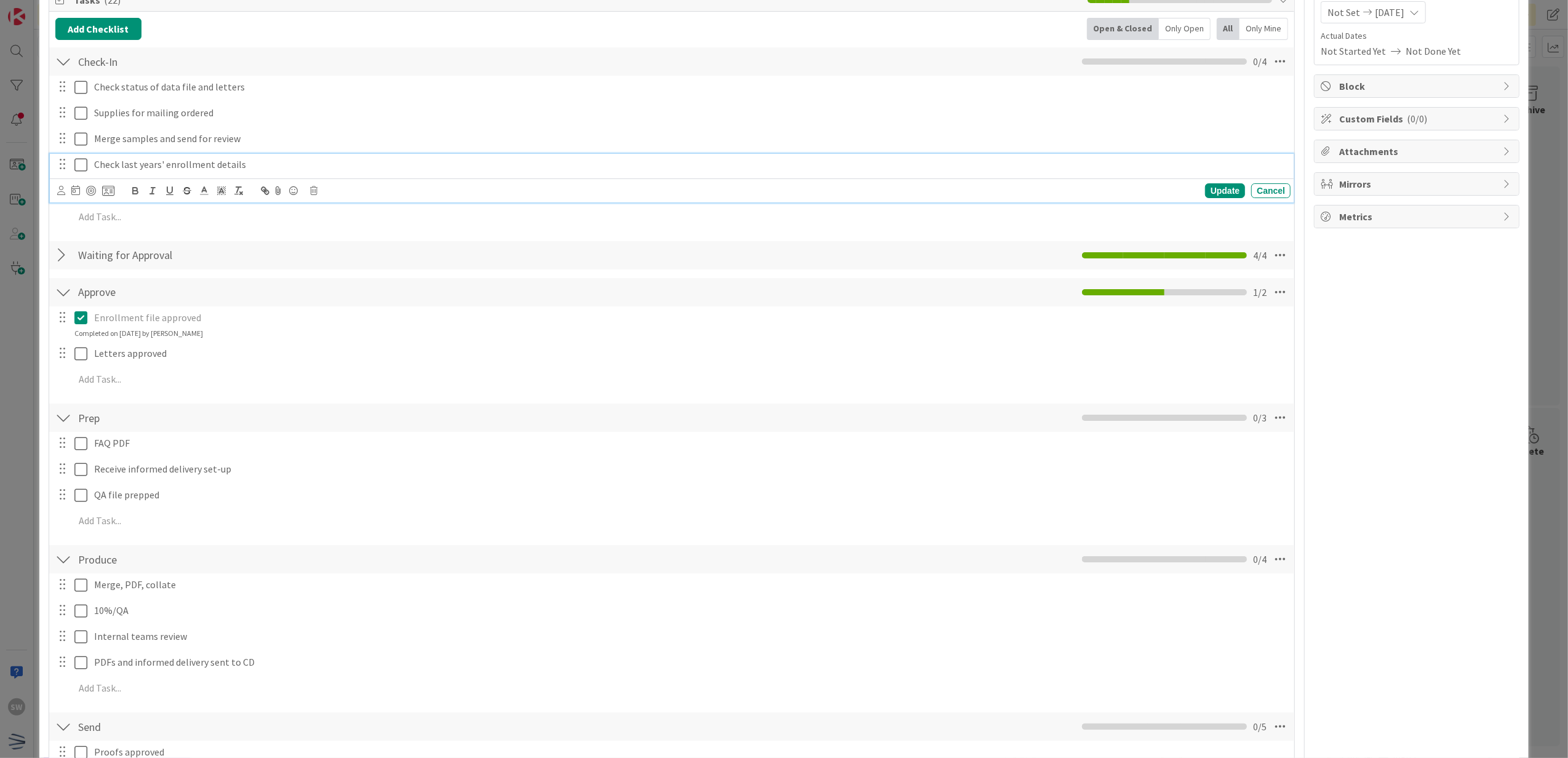
click at [88, 163] on icon at bounding box center [83, 165] width 19 height 15
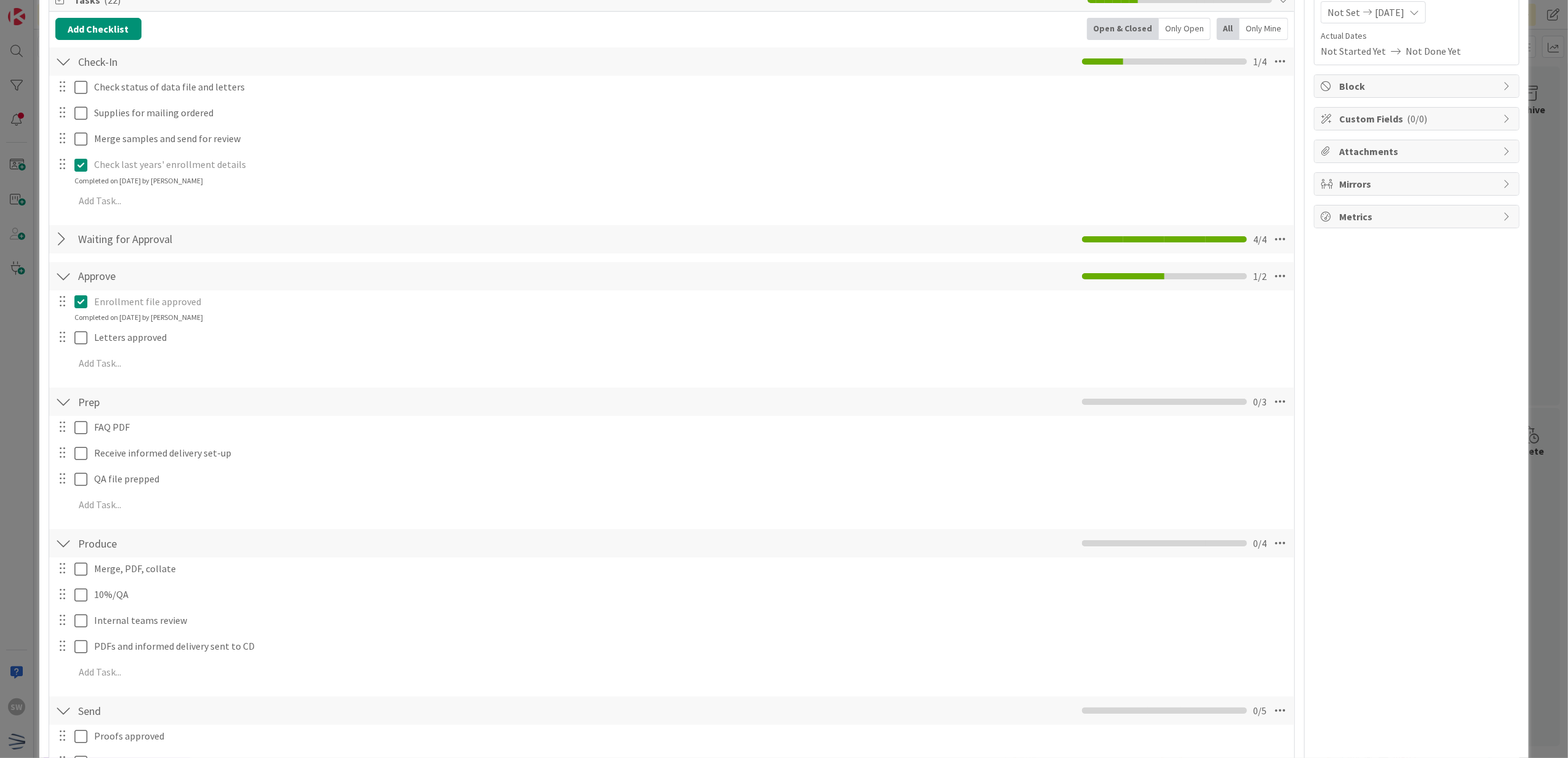
click at [88, 129] on div at bounding box center [72, 138] width 35 height 22
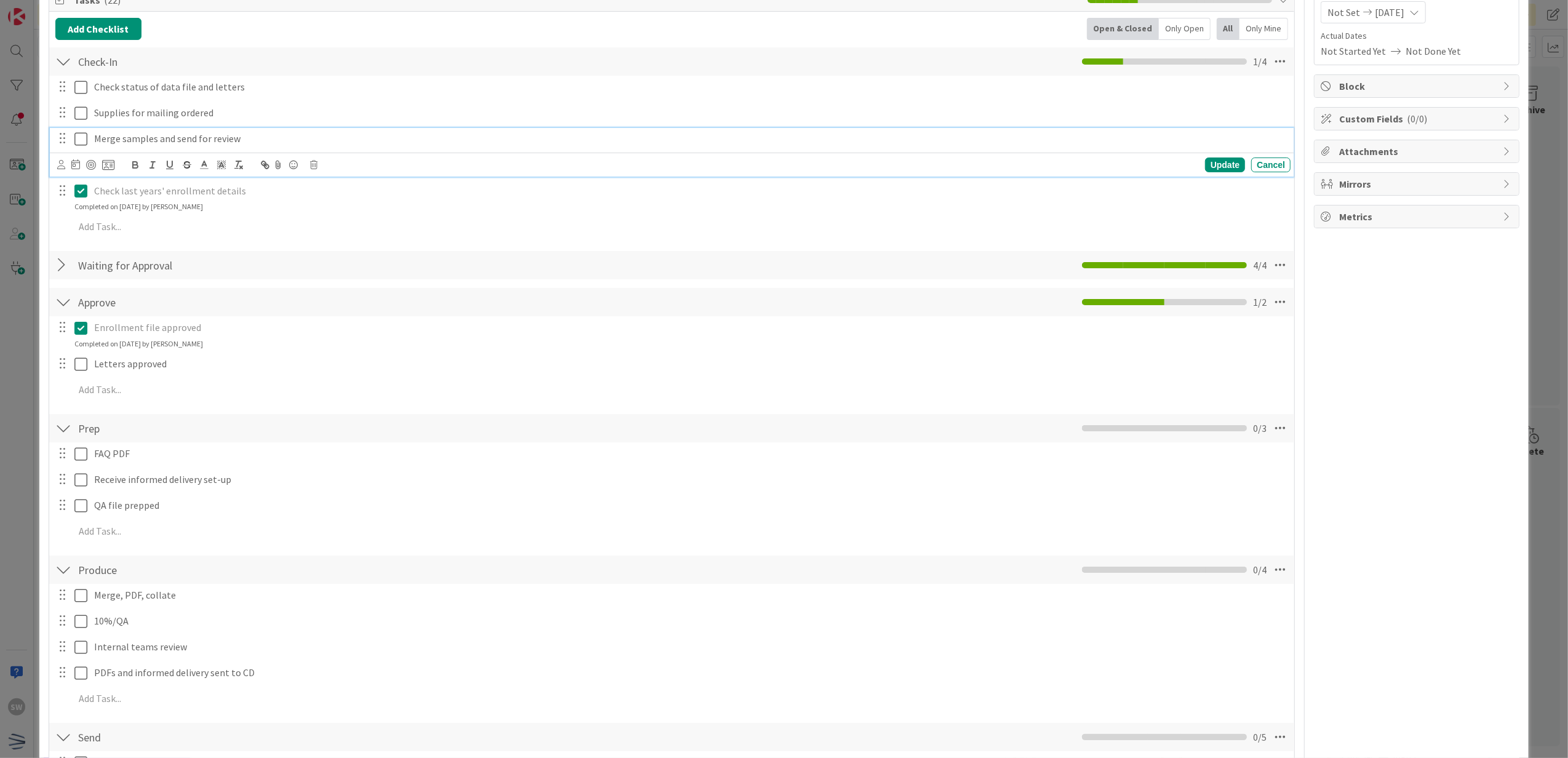
click at [88, 140] on icon at bounding box center [83, 138] width 19 height 15
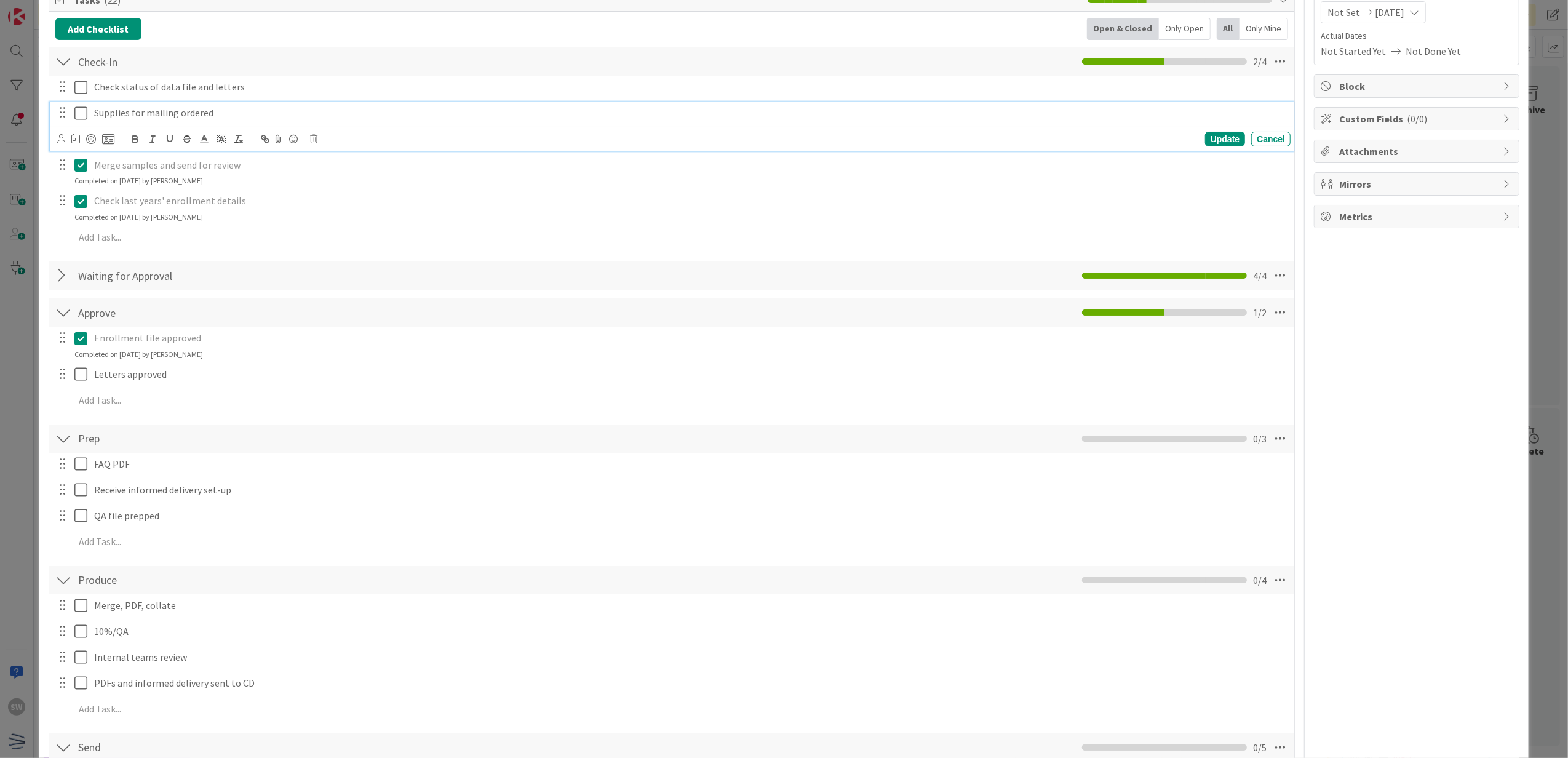
click at [83, 115] on icon at bounding box center [83, 113] width 19 height 15
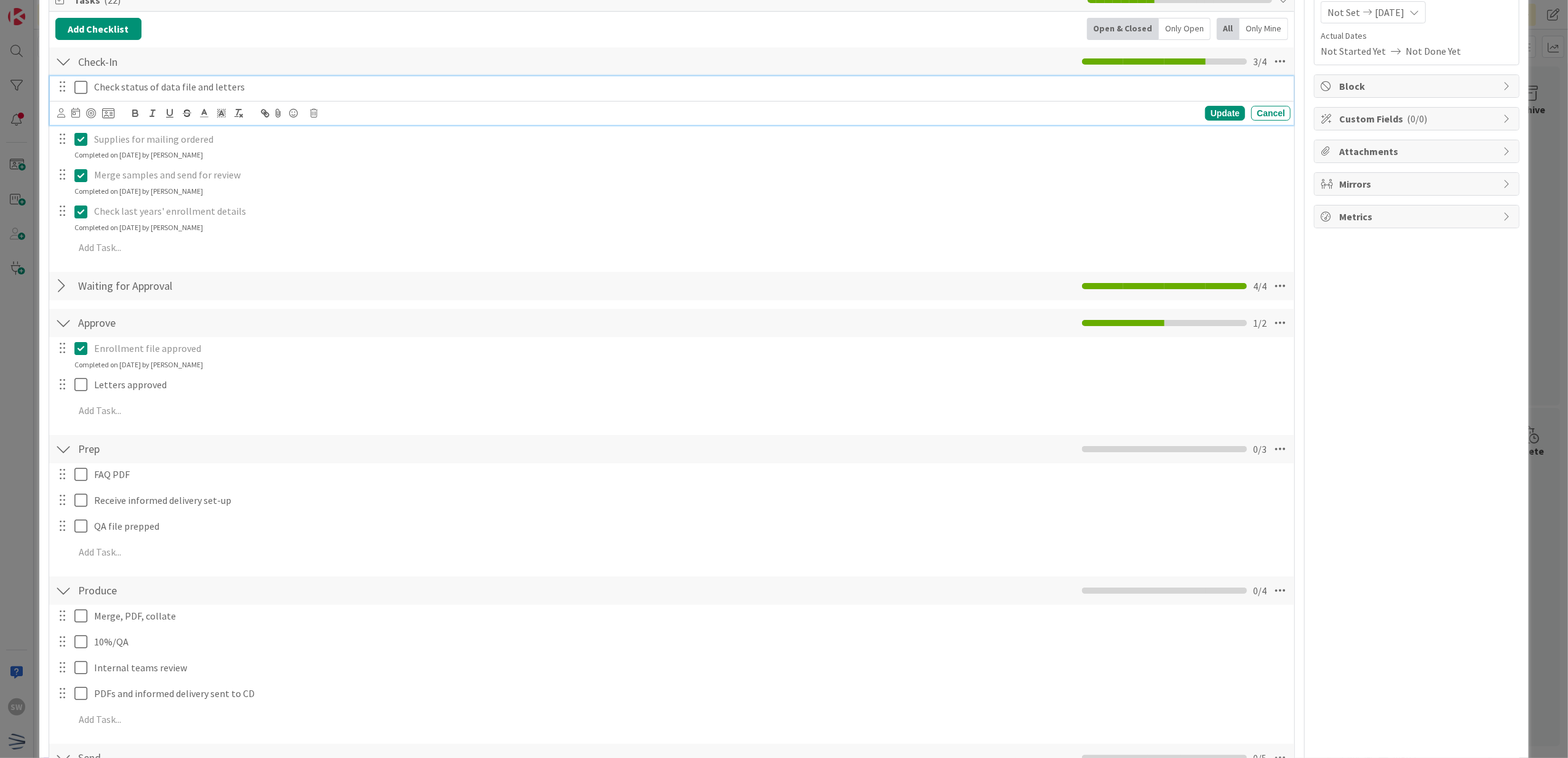
click at [79, 88] on icon at bounding box center [83, 87] width 19 height 15
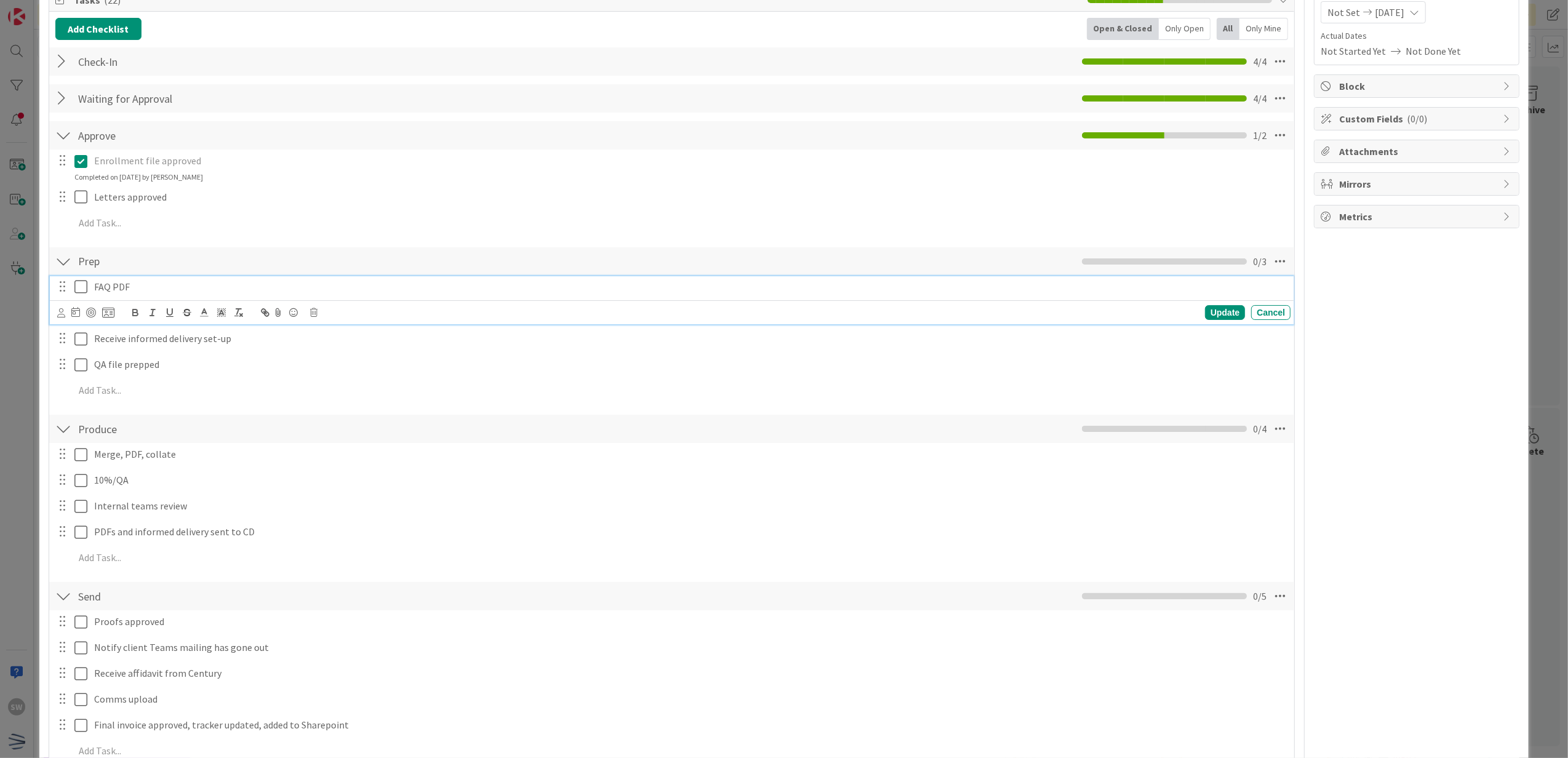
click at [84, 286] on icon at bounding box center [83, 287] width 19 height 15
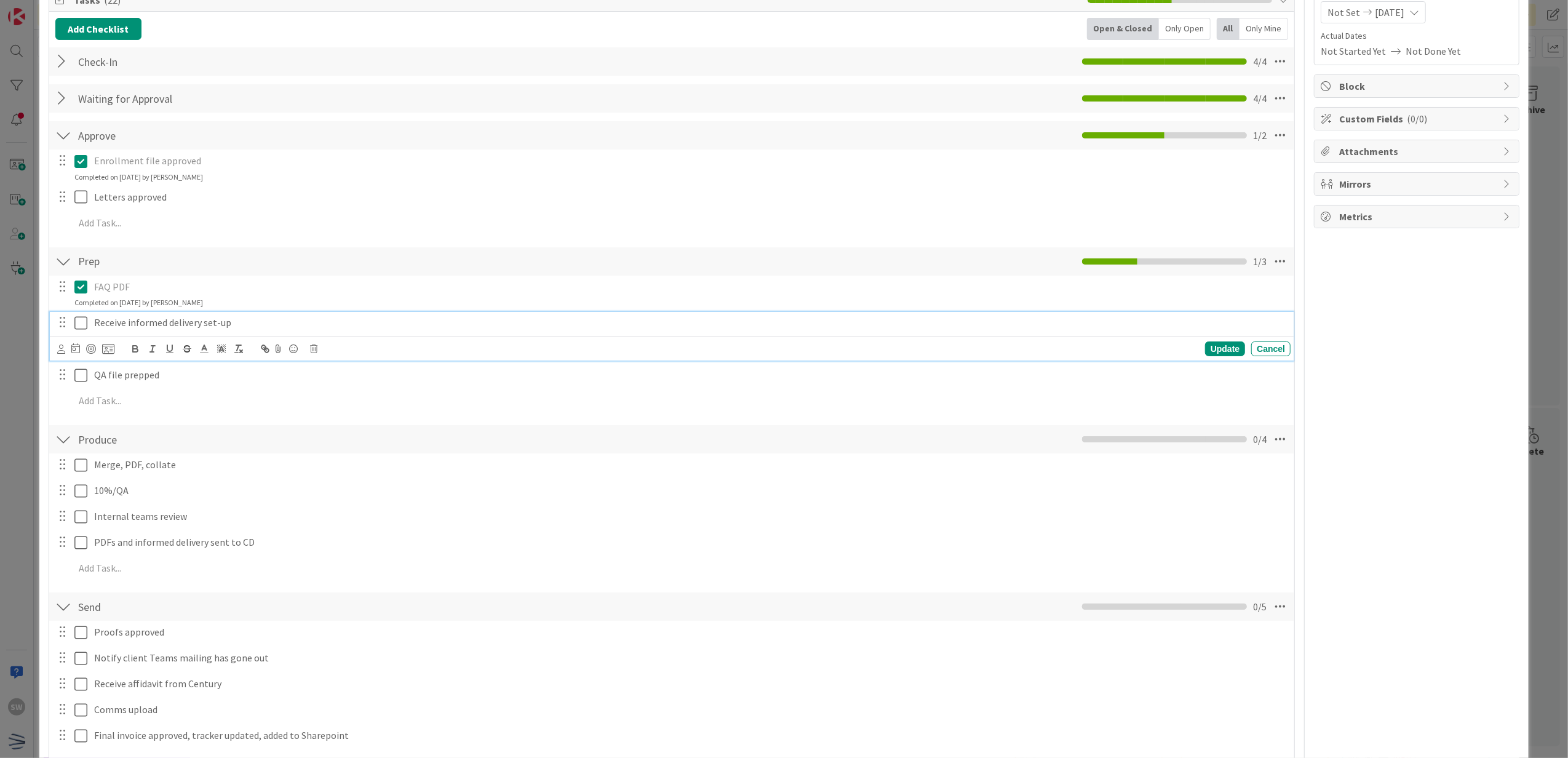
click at [75, 320] on icon at bounding box center [83, 323] width 19 height 15
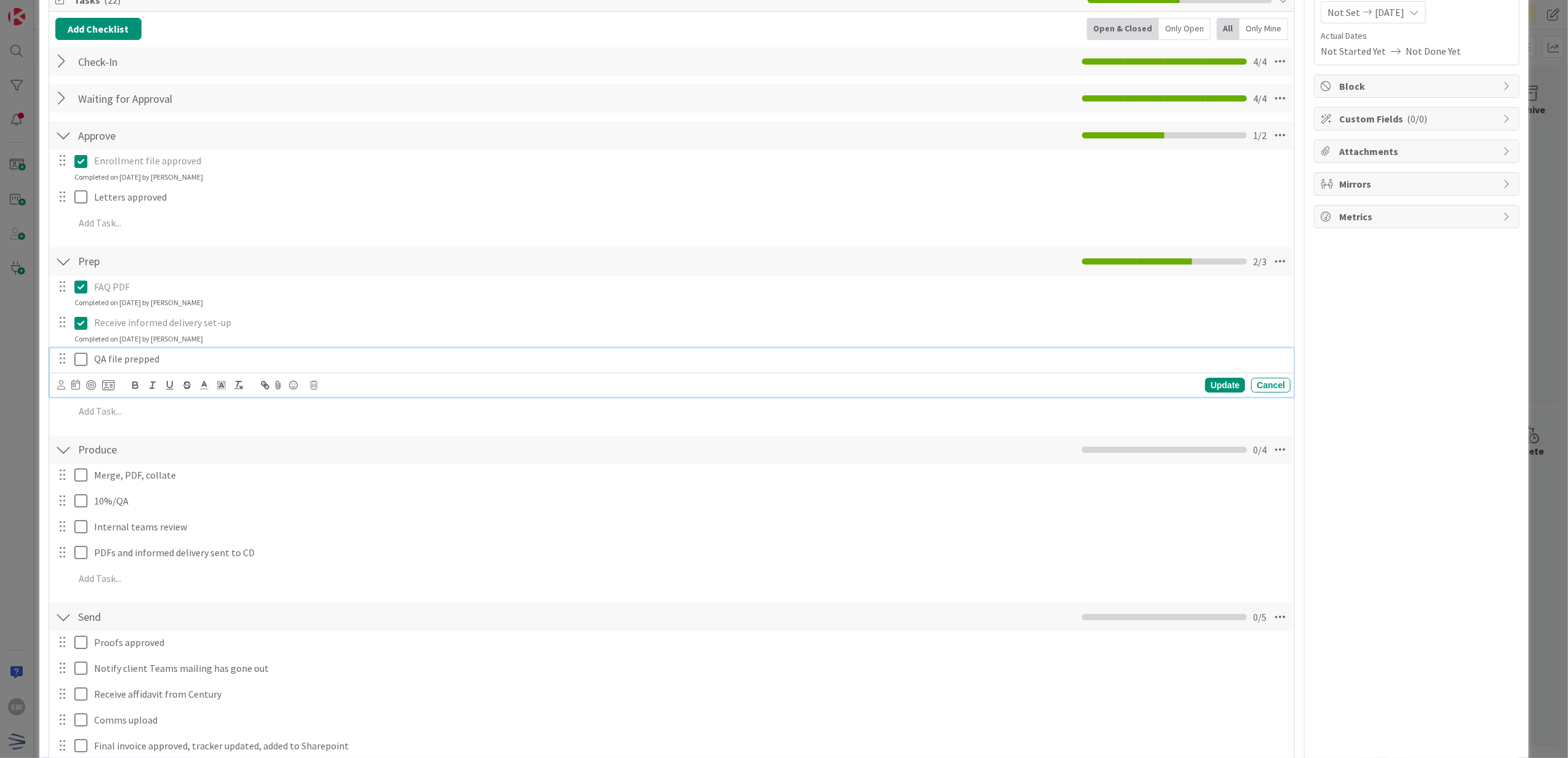
click at [77, 364] on icon at bounding box center [83, 359] width 19 height 15
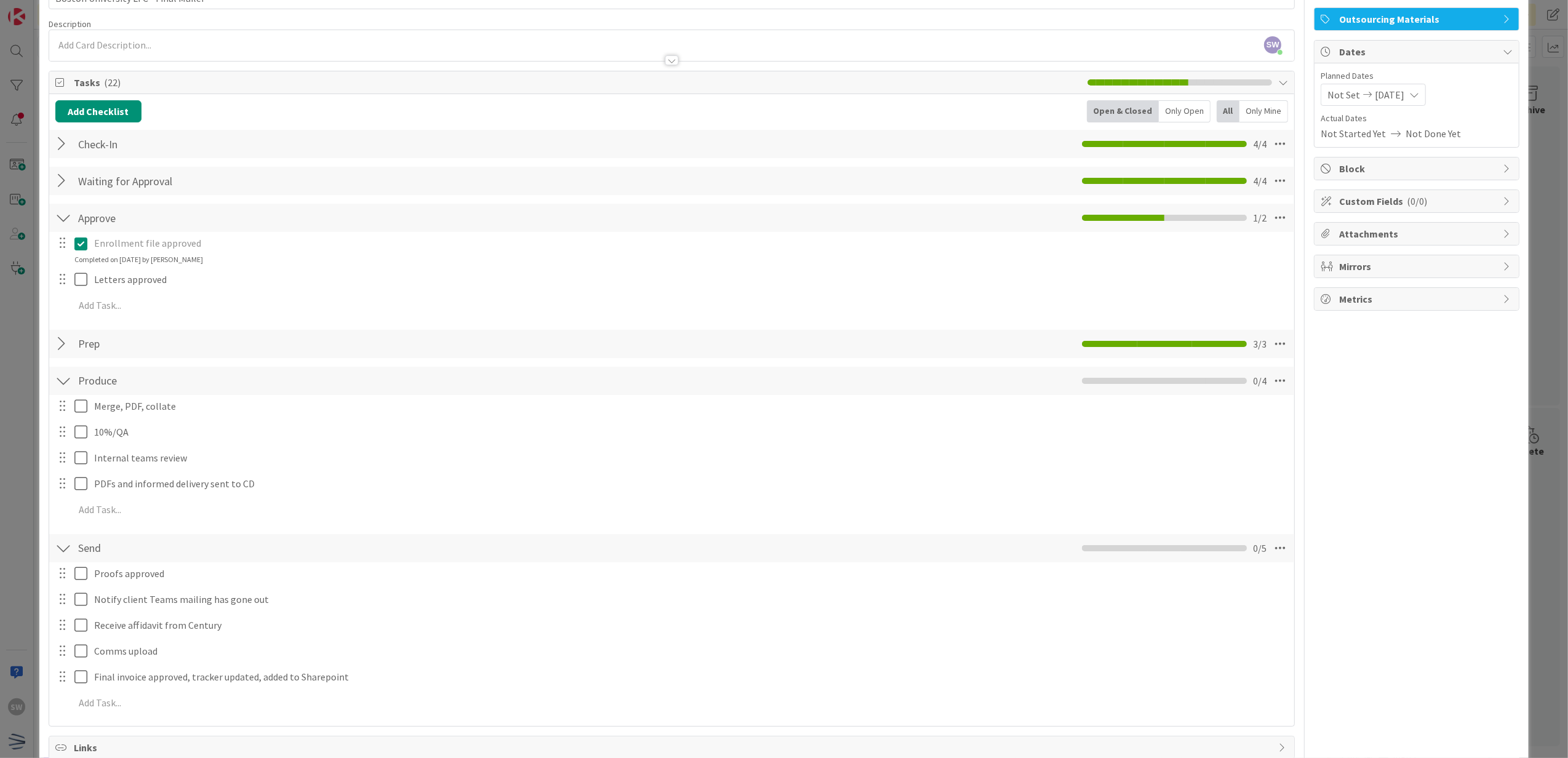
scroll to position [0, 0]
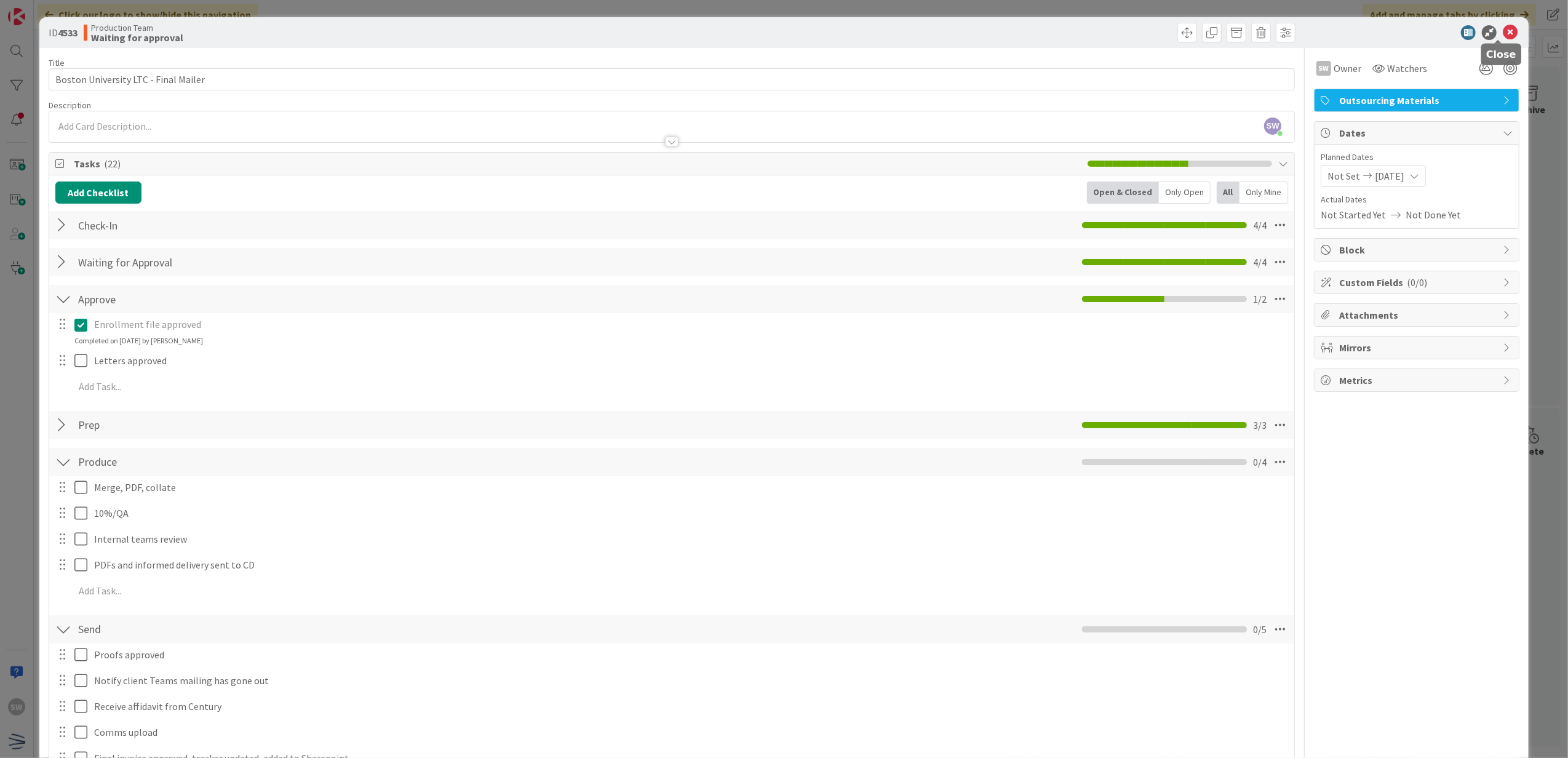
click at [1505, 35] on icon at bounding box center [1510, 32] width 15 height 15
